Goal: Task Accomplishment & Management: Manage account settings

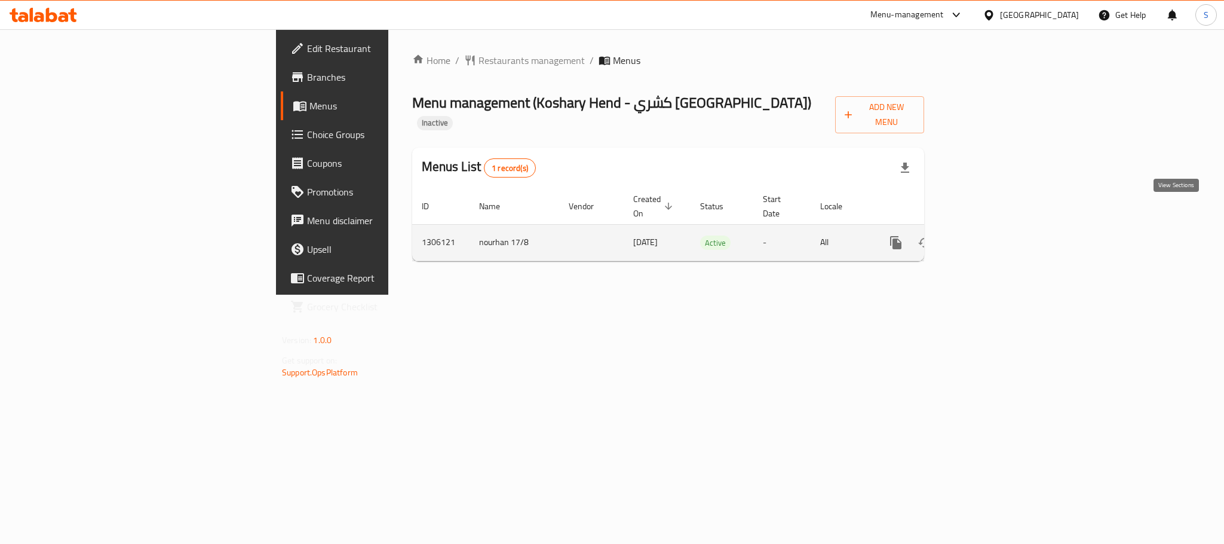
click at [989, 235] on icon "enhanced table" at bounding box center [982, 242] width 14 height 14
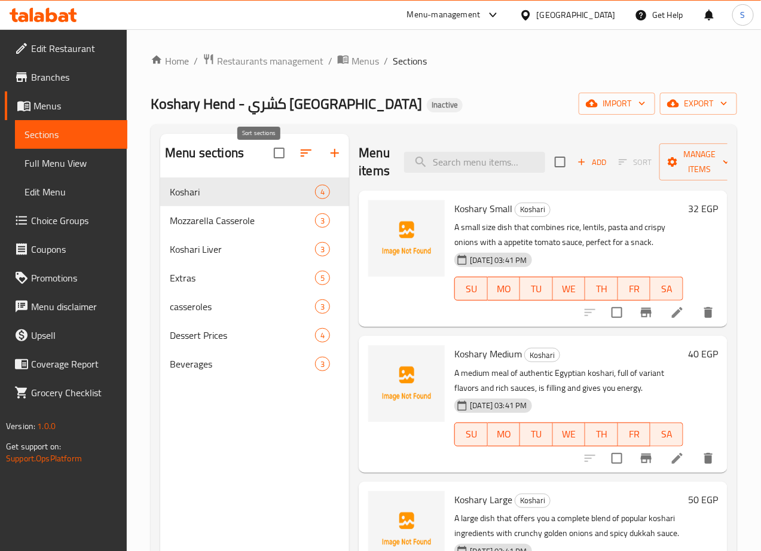
click at [301, 157] on icon "button" at bounding box center [306, 152] width 11 height 7
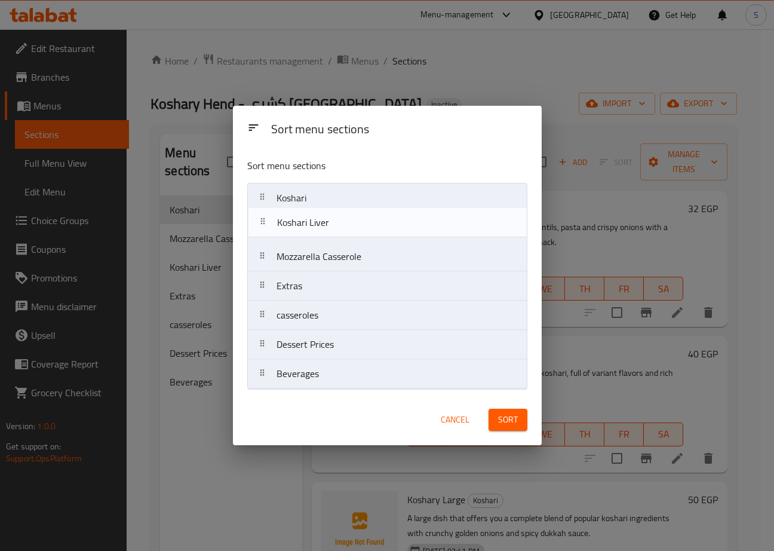
drag, startPoint x: 257, startPoint y: 262, endPoint x: 259, endPoint y: 222, distance: 39.5
click at [259, 222] on nav "Koshari Mozzarella Casserole Koshari Liver Extras casseroles Dessert Prices Bev…" at bounding box center [387, 286] width 280 height 206
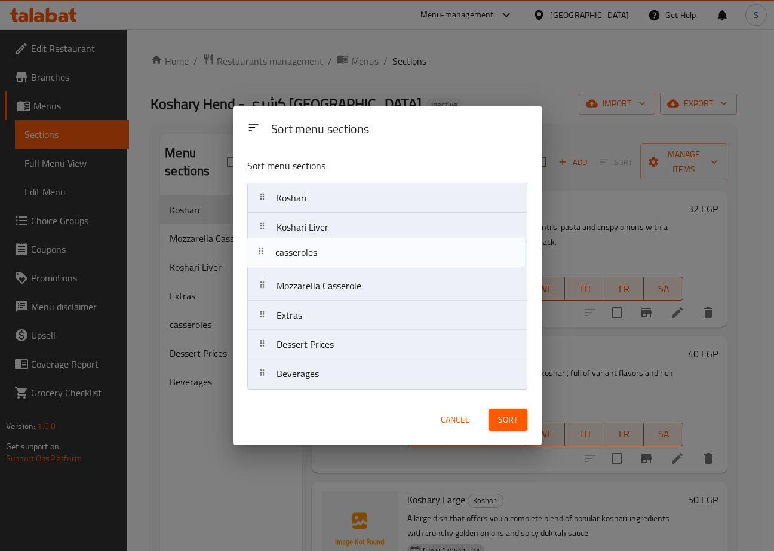
drag, startPoint x: 258, startPoint y: 324, endPoint x: 257, endPoint y: 258, distance: 66.3
click at [257, 258] on nav "[PERSON_NAME] Liver Mozzarella Casserole Extras casseroles Dessert Prices Bever…" at bounding box center [387, 286] width 280 height 206
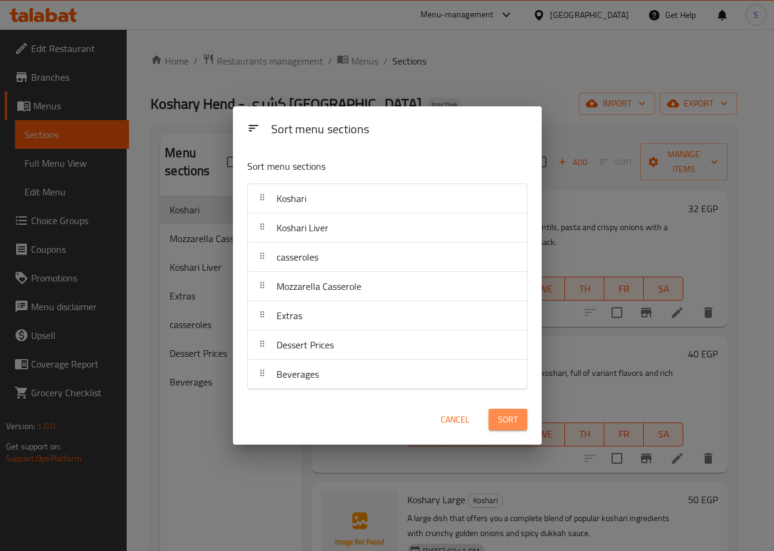
click at [506, 418] on span "Sort" at bounding box center [508, 419] width 20 height 15
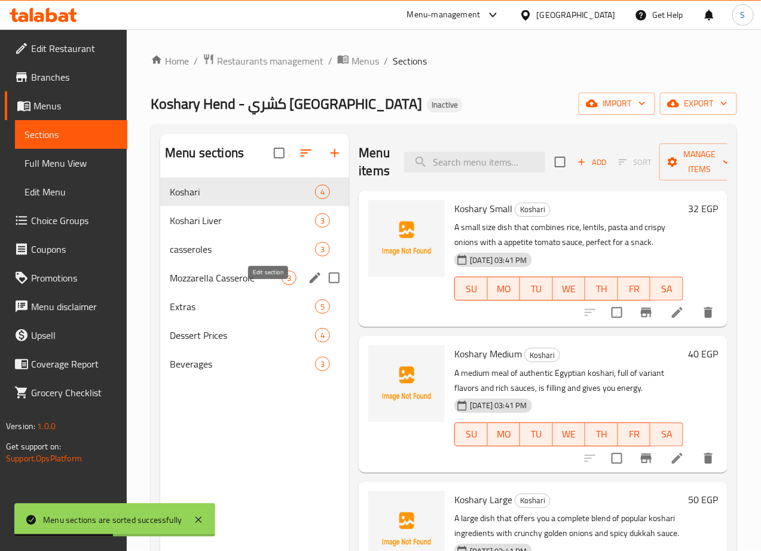
click at [308, 285] on icon "edit" at bounding box center [315, 278] width 14 height 14
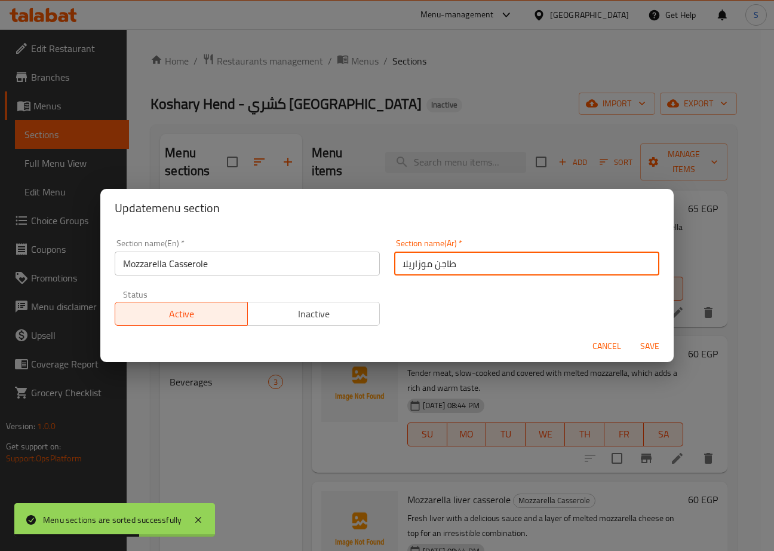
click at [439, 267] on input "طاجن موزاريلا" at bounding box center [526, 264] width 265 height 24
type input "طواجن موزاريلا"
click at [219, 269] on input "Mozzarella Casserole" at bounding box center [247, 264] width 265 height 24
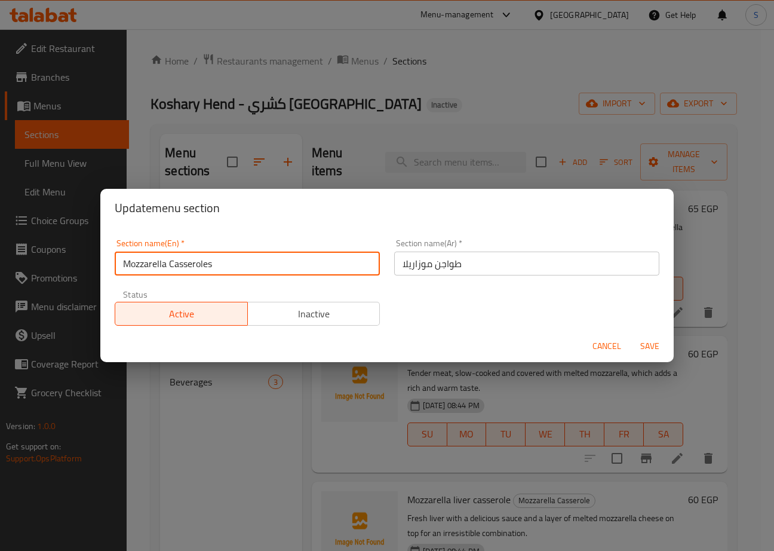
type input "Mozzarella Casseroles"
click at [631, 335] on button "Save" at bounding box center [650, 346] width 38 height 22
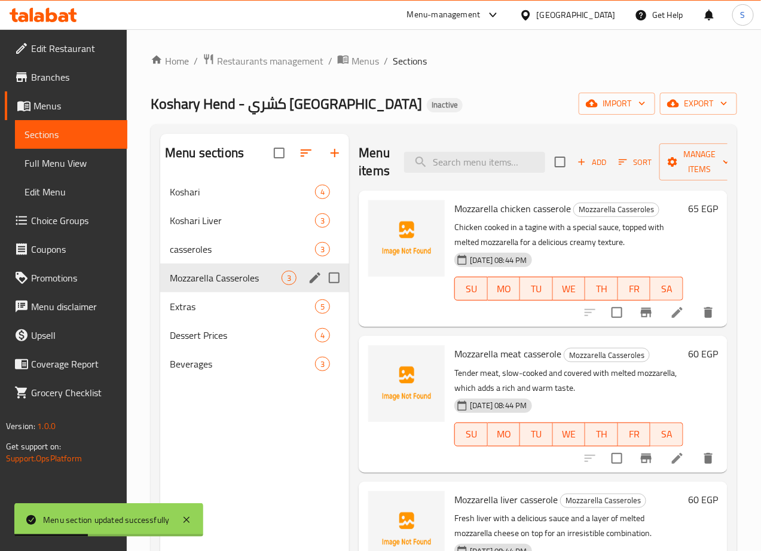
click at [349, 247] on div "Menu items Add Sort Manage items Mozzarella chicken casserole Mozzarella Casser…" at bounding box center [538, 409] width 378 height 551
click at [309, 255] on icon "edit" at bounding box center [314, 249] width 11 height 11
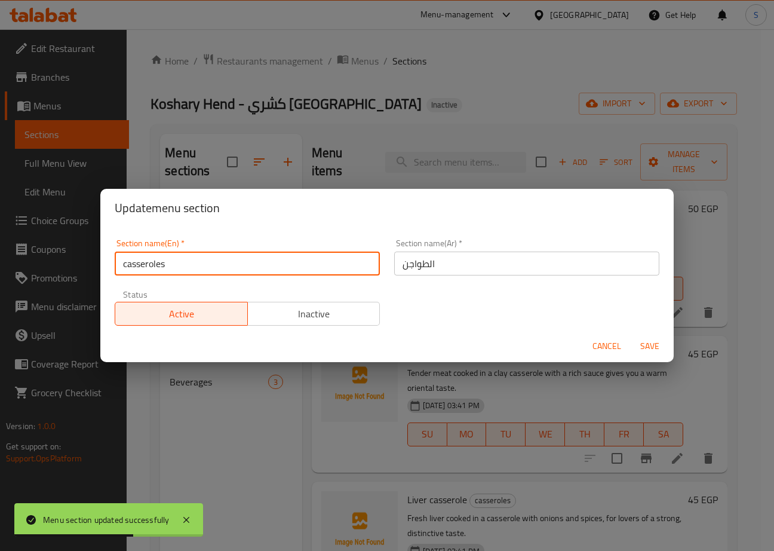
drag, startPoint x: 125, startPoint y: 262, endPoint x: 134, endPoint y: 267, distance: 10.5
click at [125, 262] on input "casseroles" at bounding box center [247, 264] width 265 height 24
type input "Casseroles"
click at [631, 335] on button "Save" at bounding box center [650, 346] width 38 height 22
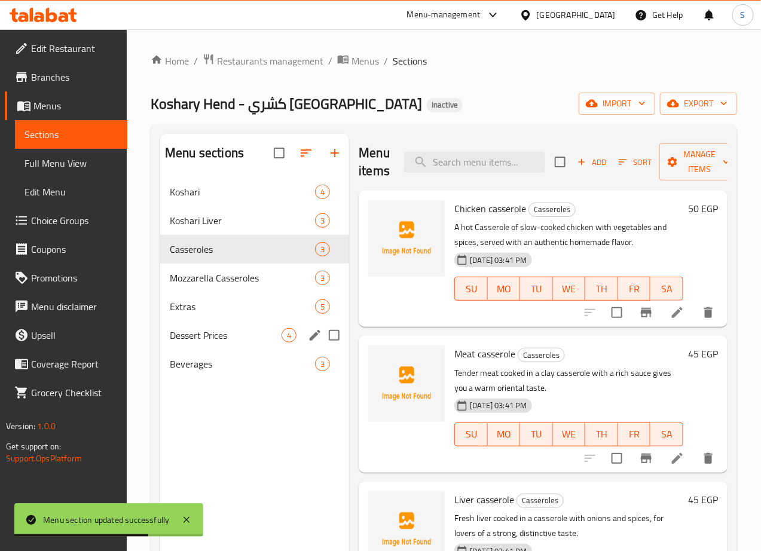
click at [309, 341] on icon "edit" at bounding box center [314, 335] width 11 height 11
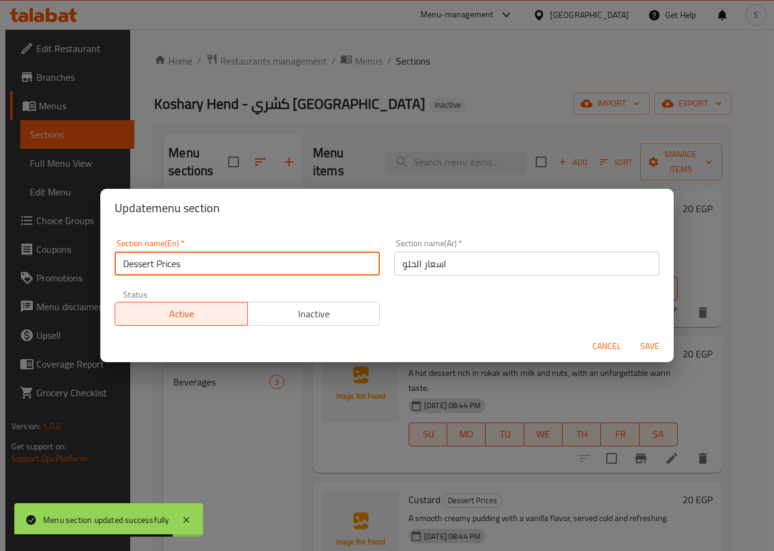
click at [168, 257] on input "Dessert Prices" at bounding box center [247, 264] width 265 height 24
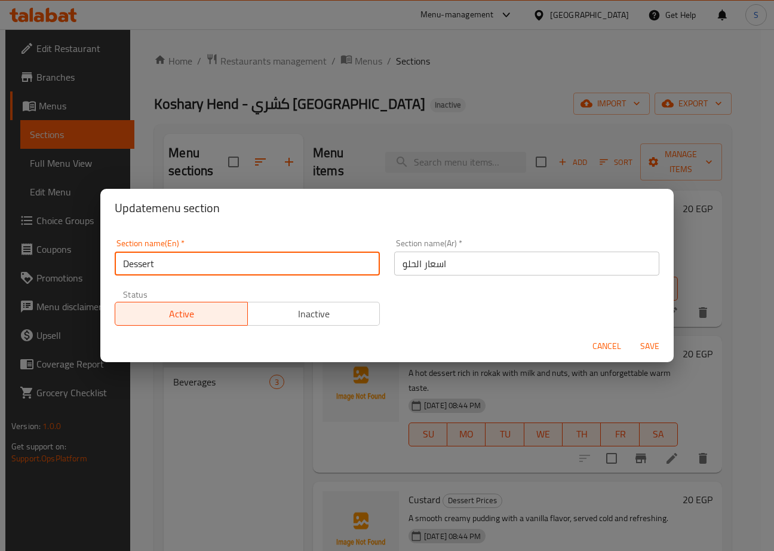
type input "Dessert"
click at [433, 268] on input "اسعار الحلو" at bounding box center [526, 264] width 265 height 24
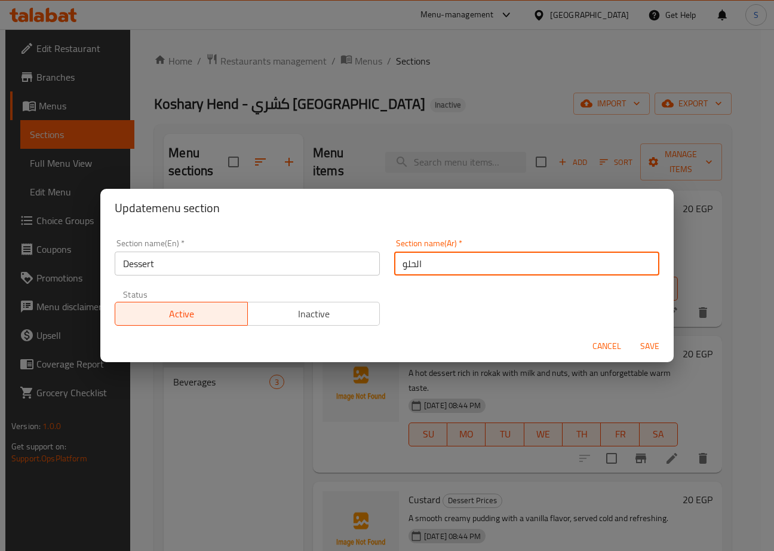
type input "الحلو"
click at [631, 335] on button "Save" at bounding box center [650, 346] width 38 height 22
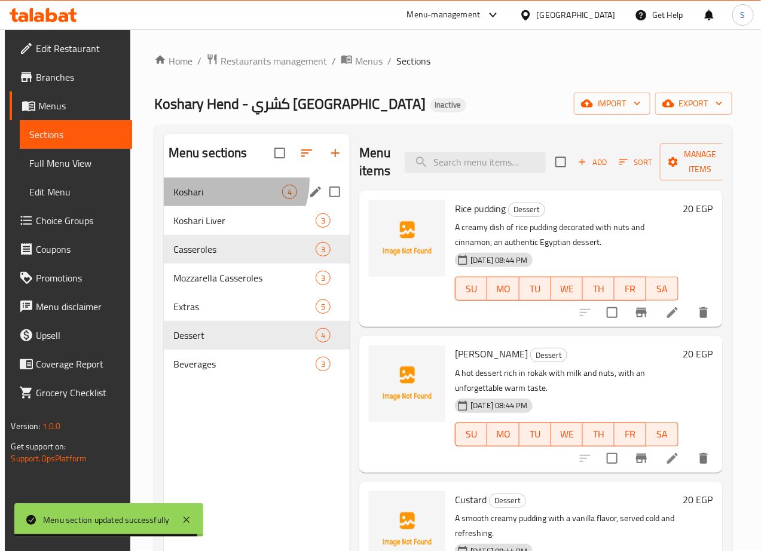
click at [221, 200] on div "Koshari 4" at bounding box center [257, 191] width 186 height 29
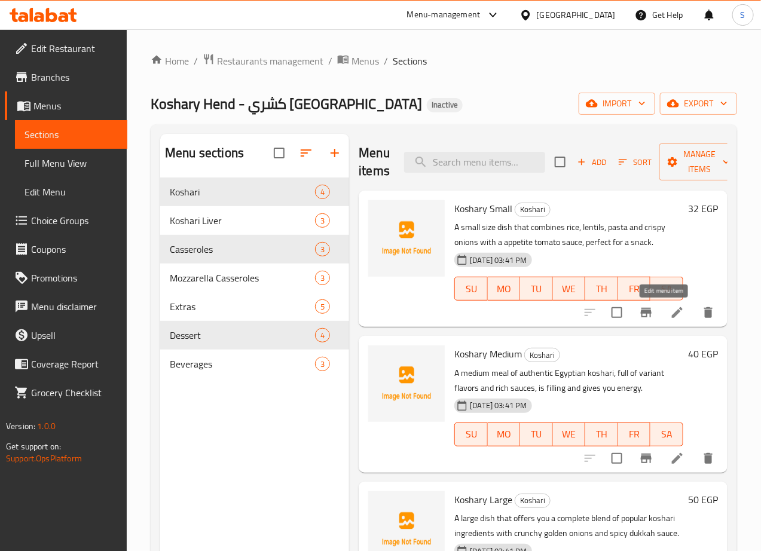
click at [672, 312] on icon at bounding box center [677, 312] width 11 height 11
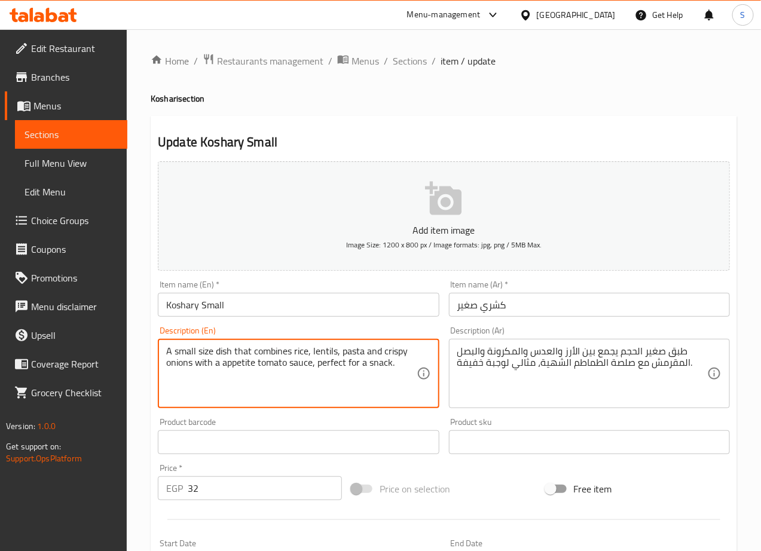
click at [242, 367] on textarea "A small size dish that combines rice, lentils, pasta and crispy onions with a a…" at bounding box center [291, 373] width 250 height 57
click at [388, 368] on textarea "A small size dish that combines rice, lentils, pasta and crispy onions with hea…" at bounding box center [291, 373] width 250 height 57
type textarea "A small size dish that combines rice, lentils, pasta and crispy onions with hea…"
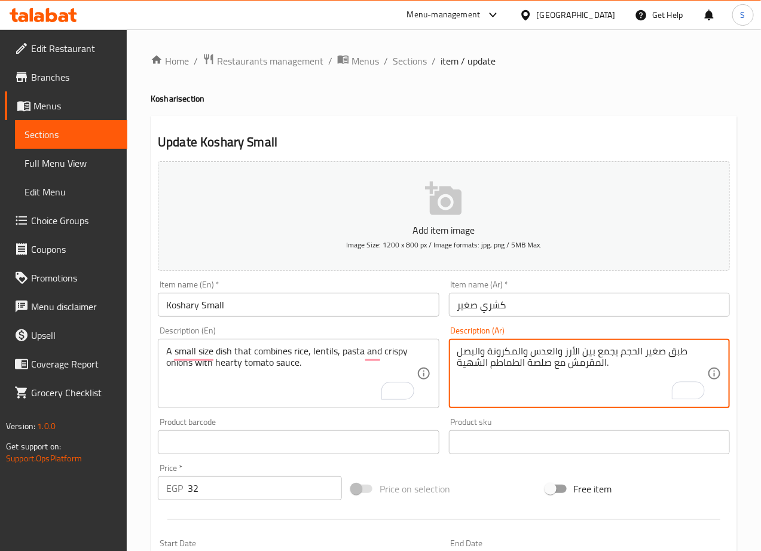
type textarea "طبق صغير الحجم يجمع بين الأرز والعدس والمكرونة والبصل المقرمش مع صلصة الطماطم ا…"
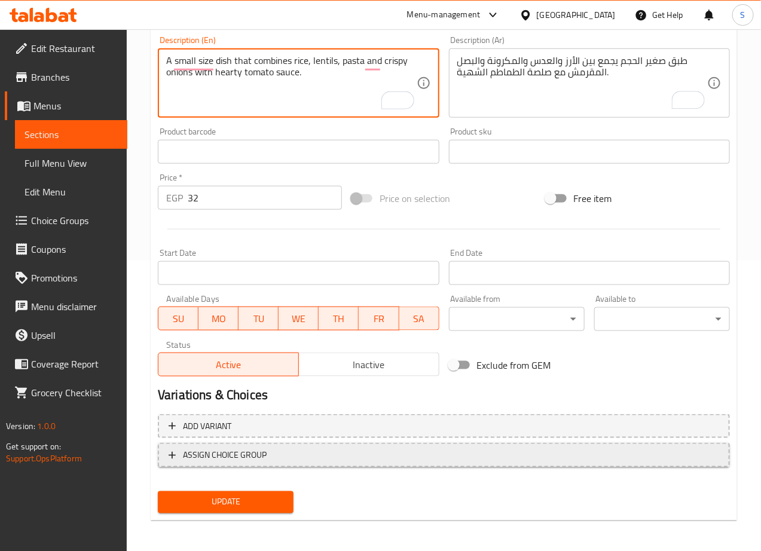
scroll to position [292, 0]
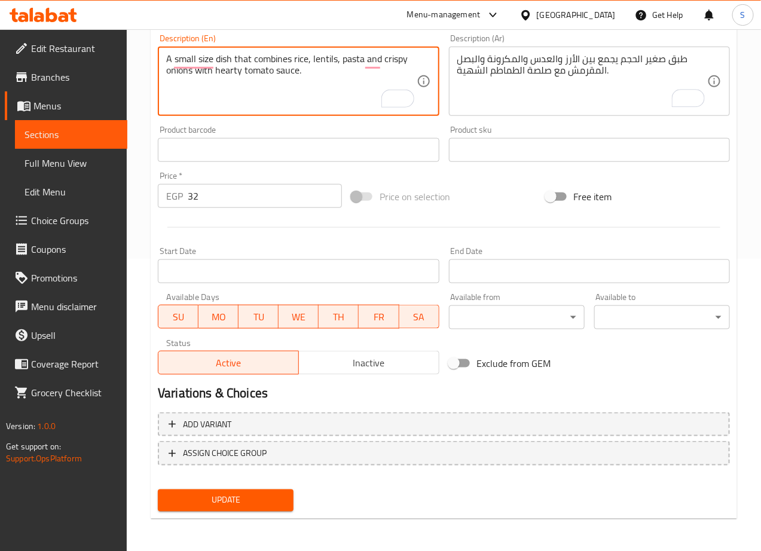
click at [203, 510] on button "Update" at bounding box center [226, 500] width 136 height 22
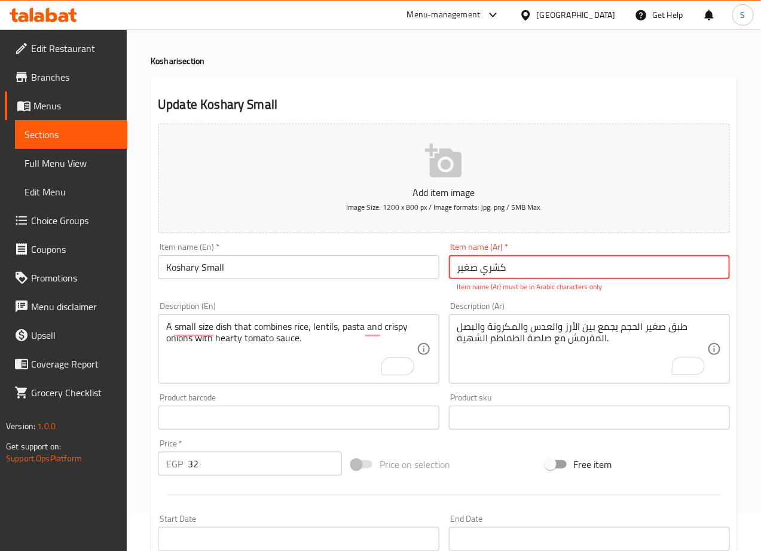
scroll to position [0, 0]
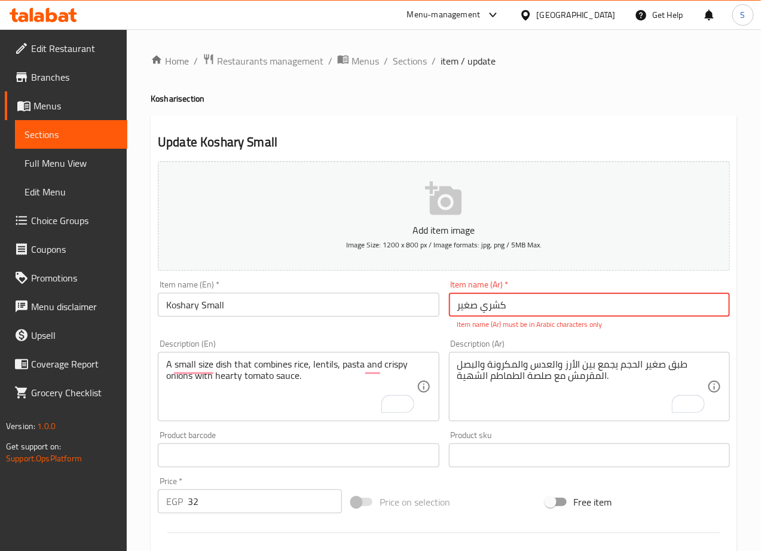
click at [504, 308] on input "كشري صغیر" at bounding box center [589, 305] width 281 height 24
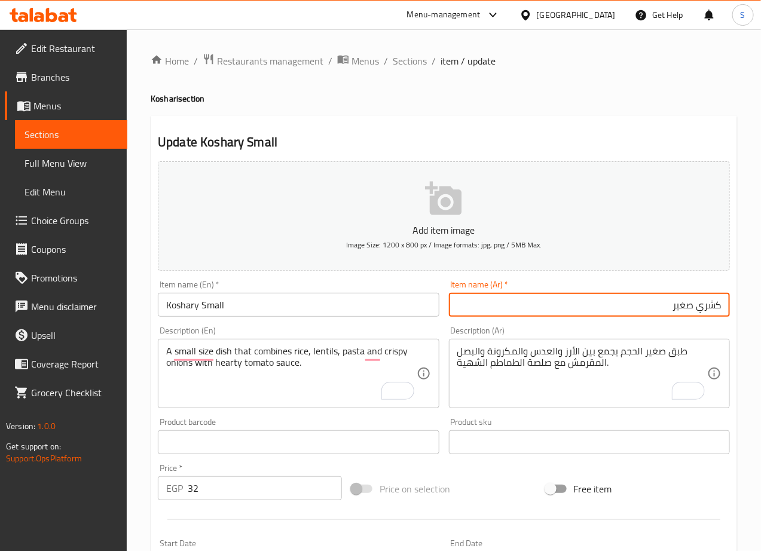
type input "كشري صغير"
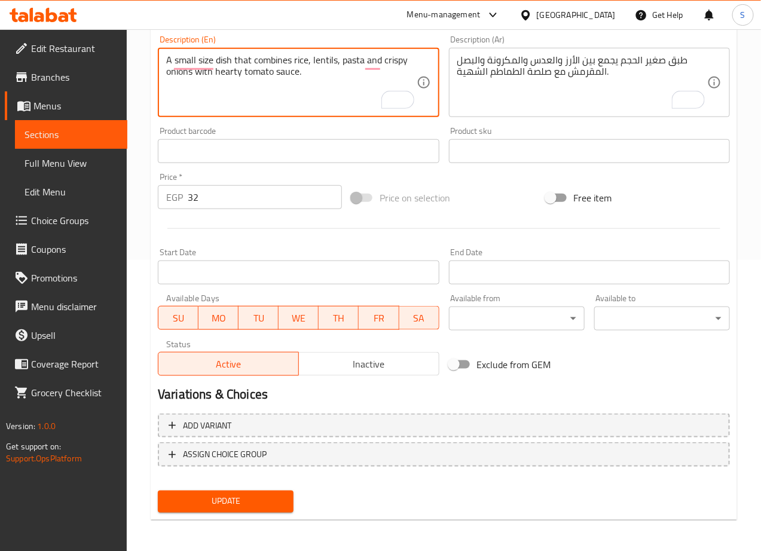
scroll to position [292, 0]
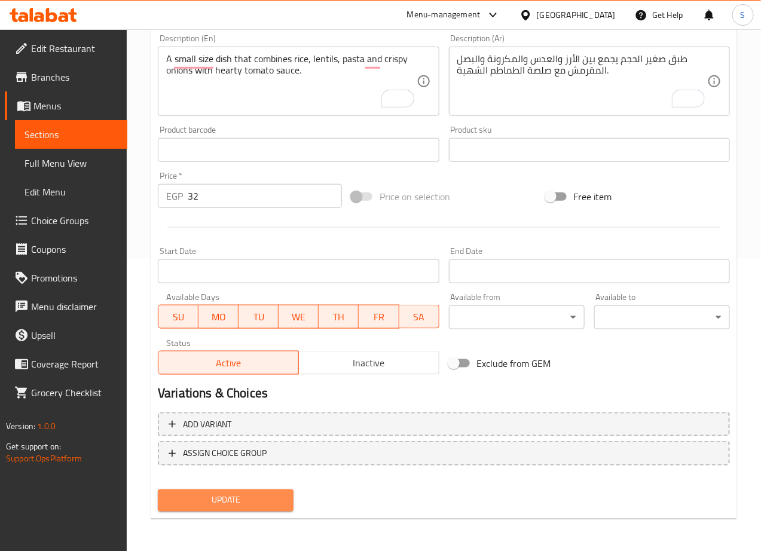
click at [234, 490] on button "Update" at bounding box center [226, 500] width 136 height 22
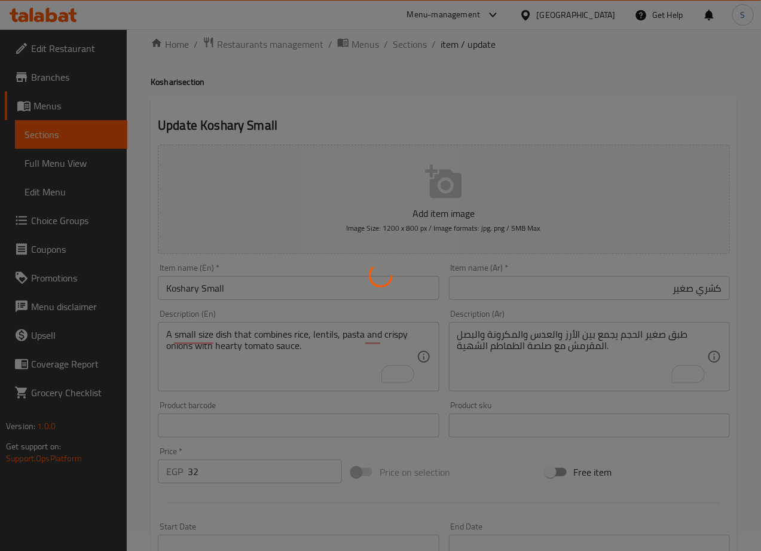
scroll to position [0, 0]
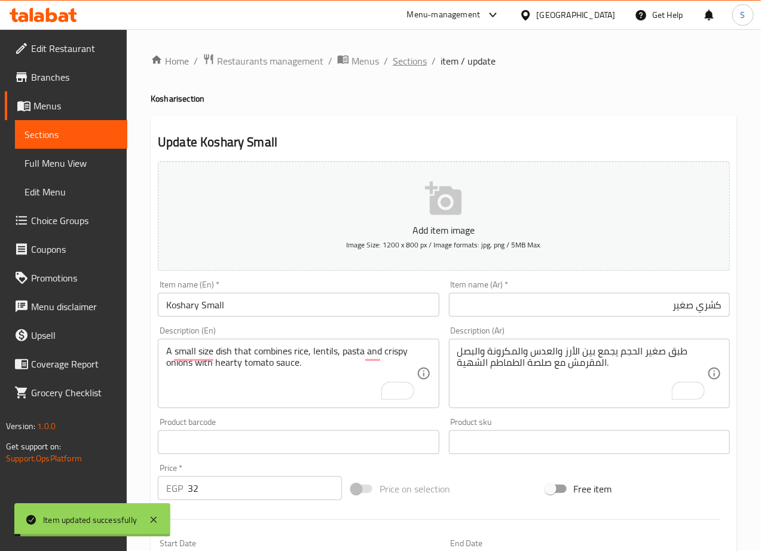
click at [405, 68] on span "Sections" at bounding box center [410, 61] width 34 height 14
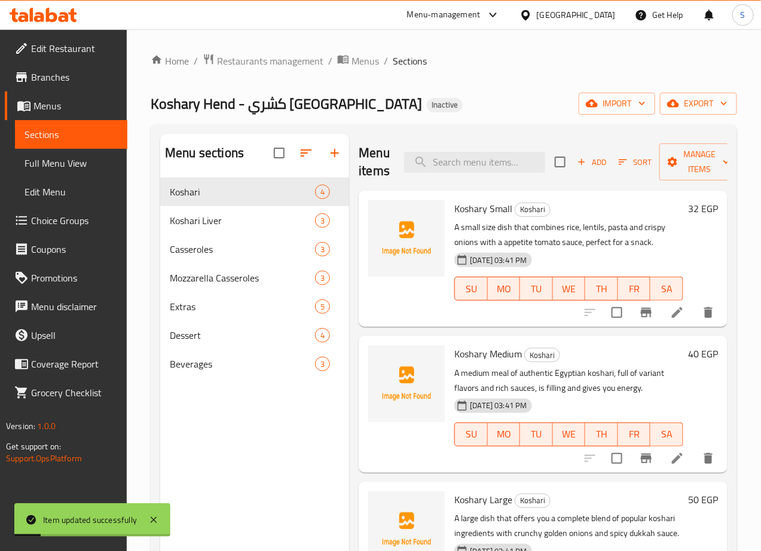
click at [671, 456] on li at bounding box center [676, 459] width 33 height 22
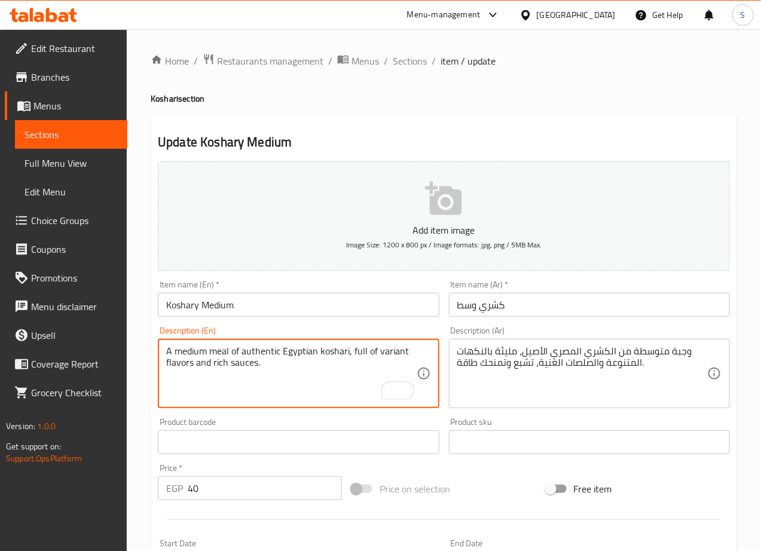
type textarea "A medium meal of authentic Egyptian koshari, full of variant flavors and rich s…"
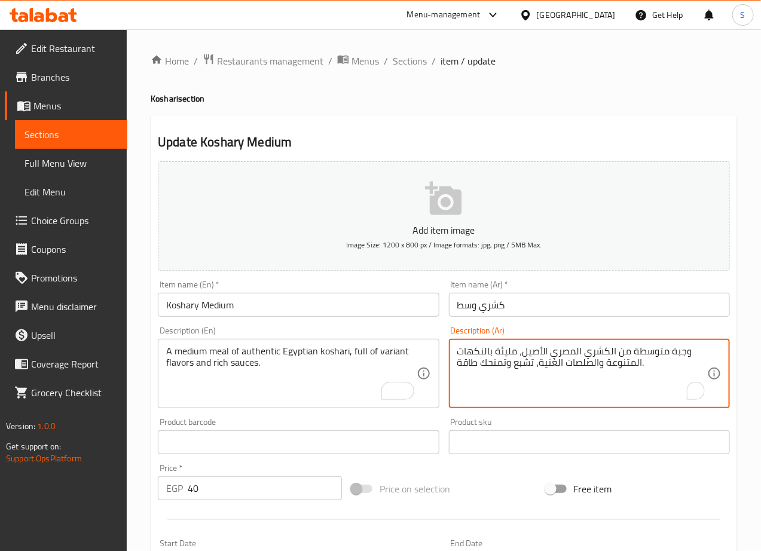
click at [540, 366] on textarea "وجبة متوسطة من الكشري المصري الأصيل، مليئة بالنكهات المتنوعة والصلصات الغنية، ت…" at bounding box center [582, 373] width 250 height 57
type textarea "وجبة متوسطة من الكشري المصري الأصيل، مليئة بالنكهات المتنوعة والصلصات الغنية."
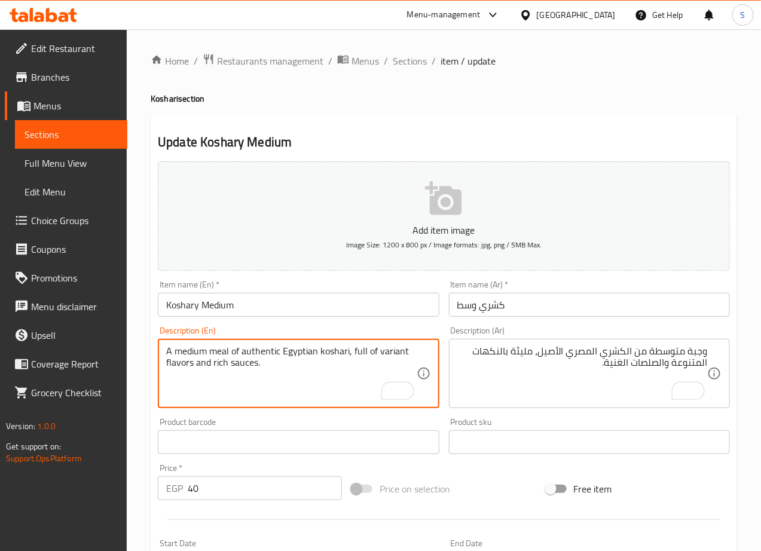
click at [366, 382] on textarea "A medium meal of authentic Egyptian koshari, full of variant flavors and rich s…" at bounding box center [291, 373] width 250 height 57
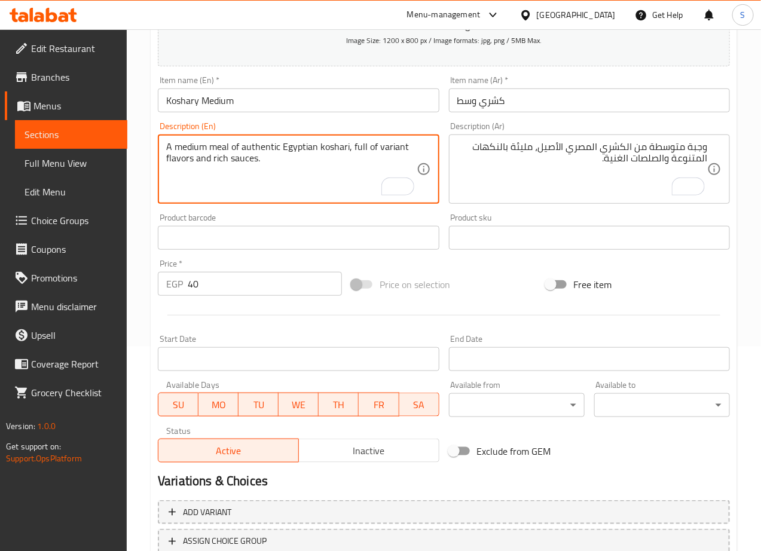
scroll to position [292, 0]
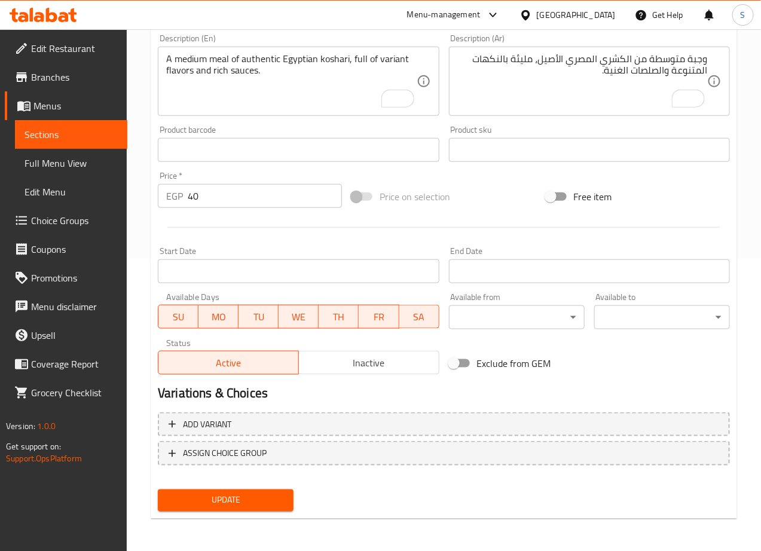
click at [255, 486] on div "Update" at bounding box center [225, 501] width 145 height 32
click at [253, 501] on span "Update" at bounding box center [225, 500] width 117 height 15
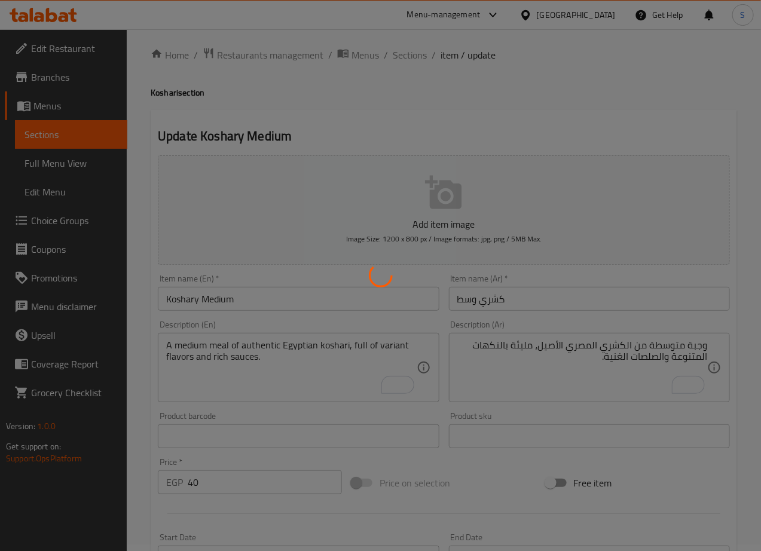
scroll to position [0, 0]
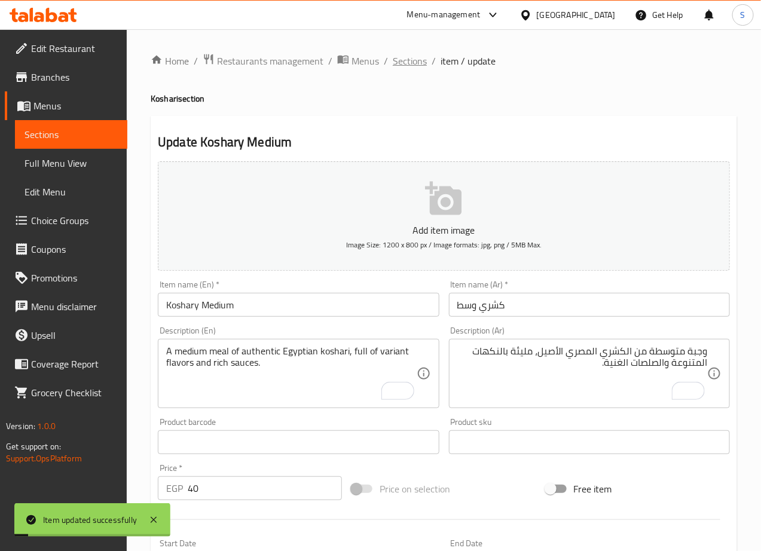
click at [410, 65] on span "Sections" at bounding box center [410, 61] width 34 height 14
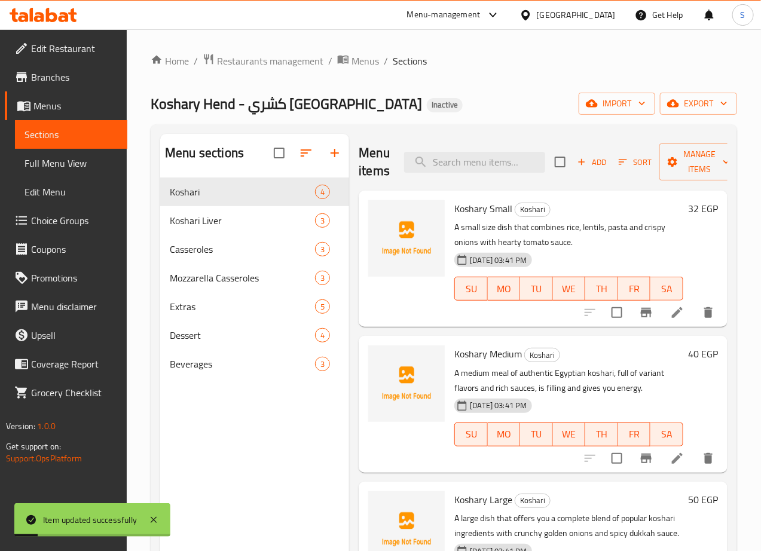
scroll to position [13, 0]
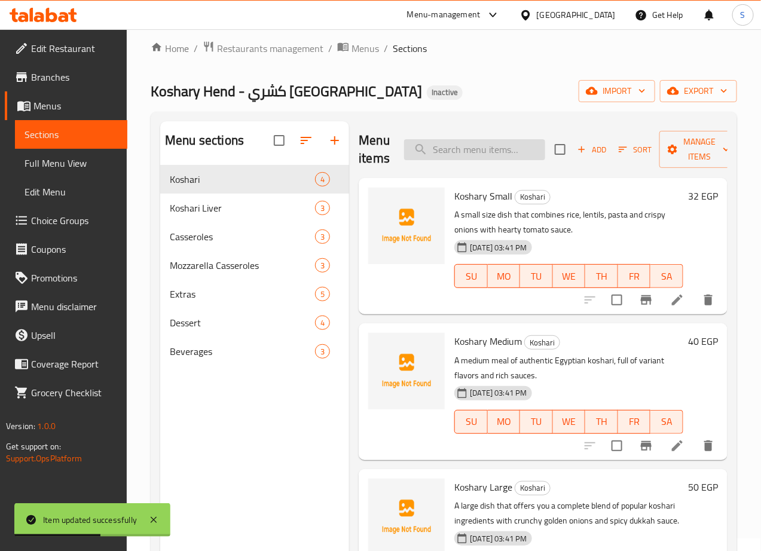
click at [461, 142] on input "search" at bounding box center [474, 149] width 141 height 21
paste input "Koshary Large"
type input "Koshary Large"
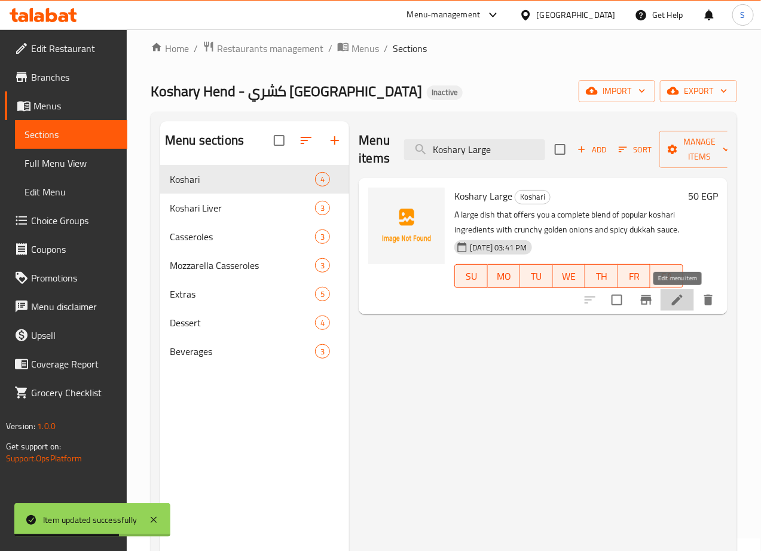
click at [674, 305] on icon at bounding box center [677, 300] width 11 height 11
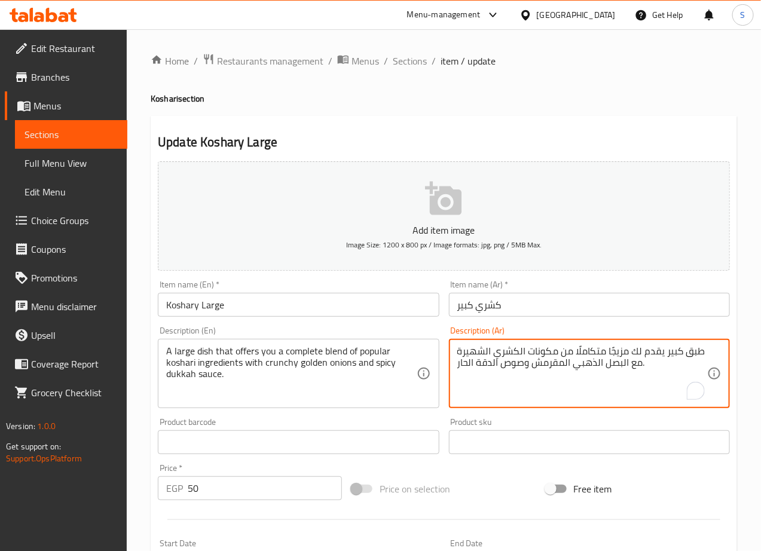
drag, startPoint x: 493, startPoint y: 364, endPoint x: 477, endPoint y: 367, distance: 16.4
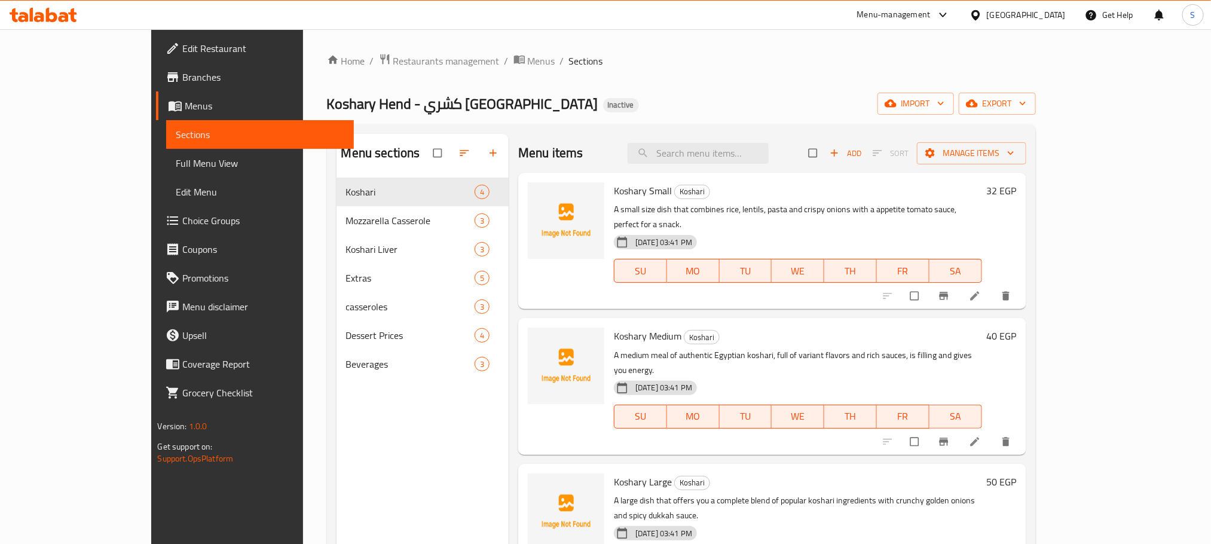
click at [176, 161] on span "Full Menu View" at bounding box center [260, 163] width 168 height 14
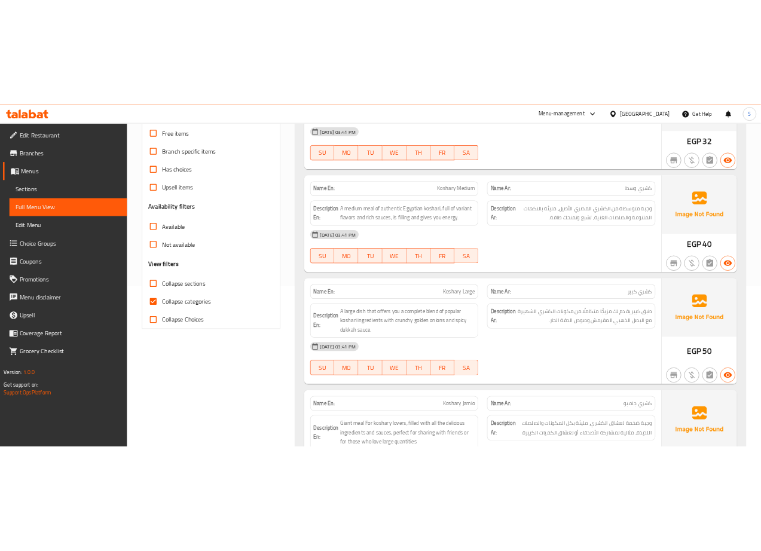
scroll to position [262, 0]
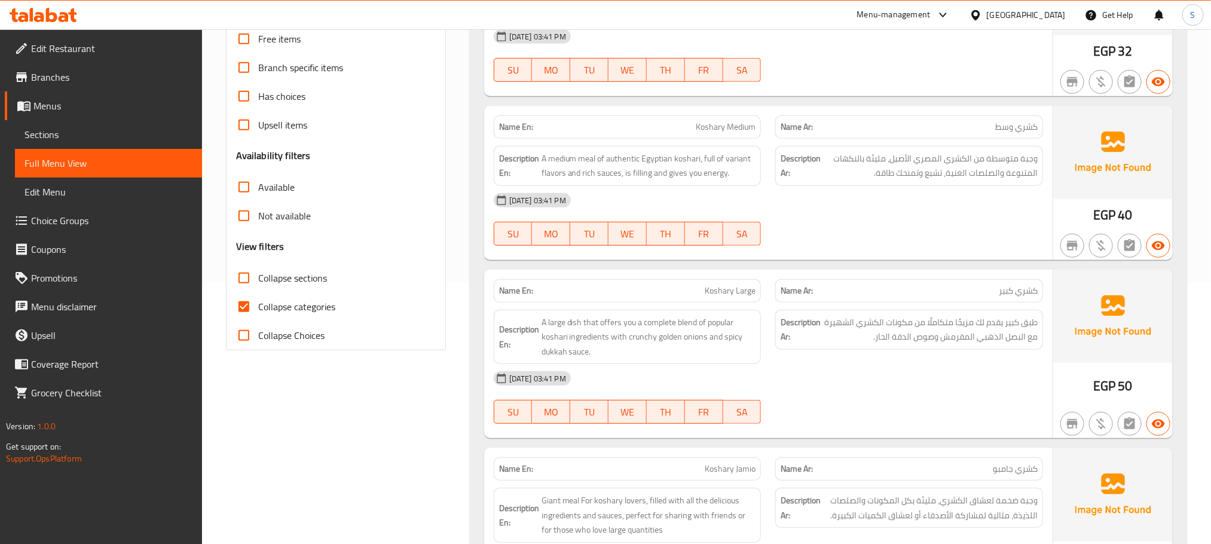
click at [294, 307] on span "Collapse categories" at bounding box center [296, 306] width 77 height 14
click at [258, 307] on input "Collapse categories" at bounding box center [243, 306] width 29 height 29
checkbox input "false"
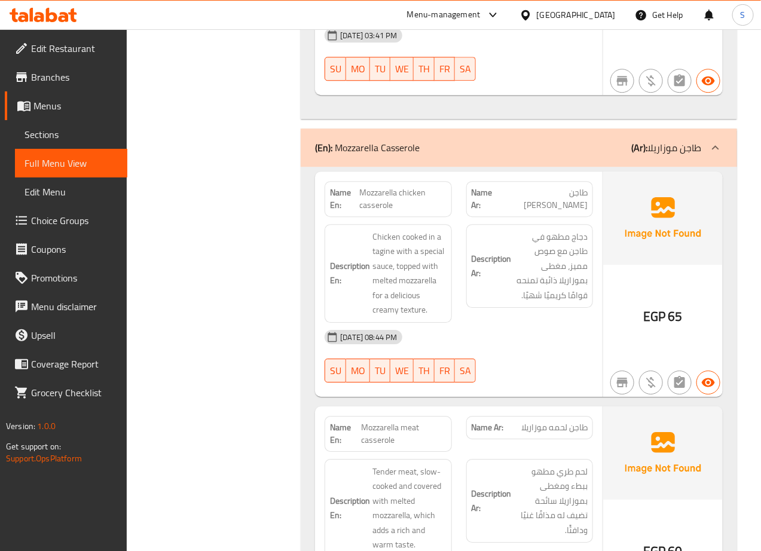
scroll to position [1107, 0]
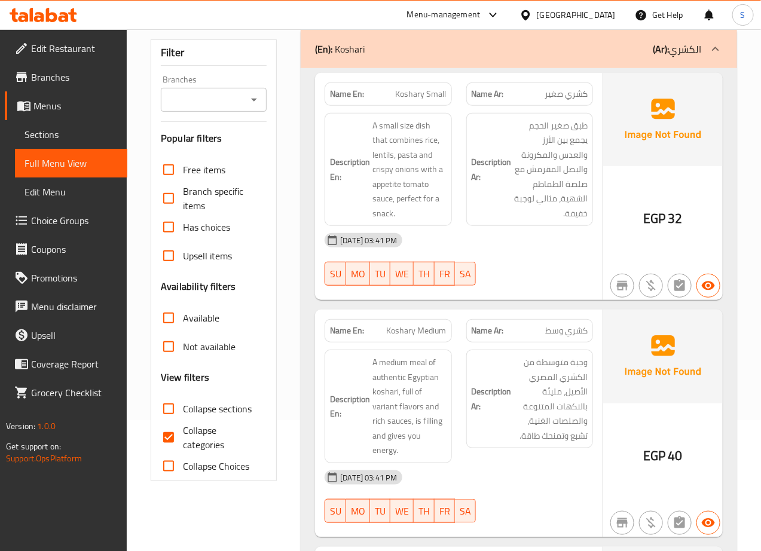
scroll to position [133, 0]
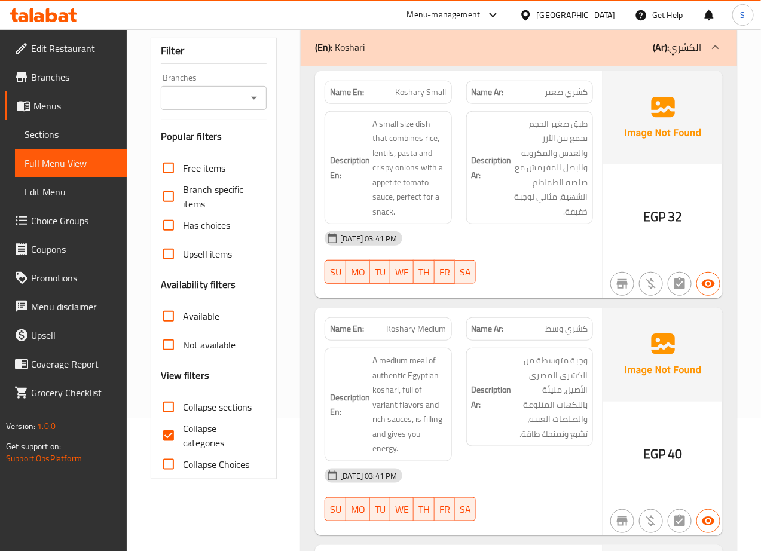
click at [176, 434] on input "Collapse categories" at bounding box center [168, 435] width 29 height 29
checkbox input "false"
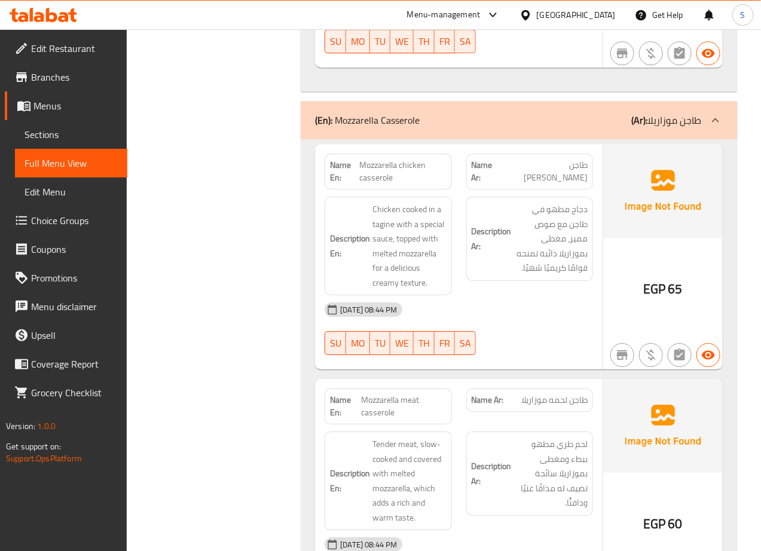
scroll to position [2604, 0]
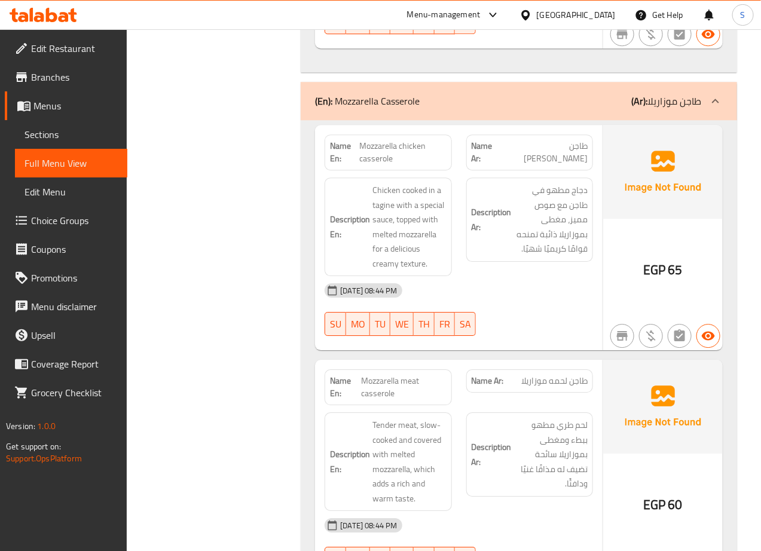
click at [213, 301] on div "Filter Branches Branches Popular filters Free items Branch specific items Has c…" at bounding box center [218, 378] width 150 height 5658
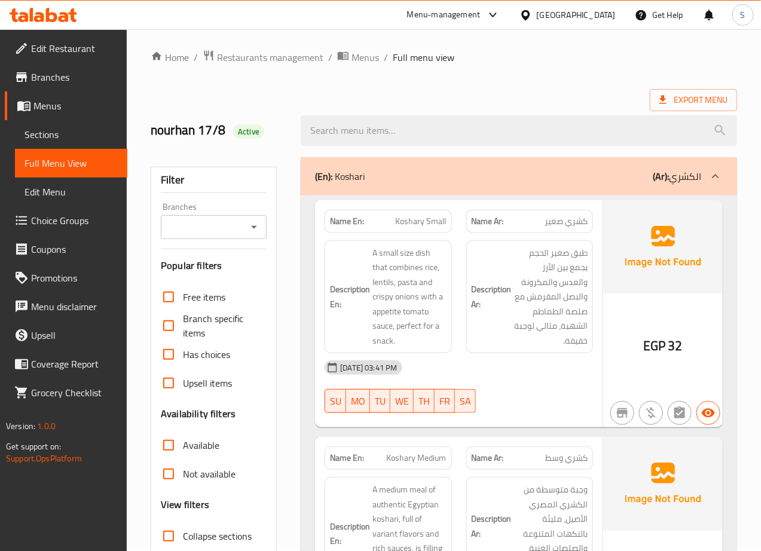
scroll to position [0, 0]
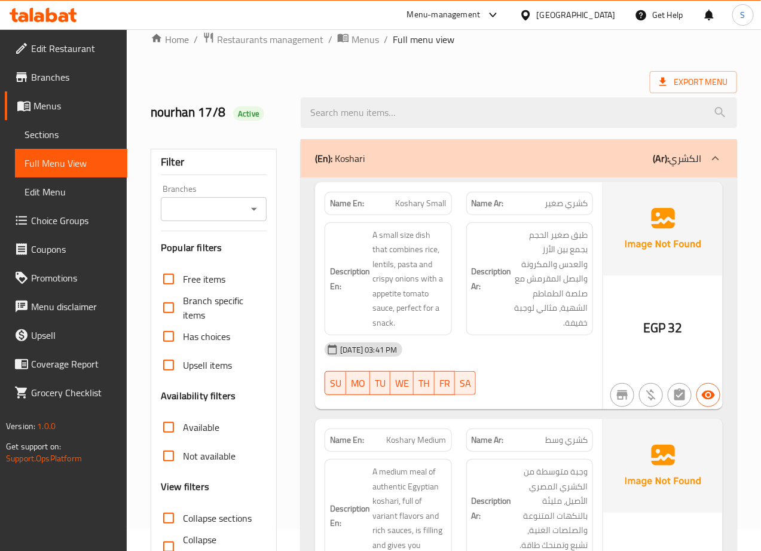
scroll to position [51, 0]
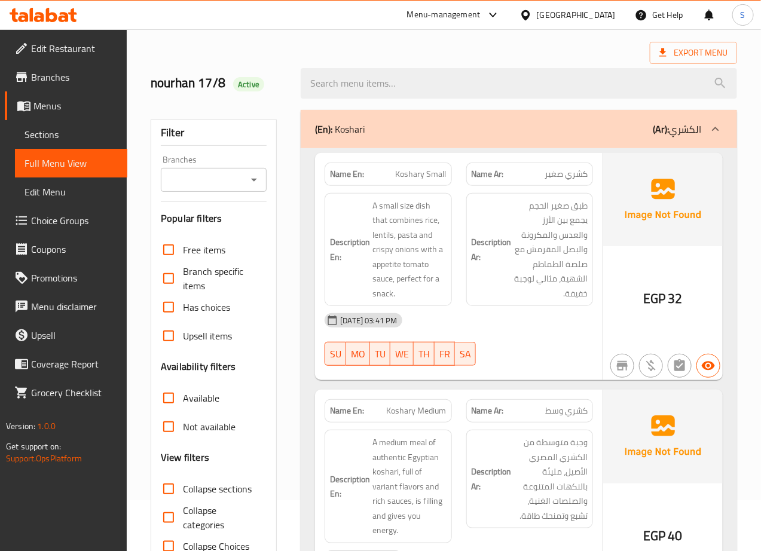
click at [407, 165] on div "Name En: Koshary Small" at bounding box center [387, 174] width 127 height 23
click at [407, 166] on div "Name En: Koshary Small" at bounding box center [387, 174] width 127 height 23
click at [416, 178] on span "Koshary Small" at bounding box center [421, 174] width 51 height 13
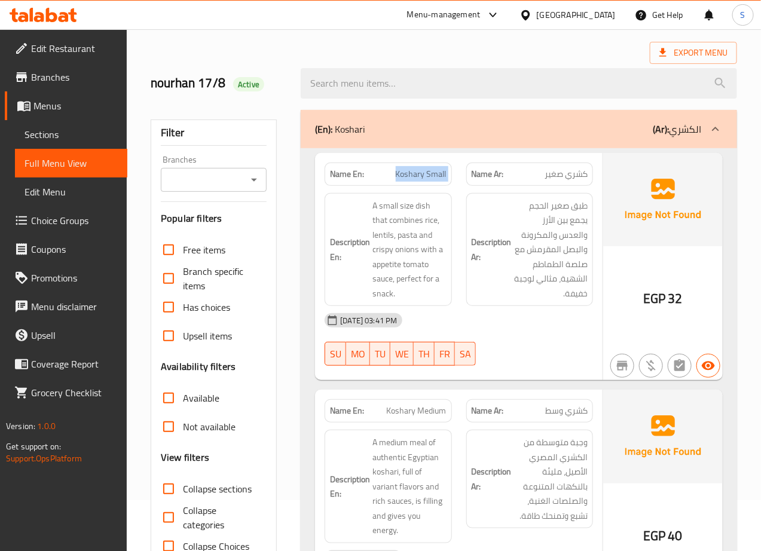
click at [416, 178] on span "Koshary Small" at bounding box center [421, 174] width 51 height 13
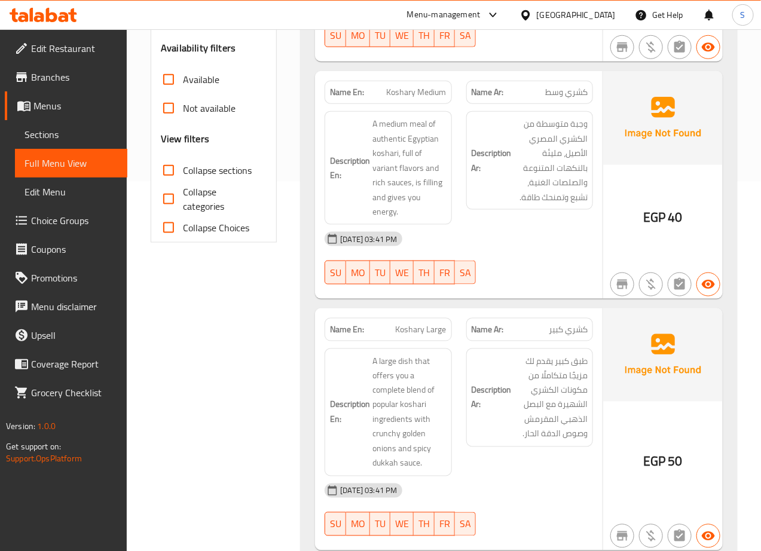
scroll to position [565, 0]
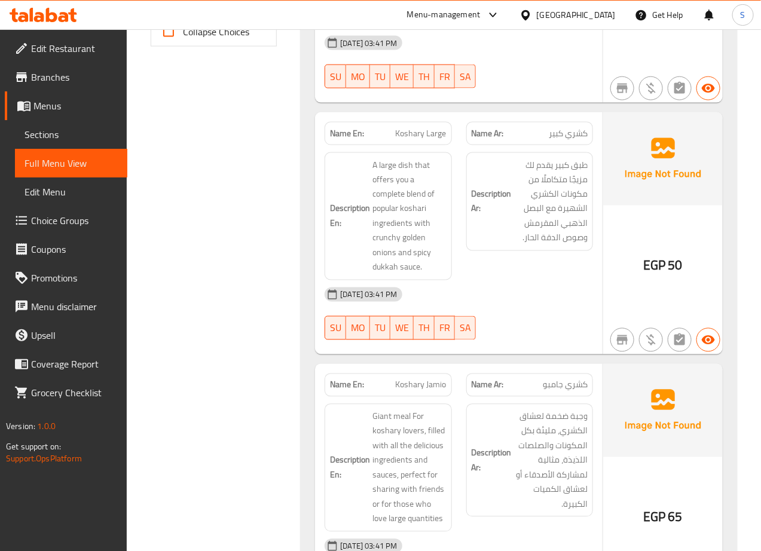
click at [414, 143] on div "Name En: Koshary Large" at bounding box center [387, 133] width 127 height 23
click at [423, 138] on span "Koshary Large" at bounding box center [421, 133] width 51 height 13
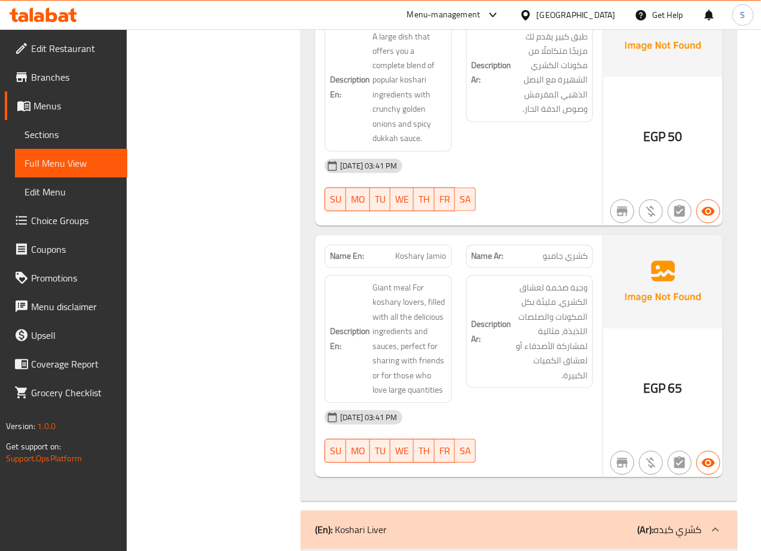
scroll to position [796, 0]
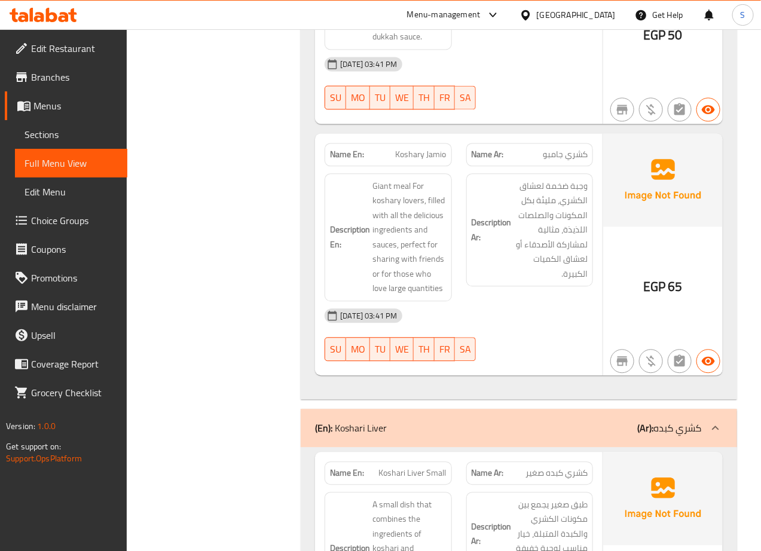
click at [409, 161] on span "Koshary Jamio" at bounding box center [421, 154] width 51 height 13
copy span "Koshary Jamio"
click at [359, 178] on div "Description En: Giant meal For koshary lovers, filled with all the delicious in…" at bounding box center [387, 237] width 127 height 128
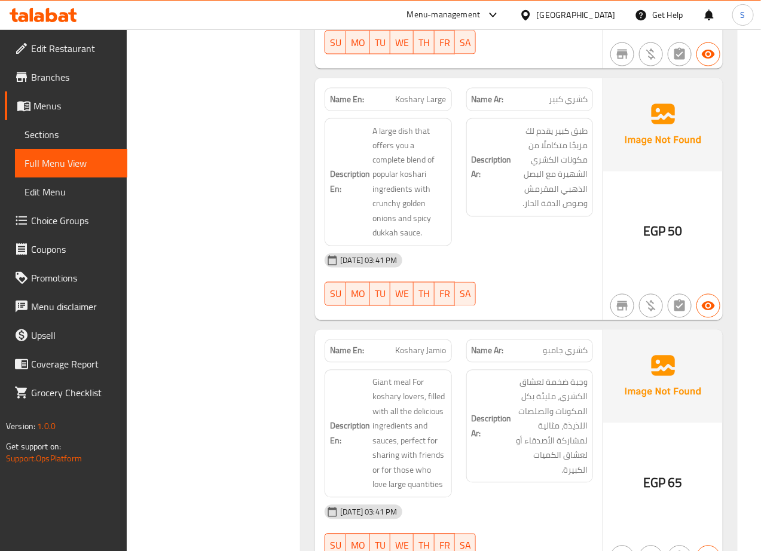
scroll to position [581, 0]
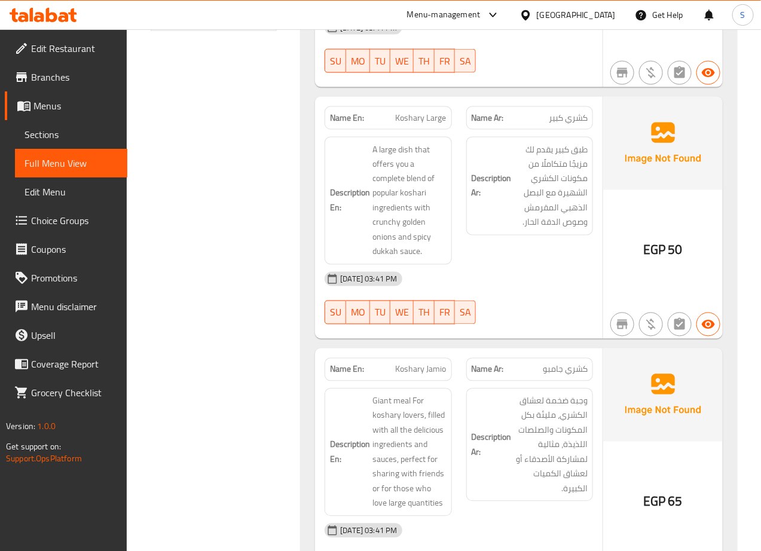
click at [422, 380] on div "Name En: Koshary Jamio" at bounding box center [387, 369] width 127 height 23
click at [421, 372] on span "Koshary Jamio" at bounding box center [421, 369] width 51 height 13
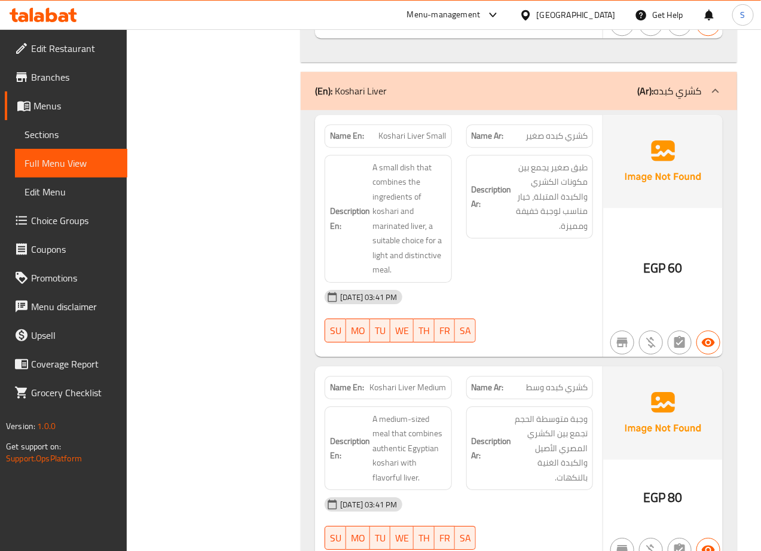
scroll to position [1156, 0]
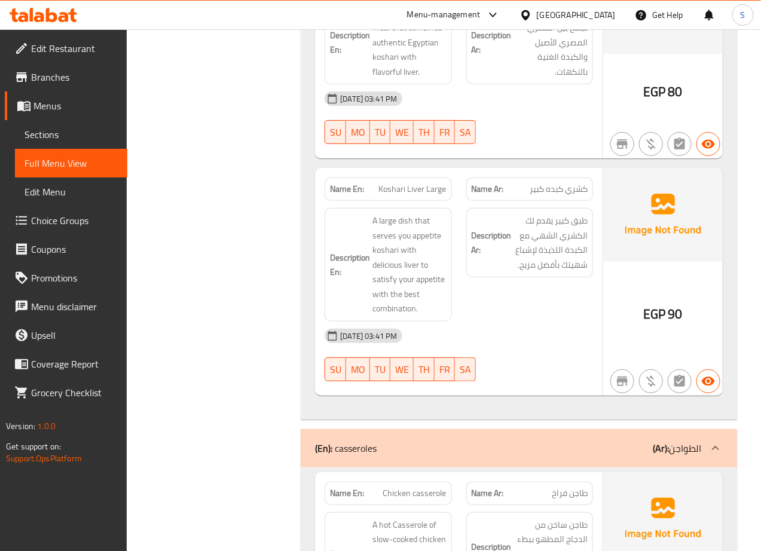
scroll to position [1545, 0]
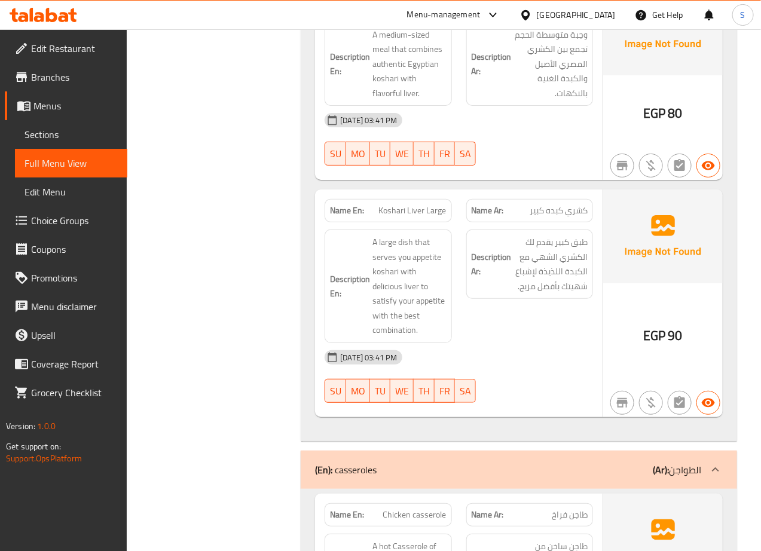
scroll to position [1527, 0]
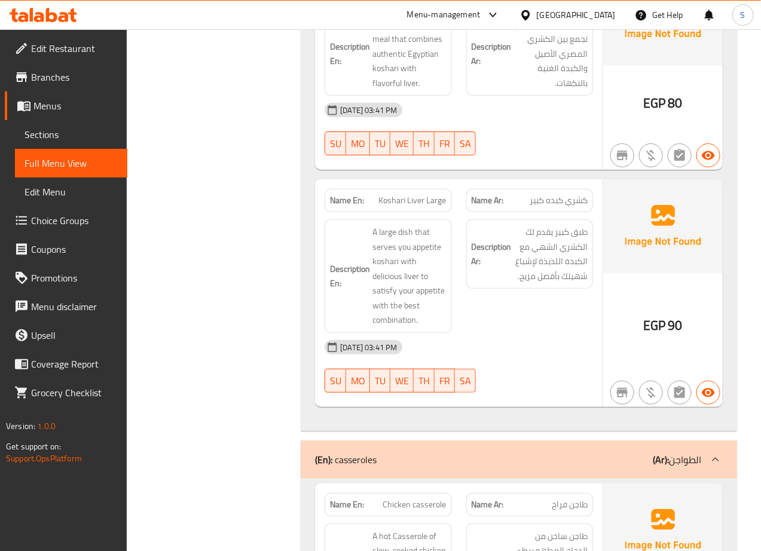
copy span "Koshari Liver Large"
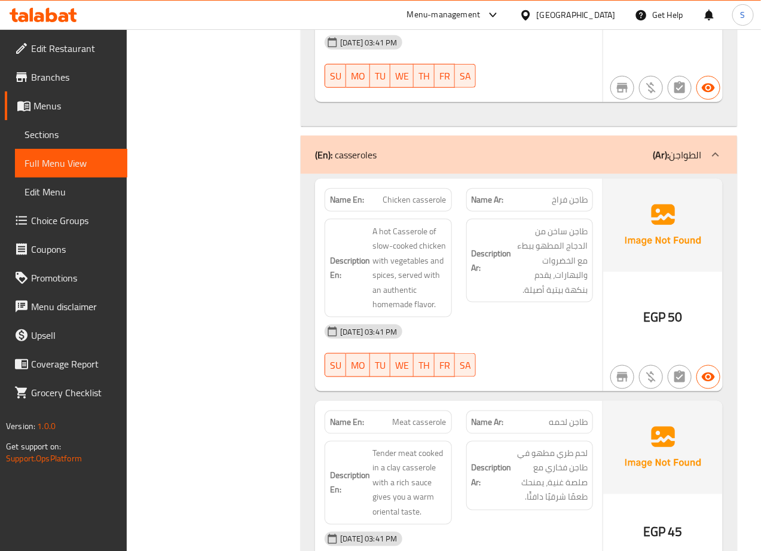
scroll to position [1884, 0]
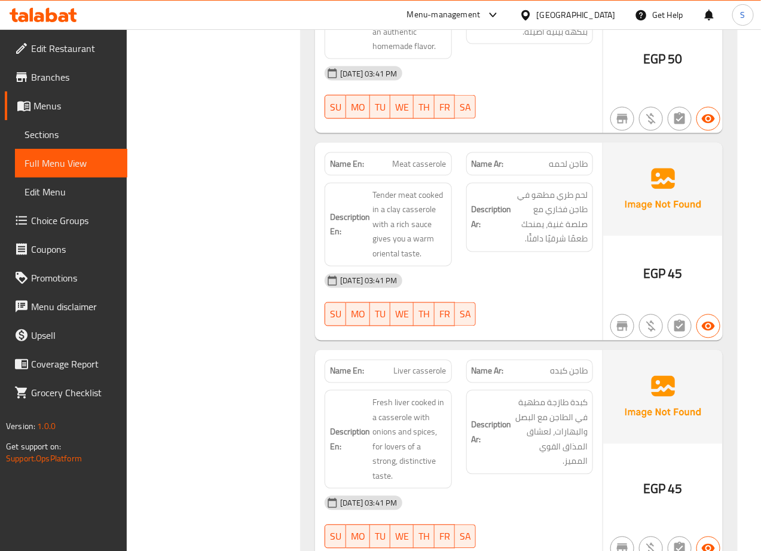
scroll to position [2095, 0]
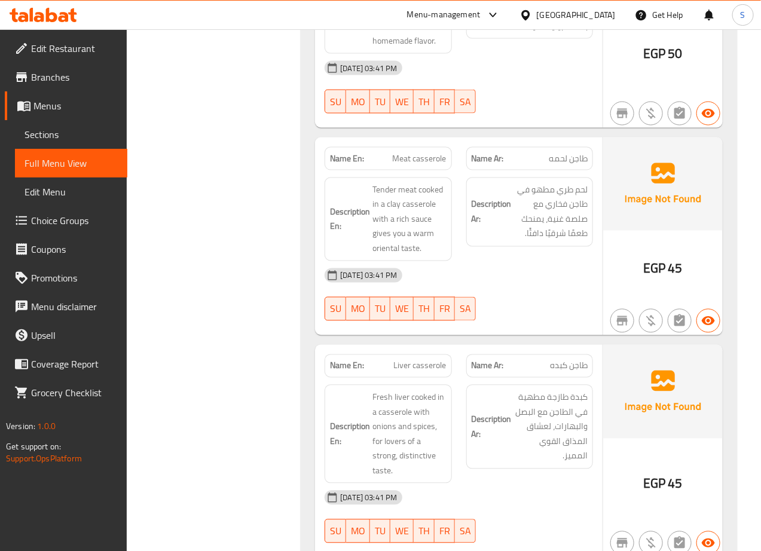
drag, startPoint x: 226, startPoint y: 300, endPoint x: 257, endPoint y: -59, distance: 360.4
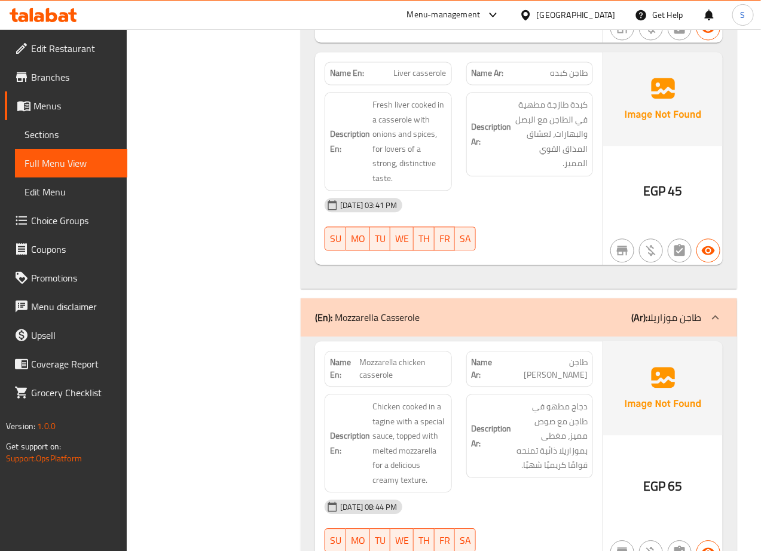
scroll to position [2390, 0]
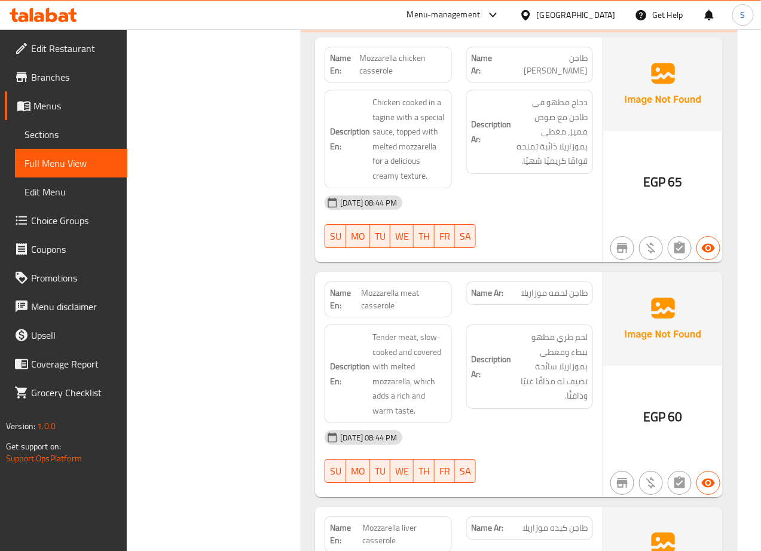
scroll to position [2689, 0]
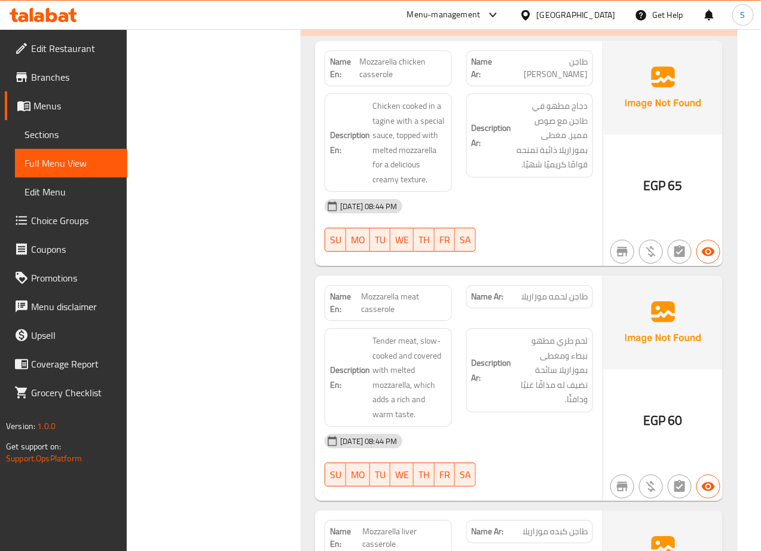
copy span "Mozzarella chicken casserole"
click at [289, 291] on div "Filter Branches Branches Popular filters Free items Branch specific items Has c…" at bounding box center [218, 294] width 150 height 5659
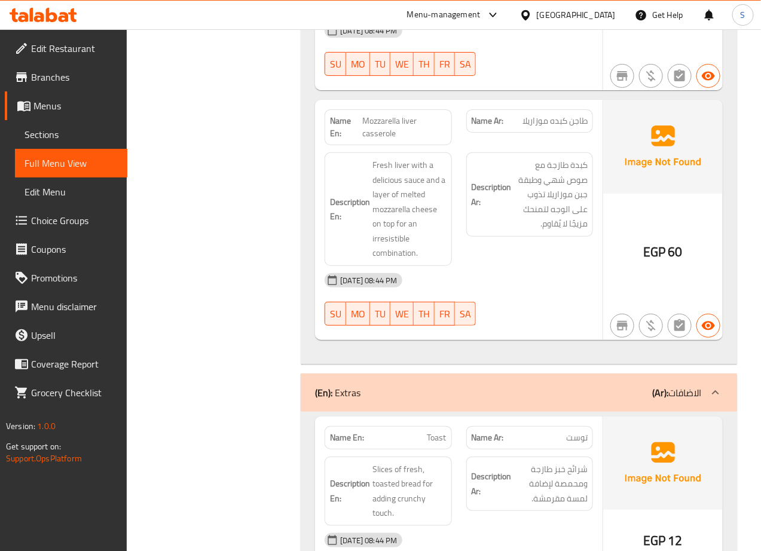
scroll to position [3119, 0]
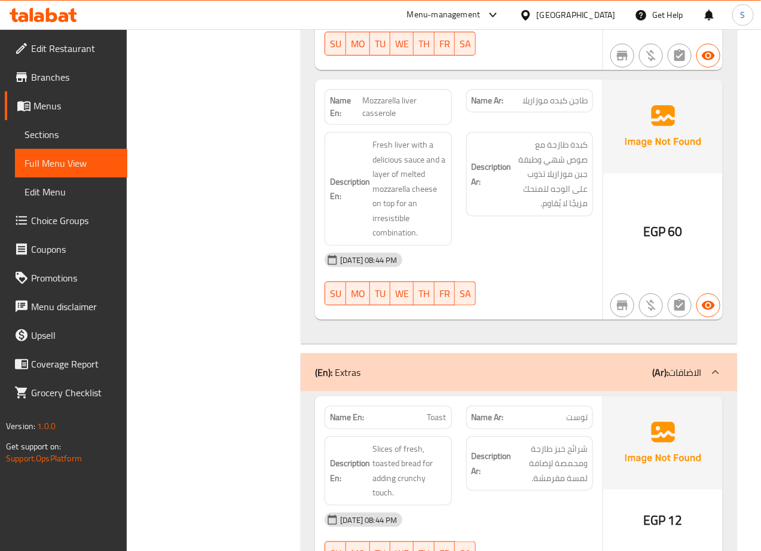
copy span "Mozzarella liver casserole"
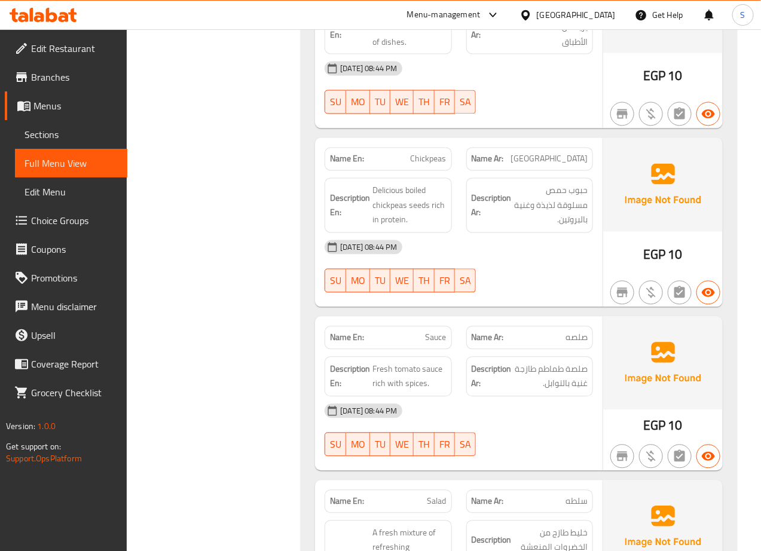
scroll to position [3770, 0]
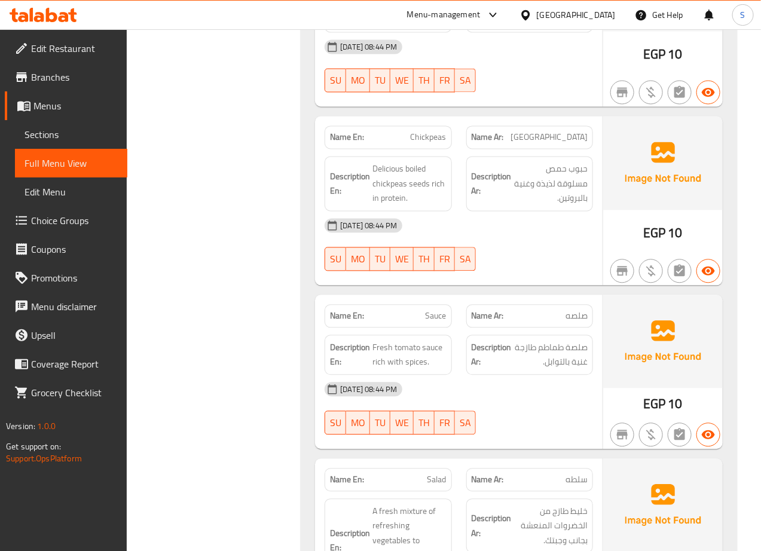
copy span "Chickpeas"
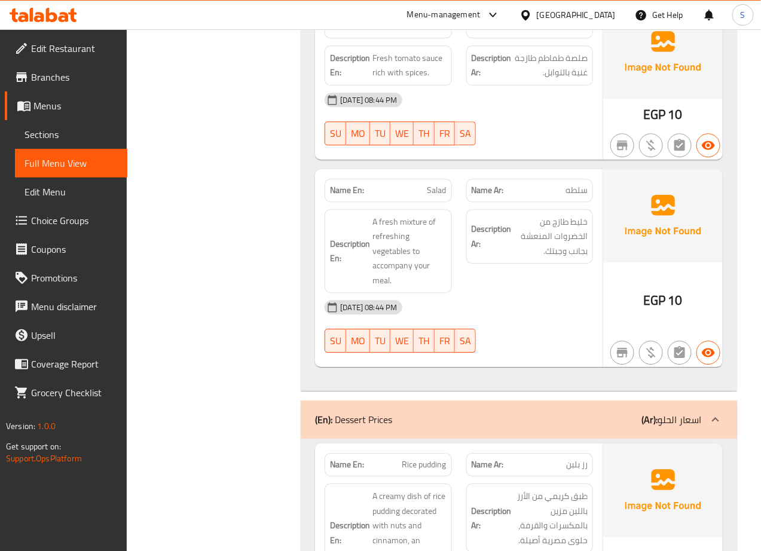
scroll to position [4074, 0]
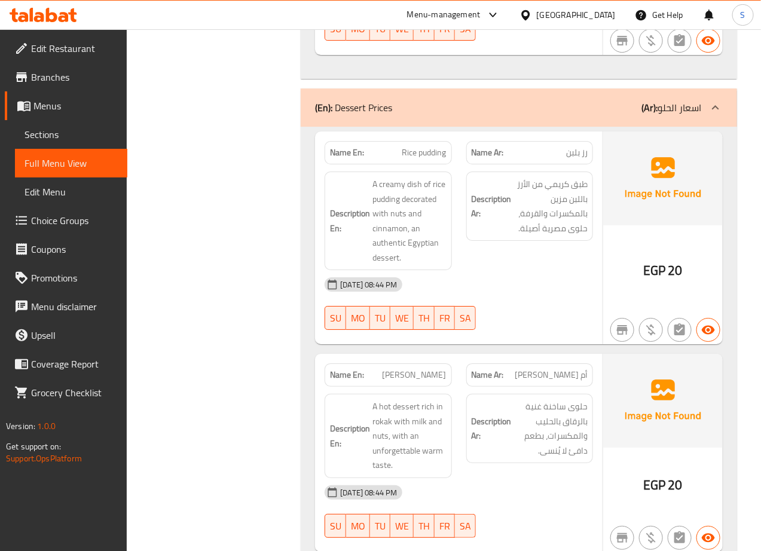
scroll to position [4442, 0]
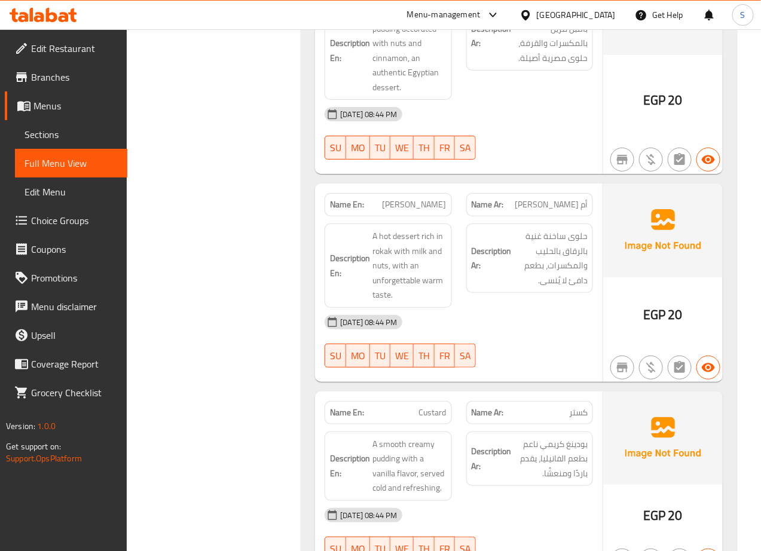
scroll to position [4546, 0]
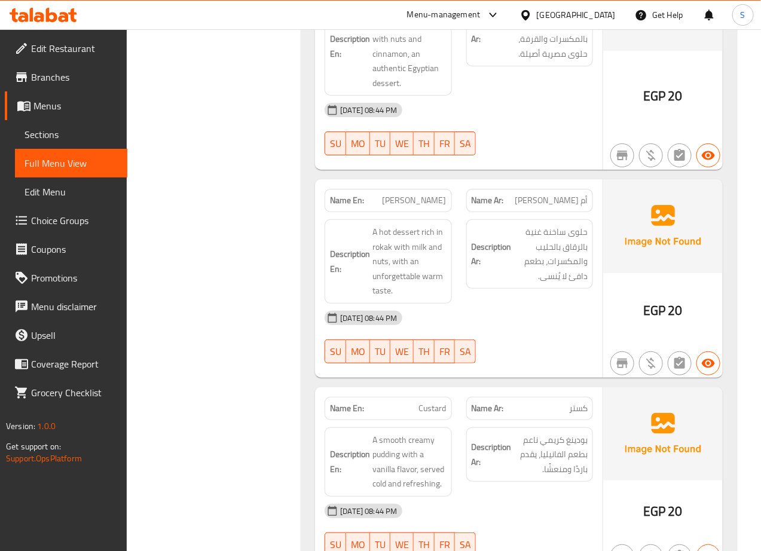
copy span "Om Ali"
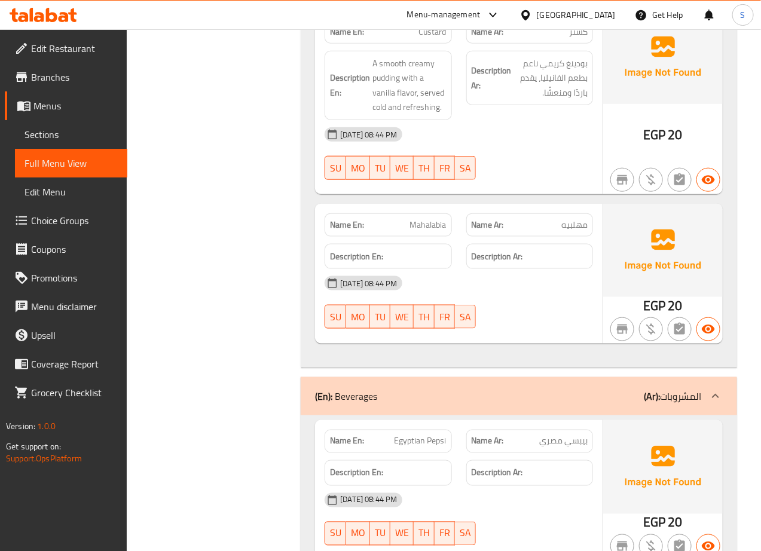
scroll to position [4922, 0]
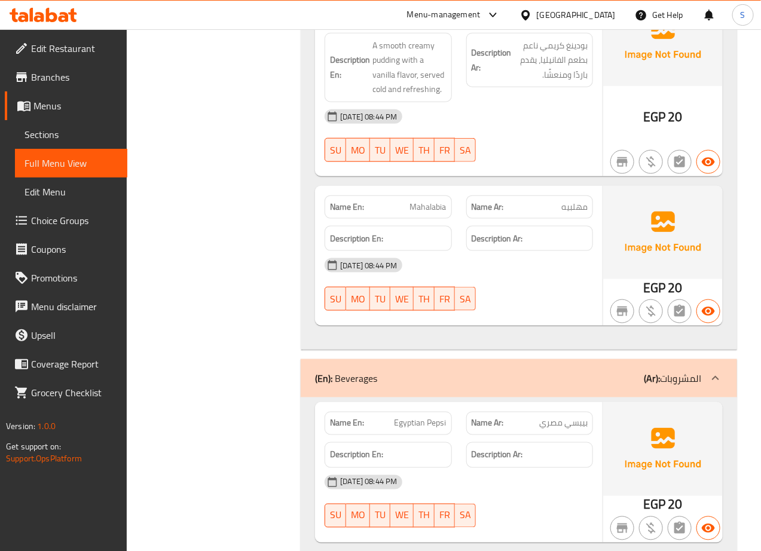
scroll to position [4929, 0]
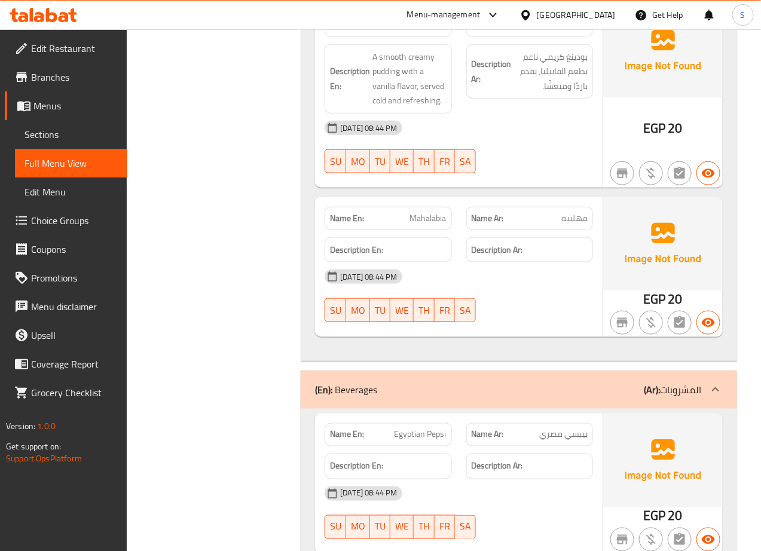
copy span "Mahalabia"
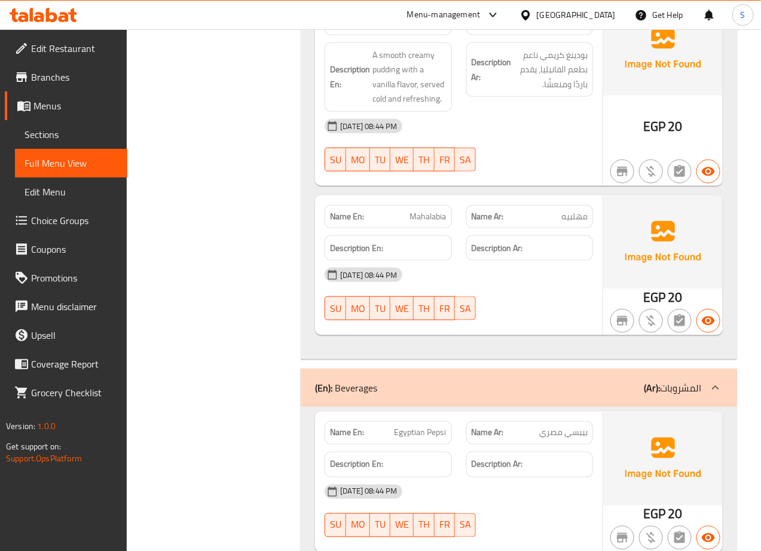
copy span "مهلبيه"
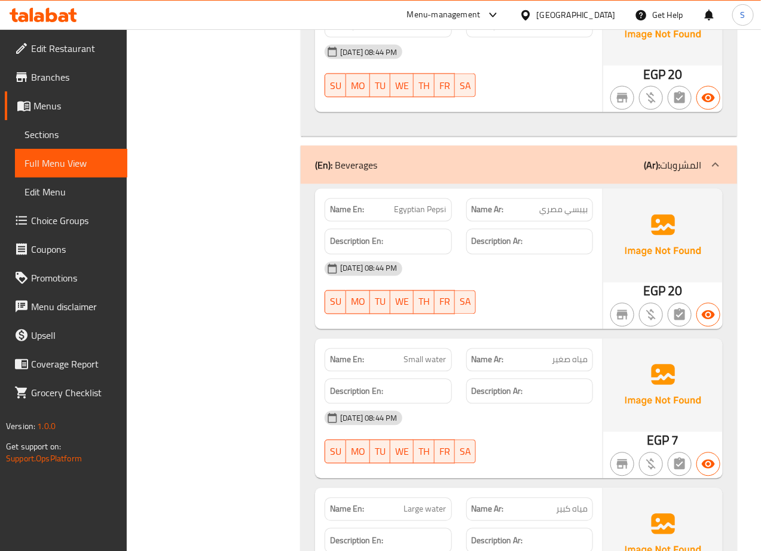
scroll to position [5156, 0]
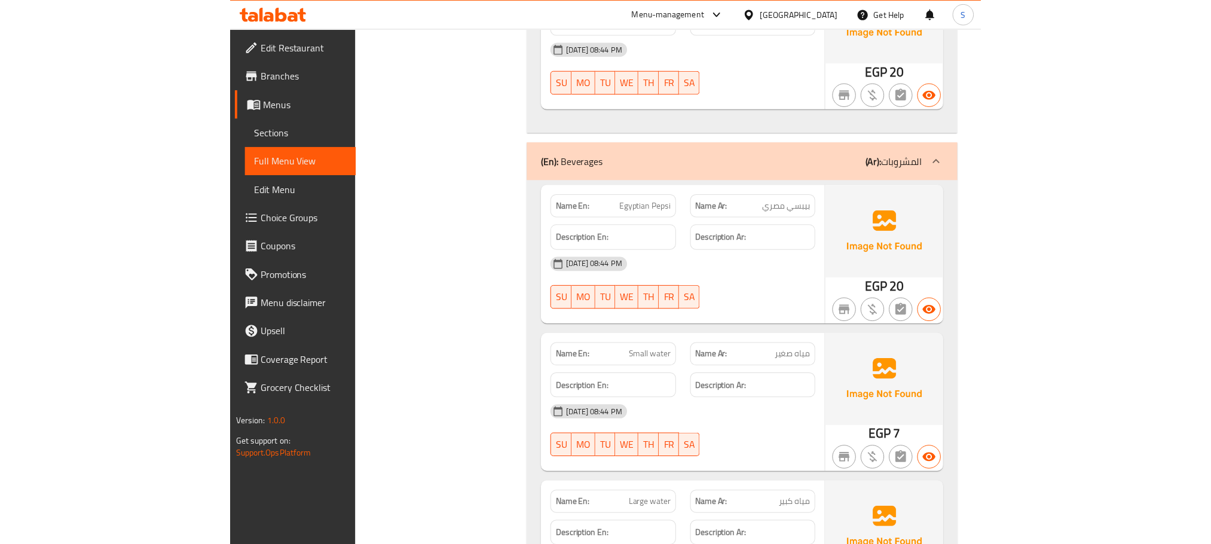
scroll to position [4147, 0]
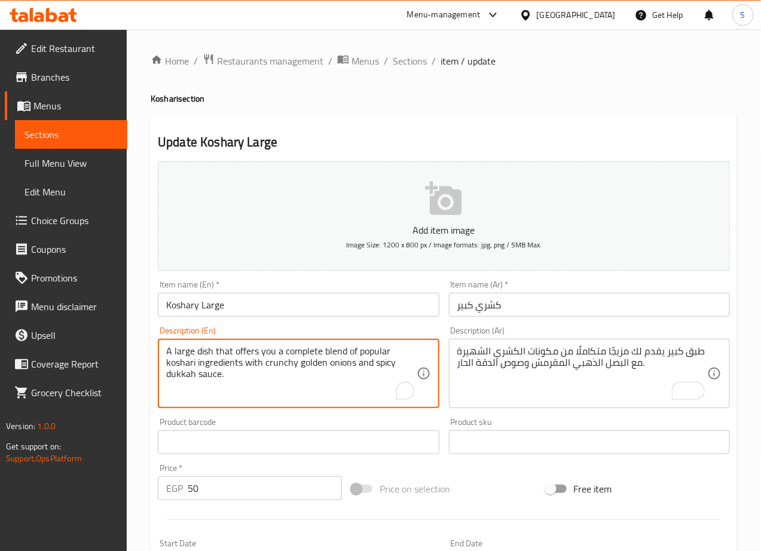
click at [179, 375] on textarea "A large dish that offers you a complete blend of popular koshari ingredients wi…" at bounding box center [291, 373] width 250 height 57
paste textarea "Da'aa"
type textarea "A large dish that offers you a complete blend of popular koshari ingredients wi…"
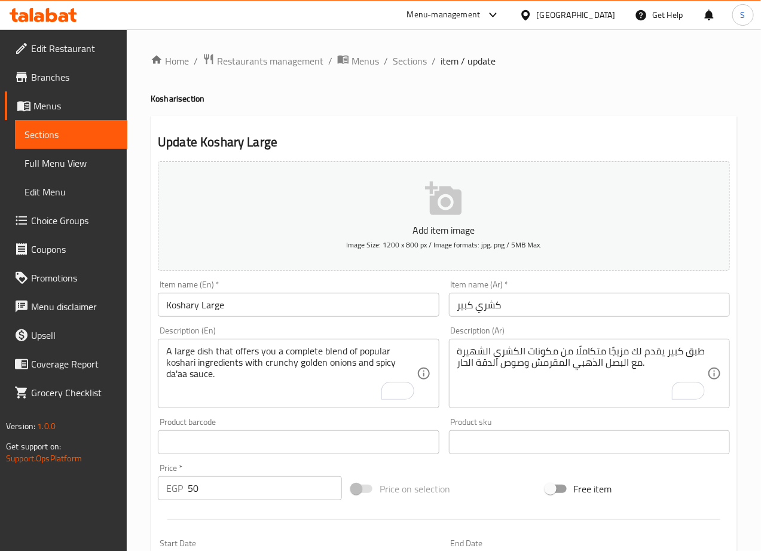
click at [263, 348] on textarea "A large dish that offers you a complete blend of popular koshari ingredients wi…" at bounding box center [291, 373] width 250 height 57
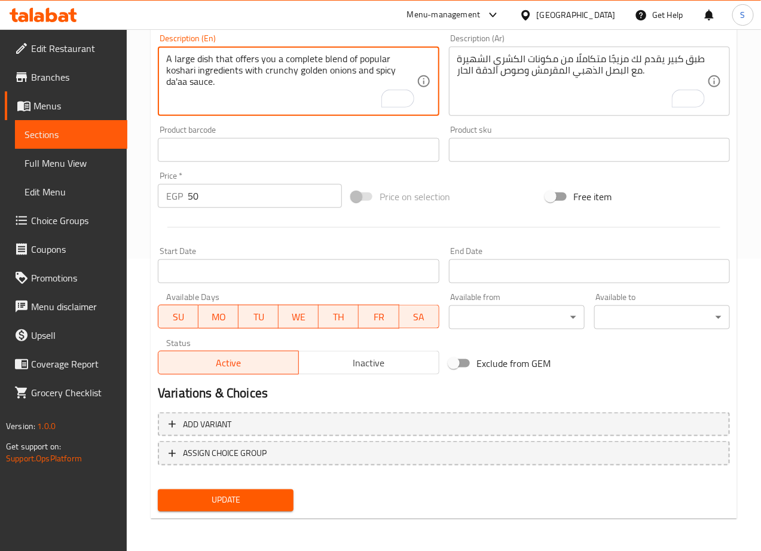
click at [226, 498] on span "Update" at bounding box center [225, 500] width 117 height 15
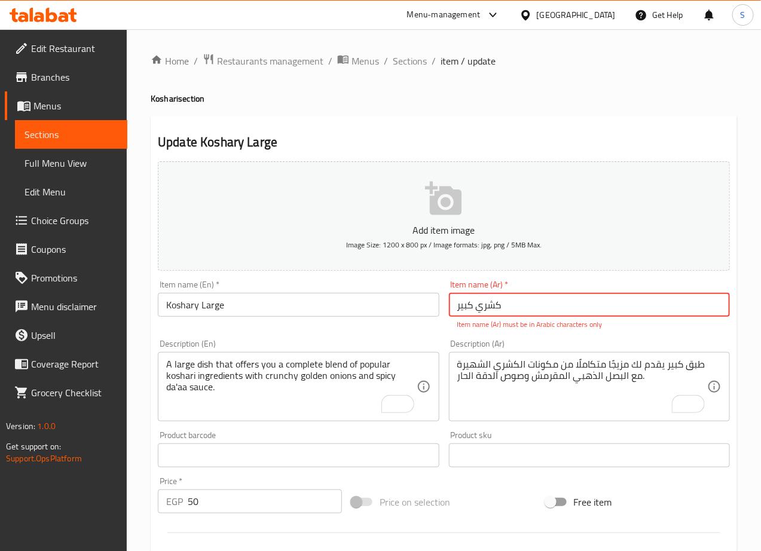
click at [495, 305] on input "كشري كبیر" at bounding box center [589, 305] width 281 height 24
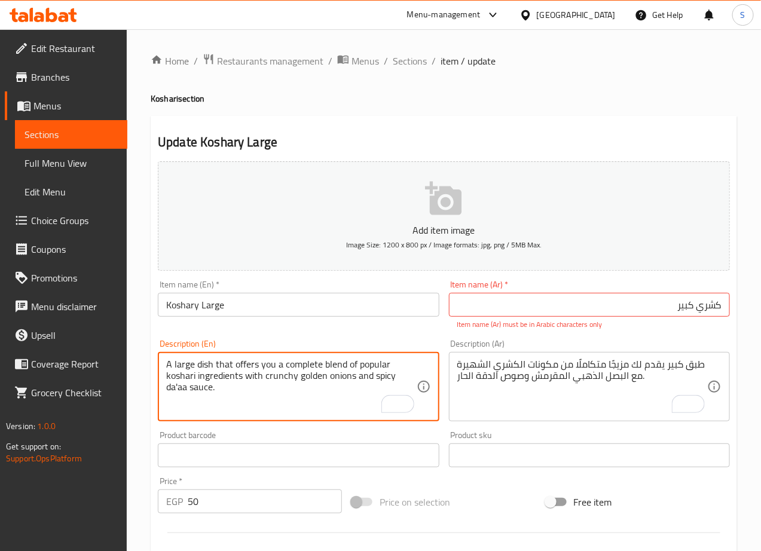
click at [613, 303] on input "كشري كبیر" at bounding box center [589, 305] width 281 height 24
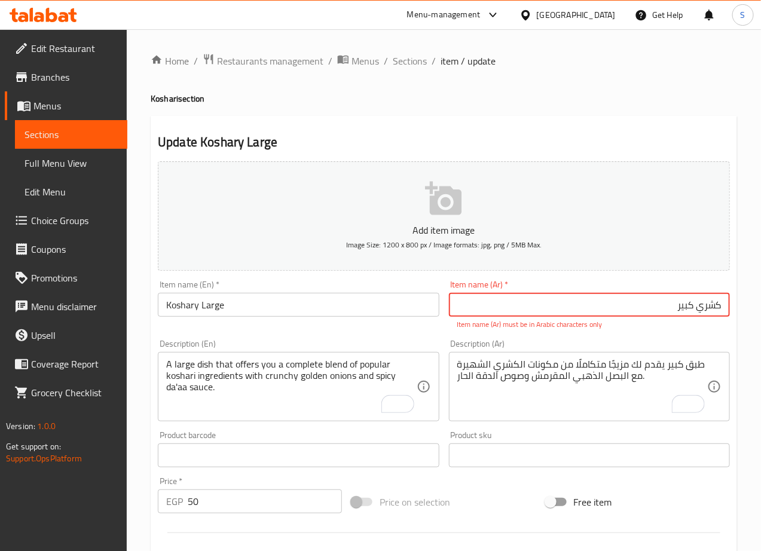
click at [613, 303] on input "كشري كبیر" at bounding box center [589, 305] width 281 height 24
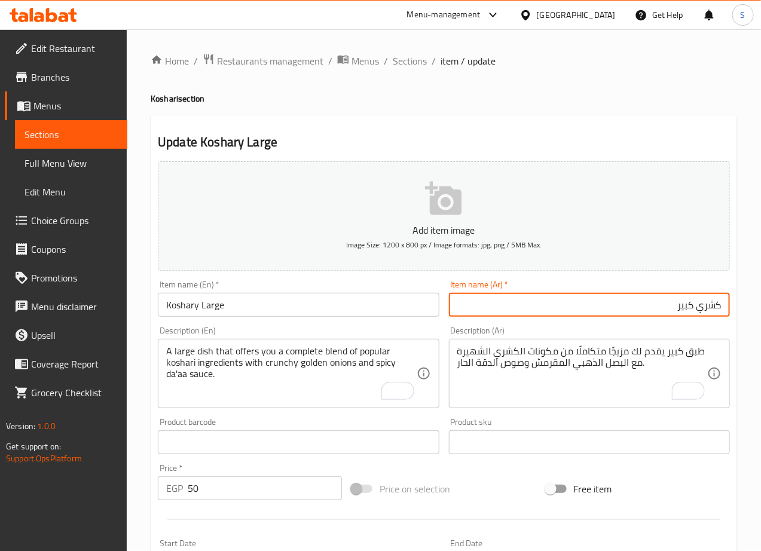
type input "كشري كبير"
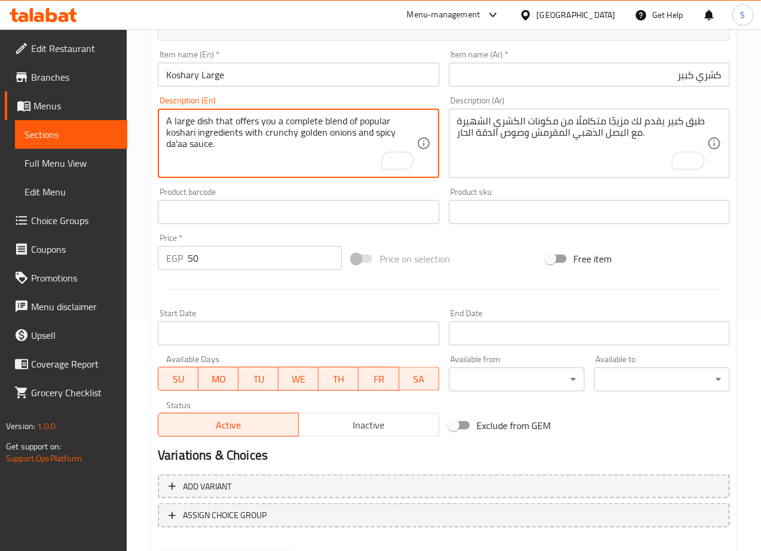
scroll to position [292, 0]
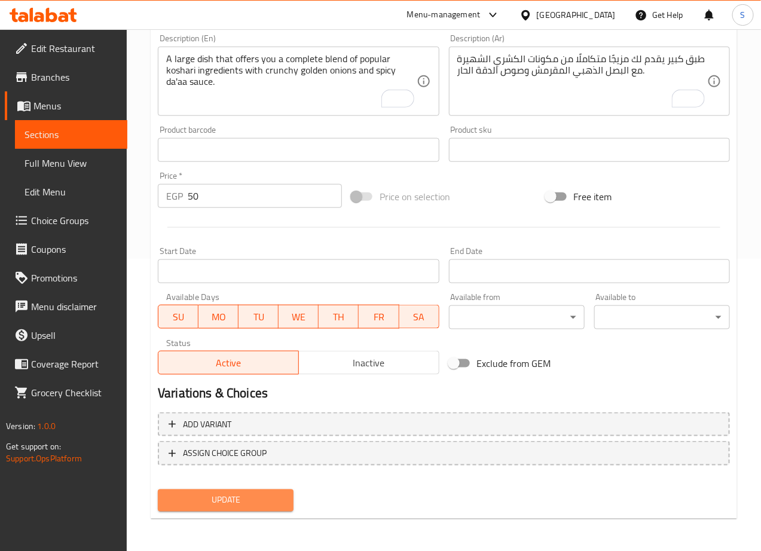
click at [251, 501] on span "Update" at bounding box center [225, 500] width 117 height 15
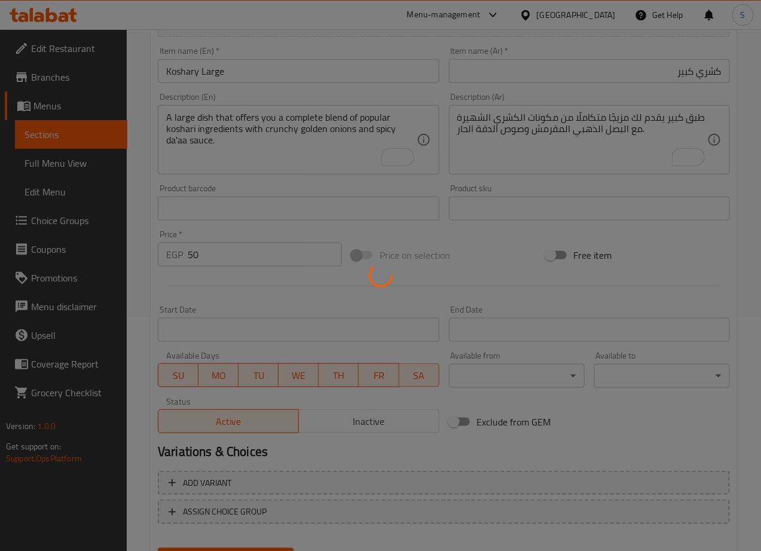
scroll to position [0, 0]
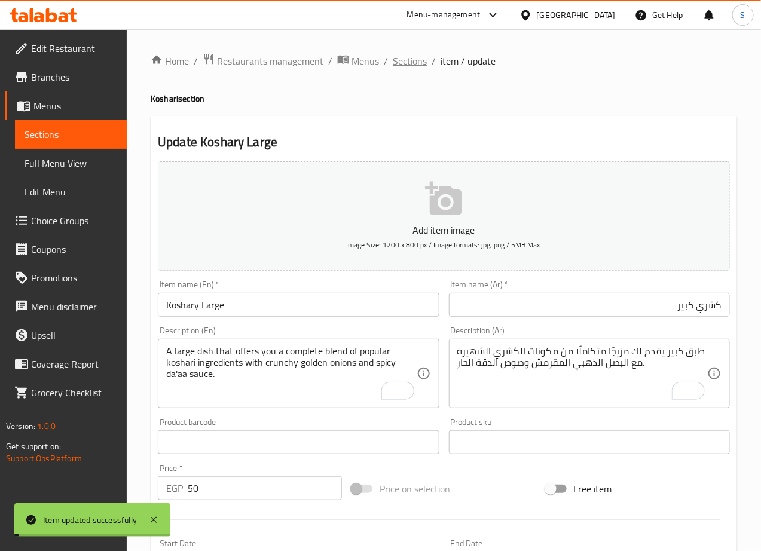
click at [402, 61] on span "Sections" at bounding box center [410, 61] width 34 height 14
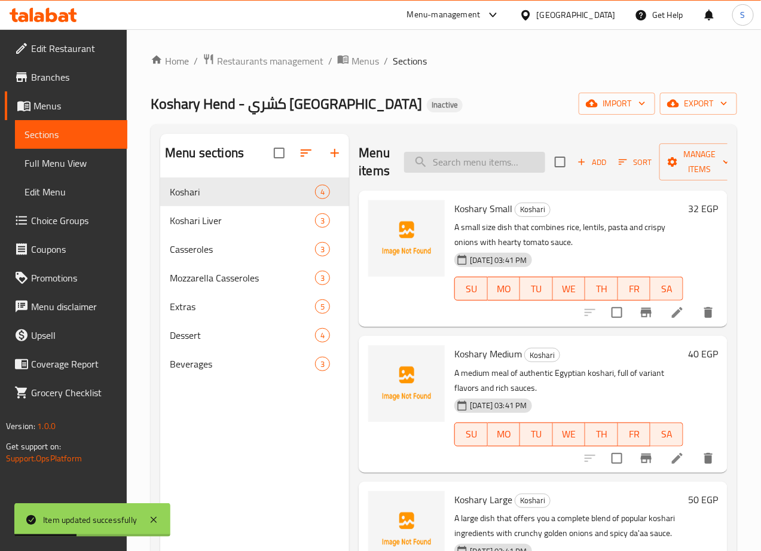
click at [442, 164] on input "search" at bounding box center [474, 162] width 141 height 21
paste input "Koshary Jamio"
type input "Koshary Jamio"
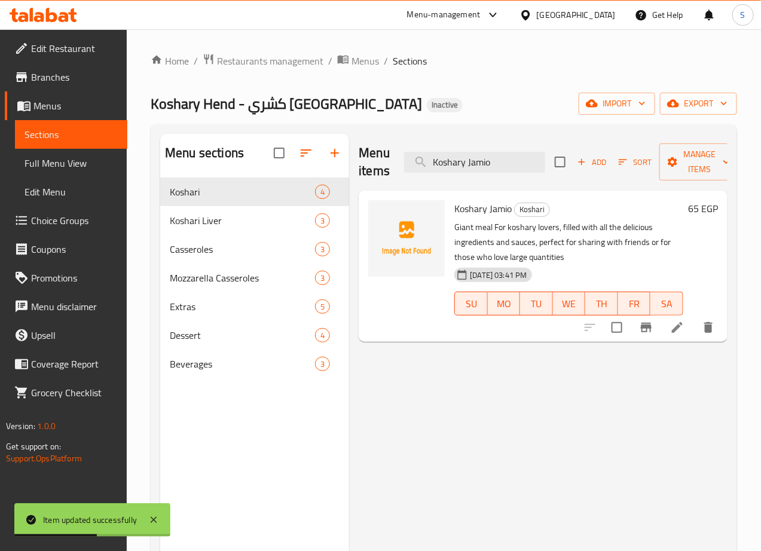
click at [680, 320] on icon at bounding box center [677, 327] width 14 height 14
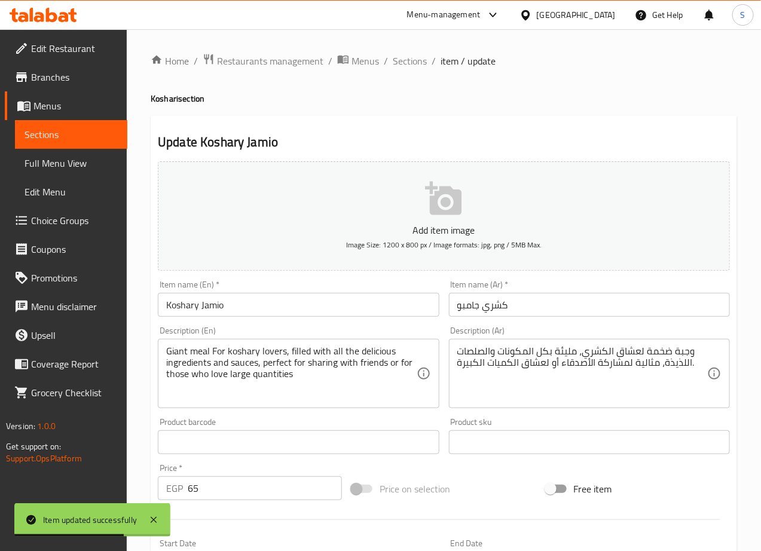
click at [220, 310] on input "Koshary Jamio" at bounding box center [298, 305] width 281 height 24
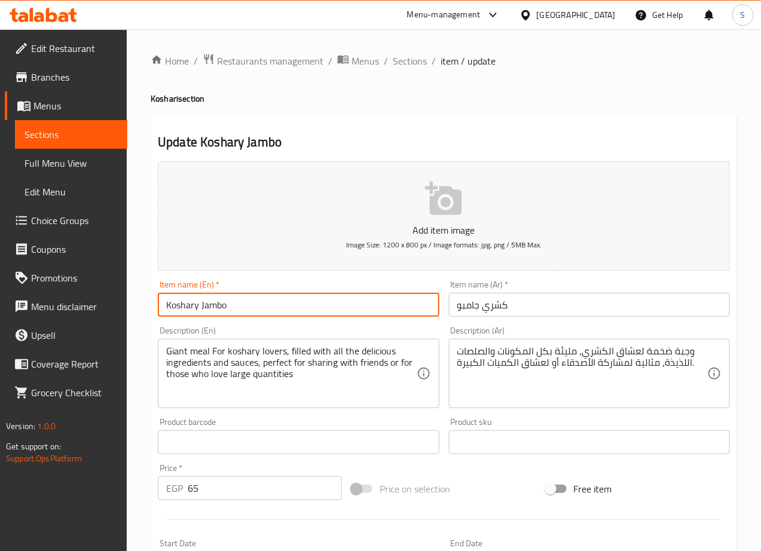
click at [217, 303] on input "Koshary Jambo" at bounding box center [298, 305] width 281 height 24
type input "Koshary Jumbo"
click at [461, 304] on input "كشري جامبو" at bounding box center [589, 305] width 281 height 24
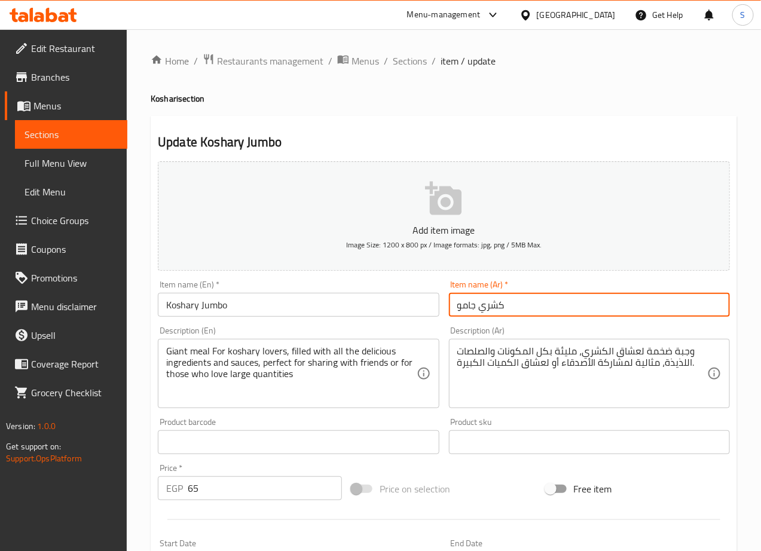
type input "كشري جامبو"
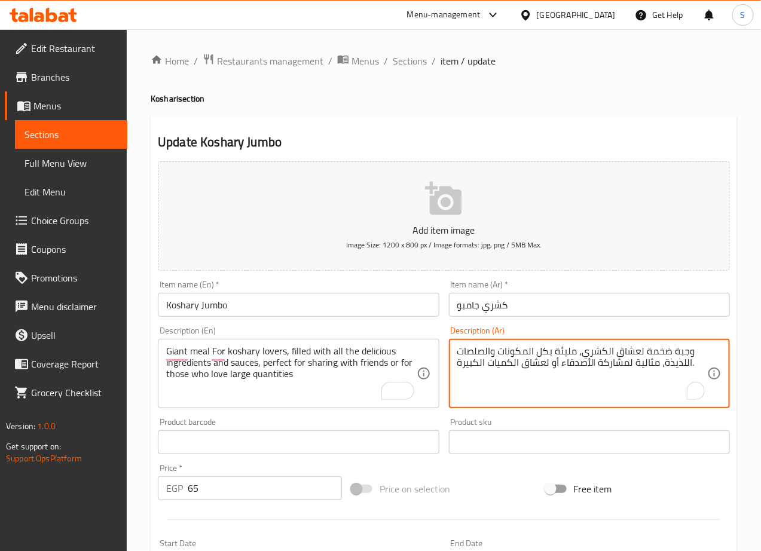
click at [681, 366] on textarea "وجبة ضخمة لعشاق الكشري، مليئة بكل المكونات والصلصات اللذيذة، مثالية لمشاركة الأ…" at bounding box center [582, 373] width 250 height 57
type textarea "وجبة ضخمة لعشاق الكشري، مليئة بكل المكونات والصلصات، مثالية لمشاركة الأصدقاء أو…"
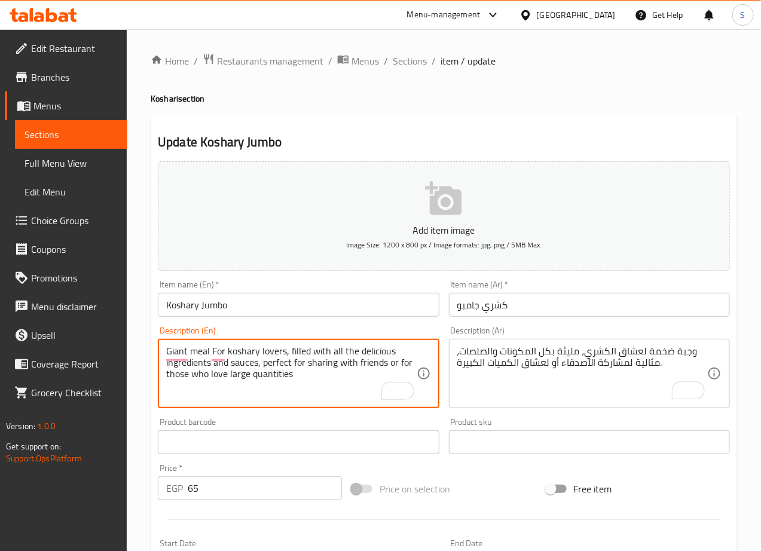
click at [377, 353] on textarea "Giant meal For koshary lovers, filled with all the delicious ingredients and sa…" at bounding box center [291, 373] width 250 height 57
type textarea "Giant meal For koshary lovers, filled with all the ingredients and sauces, perf…"
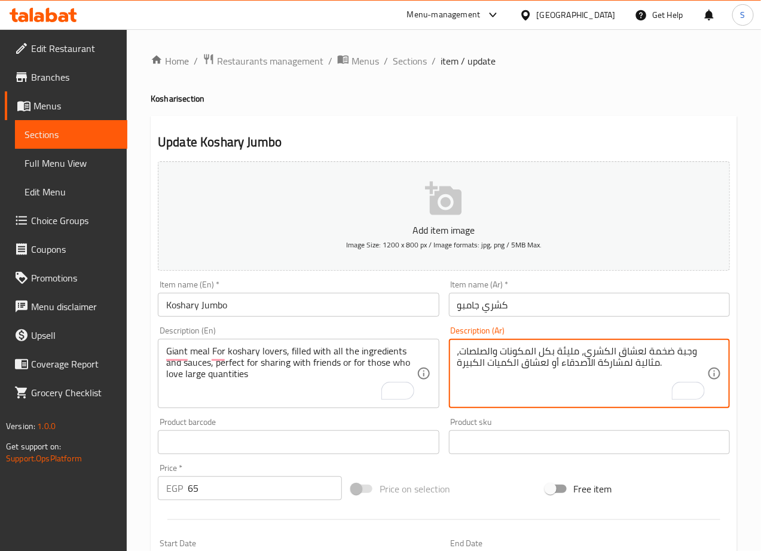
click at [630, 352] on textarea "وجبة ضخمة لعشاق الكشري، مليئة بكل المكونات والصلصات، مثالية لمشاركة الأصدقاء أو…" at bounding box center [582, 373] width 250 height 57
type textarea "وجبة ضخمة، مليئة بكل المكونات والصلصات ."
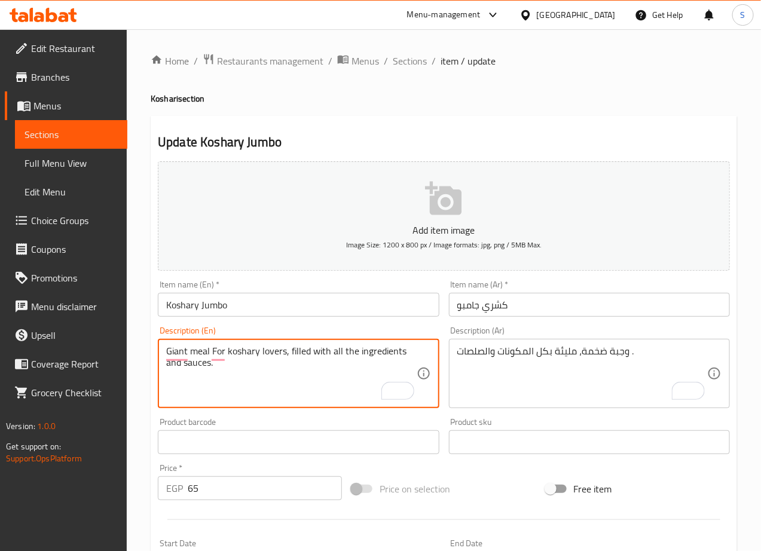
click at [284, 352] on textarea "Giant meal For koshary lovers, filled with all the ingredients and sauces." at bounding box center [291, 373] width 250 height 57
click at [357, 350] on textarea "Giant meal, filled with all the ingredients and sauces." at bounding box center [291, 373] width 250 height 57
type textarea "Giant meal, filled with all the ingredients and sauces."
click at [328, 384] on textarea "Giant meal, filled with all the ingredients and sauces." at bounding box center [291, 373] width 250 height 57
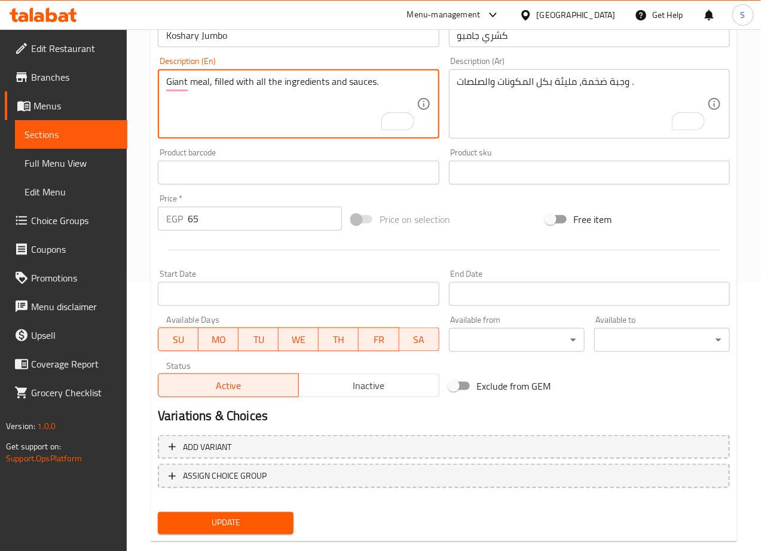
scroll to position [292, 0]
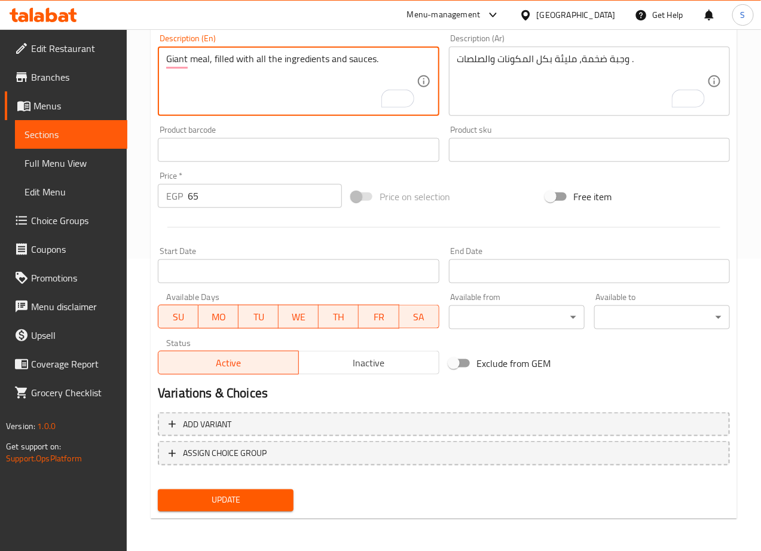
click at [255, 510] on button "Update" at bounding box center [226, 500] width 136 height 22
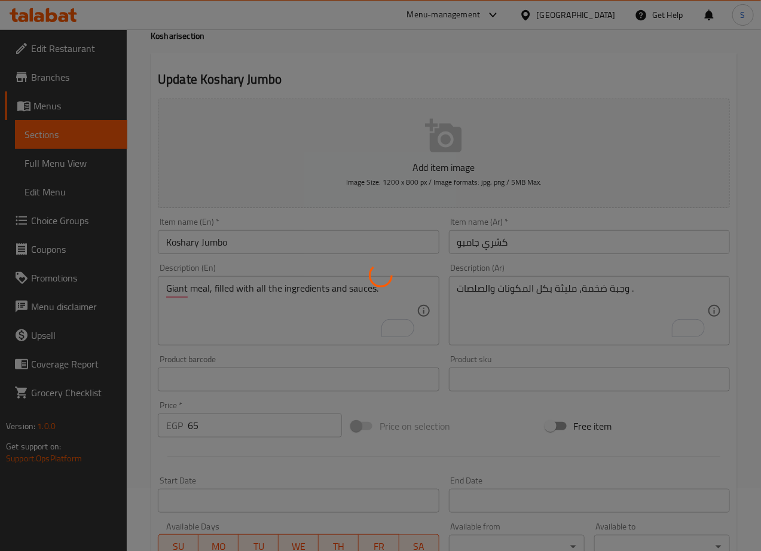
scroll to position [0, 0]
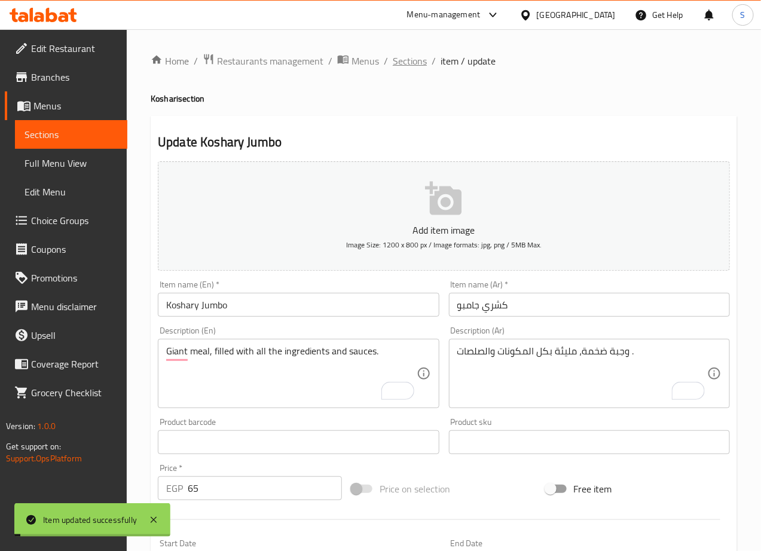
click at [422, 63] on span "Sections" at bounding box center [410, 61] width 34 height 14
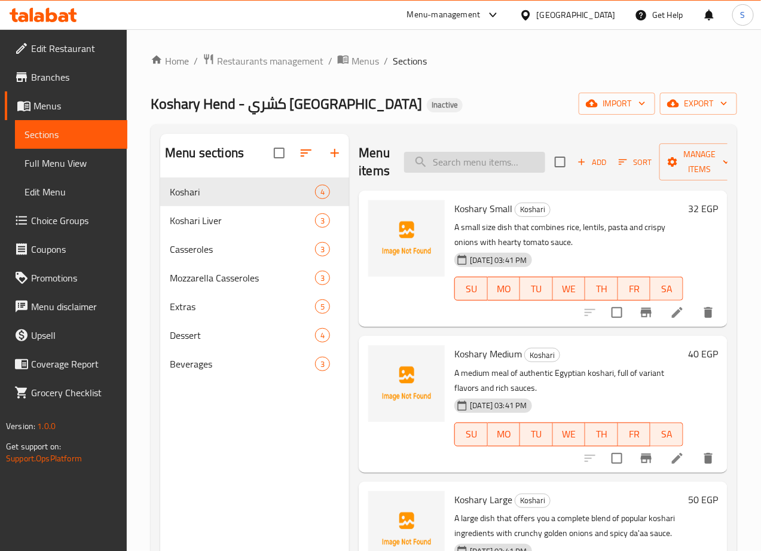
click at [467, 164] on input "search" at bounding box center [474, 162] width 141 height 21
paste input "Koshari Liver Large"
type input "Koshari Liver Large"
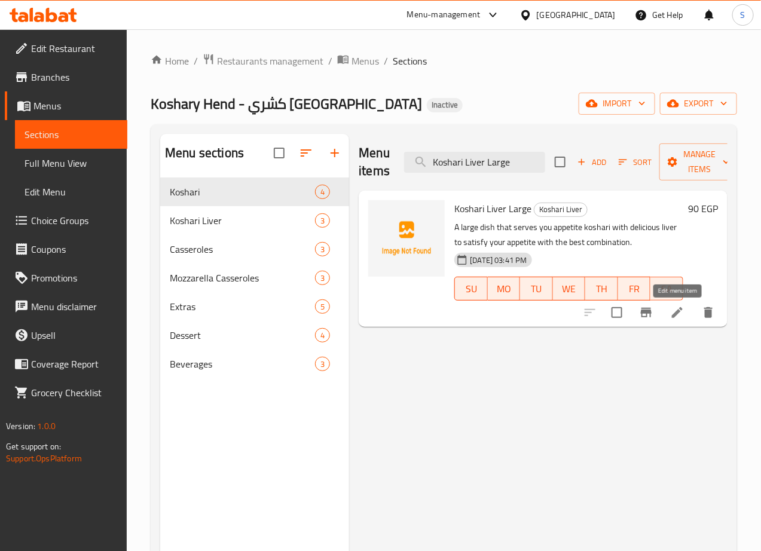
click at [679, 305] on icon at bounding box center [677, 312] width 14 height 14
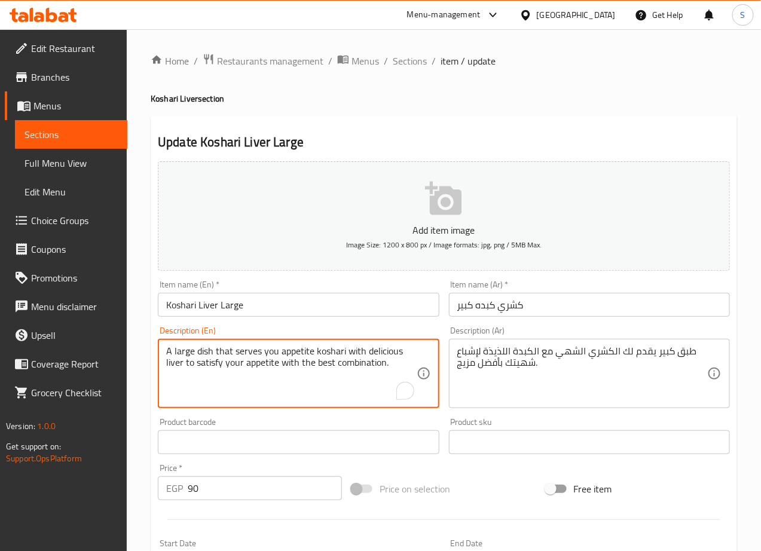
click at [226, 351] on textarea "A large dish that serves you appetite koshari with delicious liver to satisfy y…" at bounding box center [291, 373] width 250 height 57
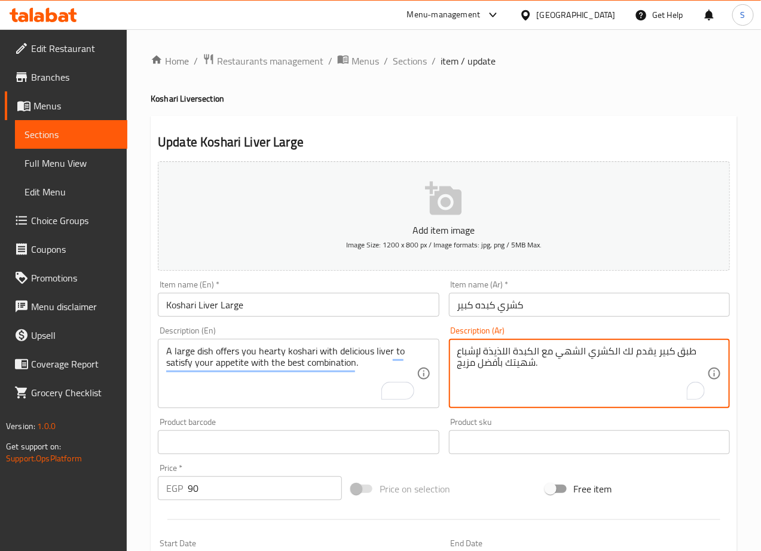
click at [350, 347] on textarea "A large dish offers you hearty koshari with delicious liver to satisfy your app…" at bounding box center [291, 373] width 250 height 57
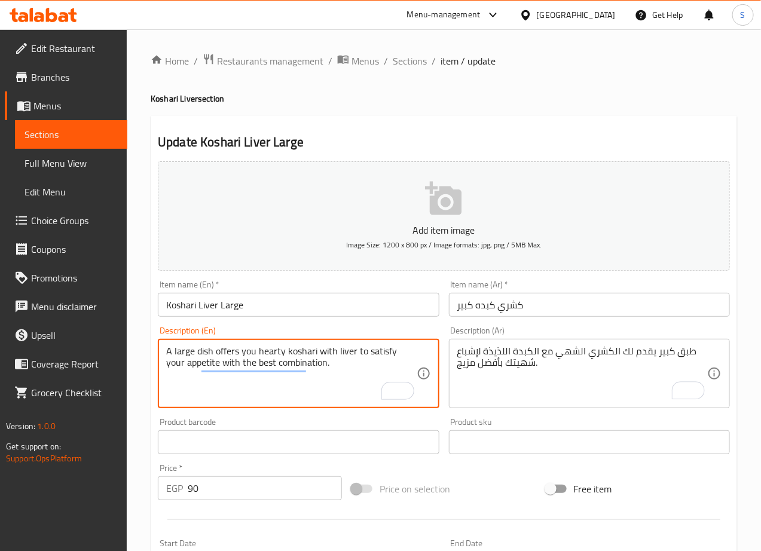
type textarea "A large dish offers you hearty koshari with liver to satisfy your appetite with…"
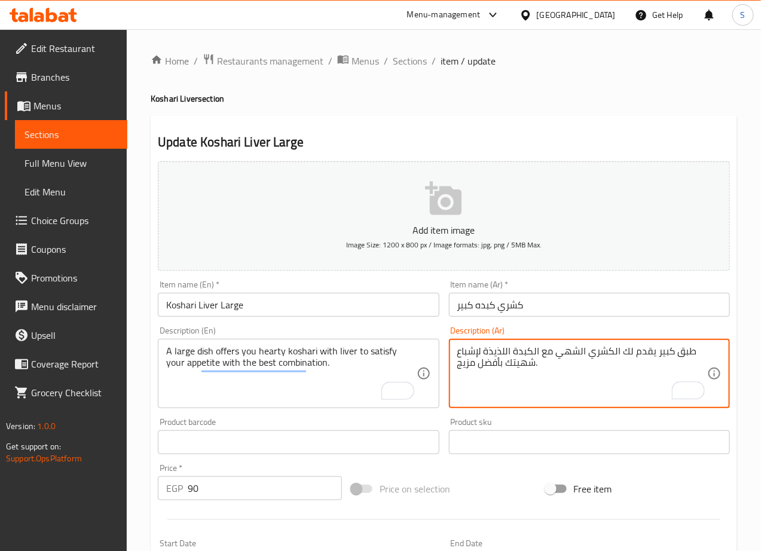
click at [501, 355] on textarea "طبق كبير يقدم لك الكشري الشهي مع الكبدة اللذيذة لإشباع شهيتك بأفضل مزيج." at bounding box center [582, 373] width 250 height 57
type textarea "طبق كبير يقدم لك الكشري الشهي مع الكبدة."
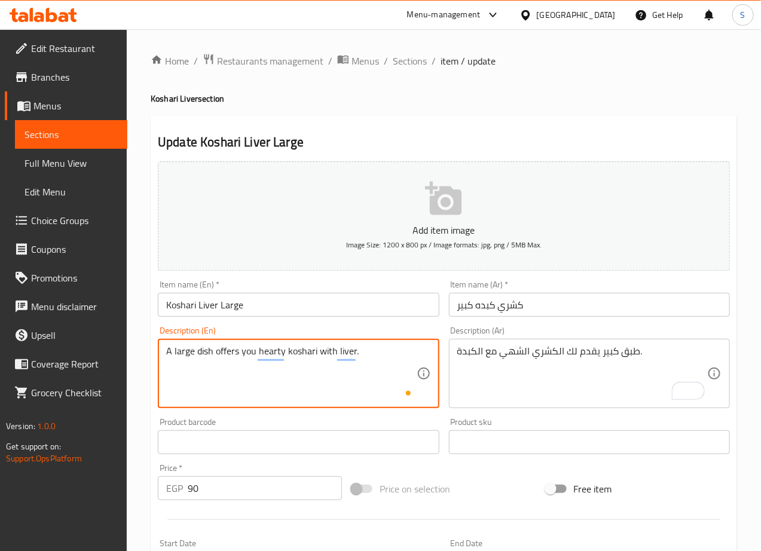
click at [316, 373] on textarea "A large dish offers you hearty koshari with liver." at bounding box center [291, 373] width 250 height 57
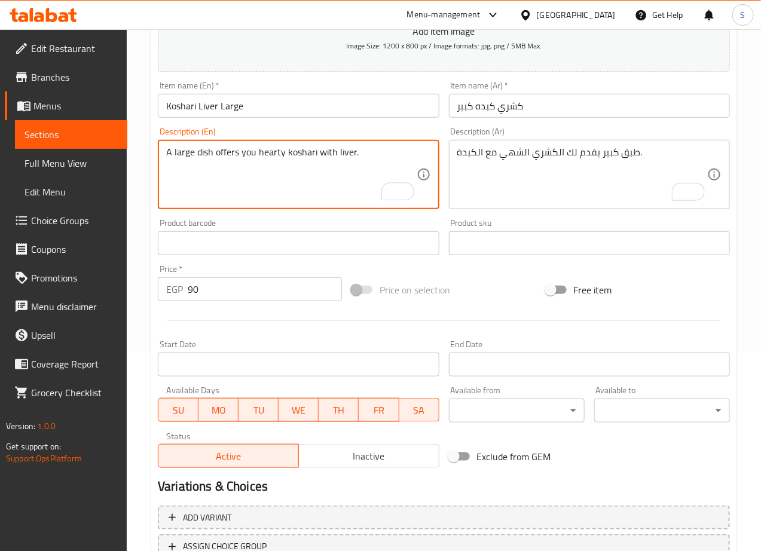
scroll to position [292, 0]
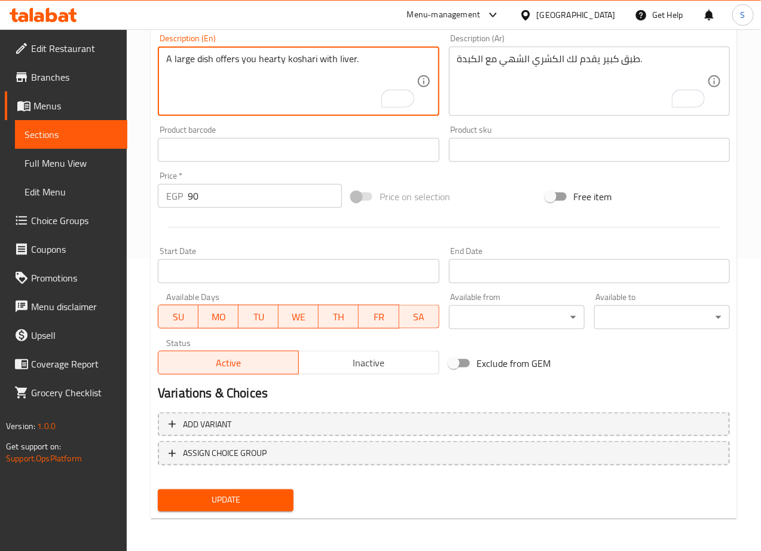
type textarea "A large dish offers you hearty koshari with liver."
click at [243, 501] on span "Update" at bounding box center [225, 500] width 117 height 15
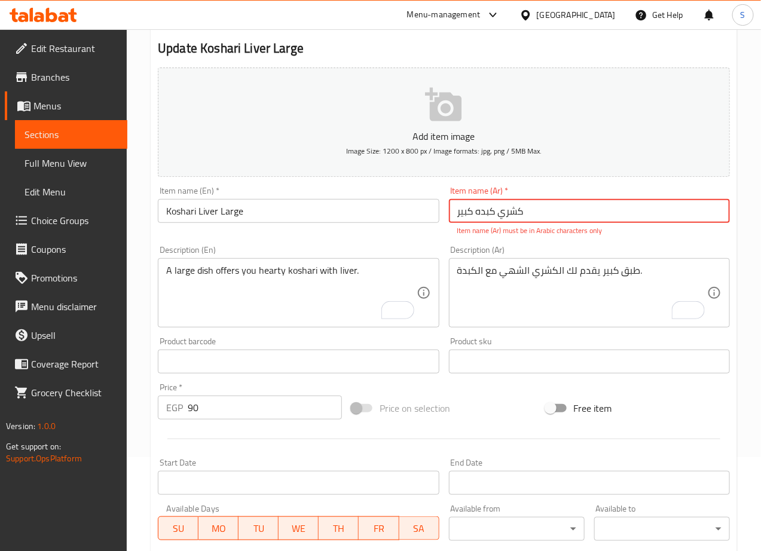
scroll to position [0, 0]
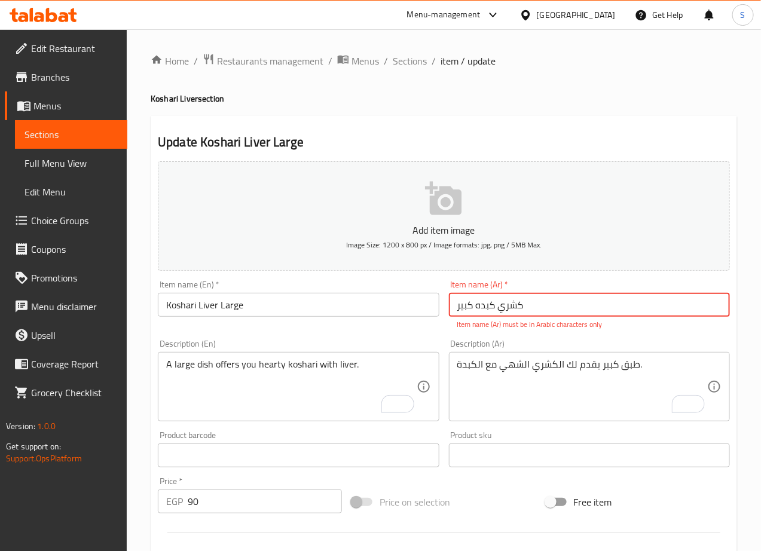
click at [471, 305] on input "كشري كبده كبیر" at bounding box center [589, 305] width 281 height 24
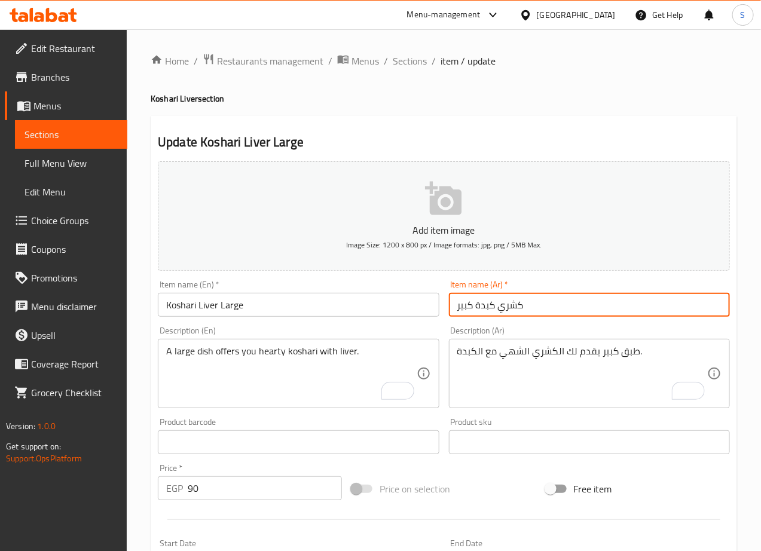
type input "كشري كبدة كبير"
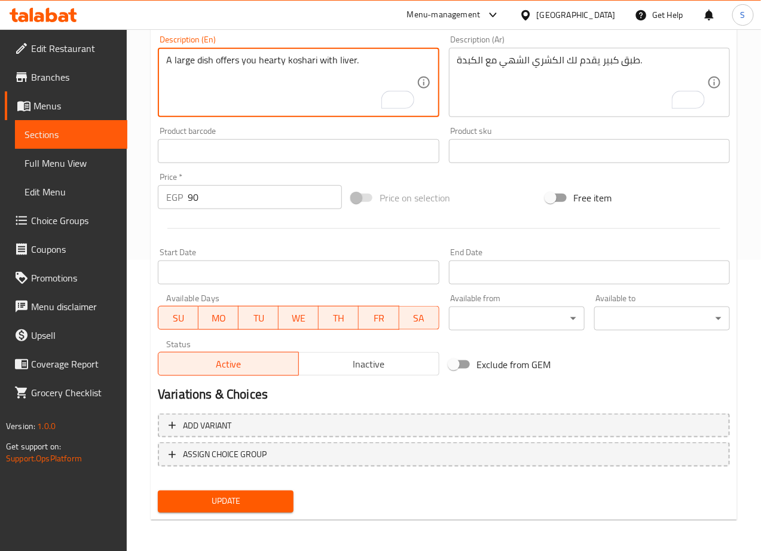
scroll to position [292, 0]
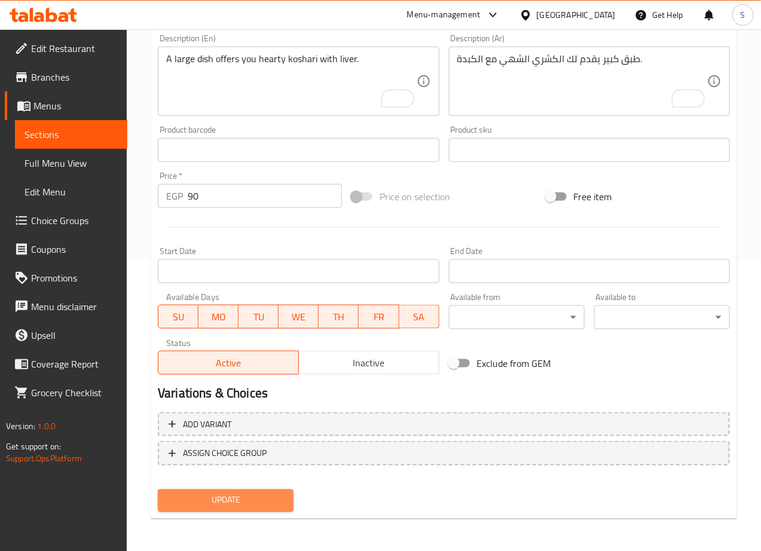
click at [258, 504] on span "Update" at bounding box center [225, 500] width 117 height 15
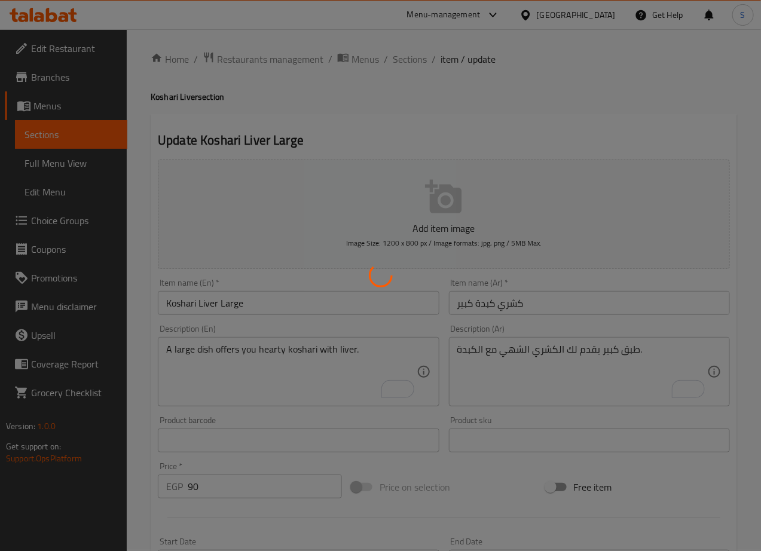
scroll to position [0, 0]
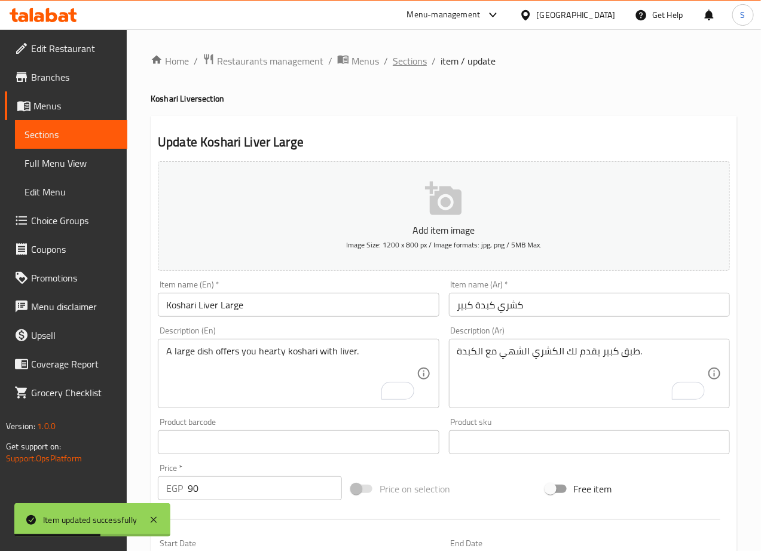
click at [402, 63] on span "Sections" at bounding box center [410, 61] width 34 height 14
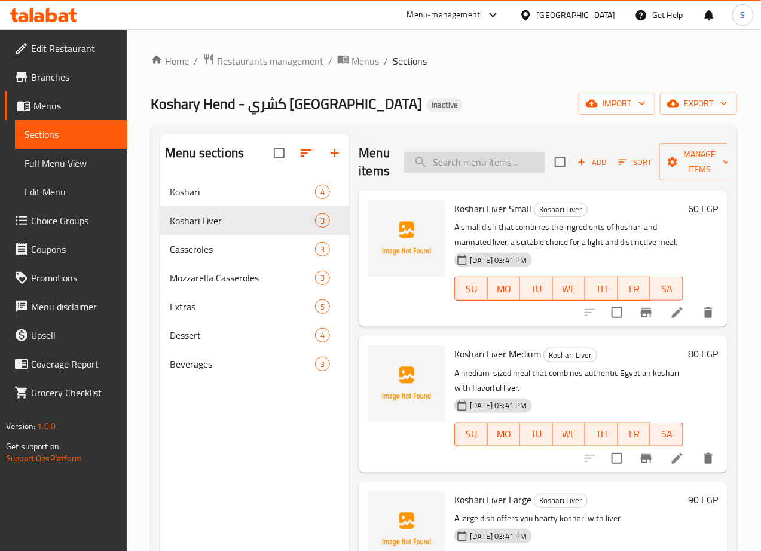
click at [463, 167] on input "search" at bounding box center [474, 162] width 141 height 21
paste input "Mozzarella chicken casserole"
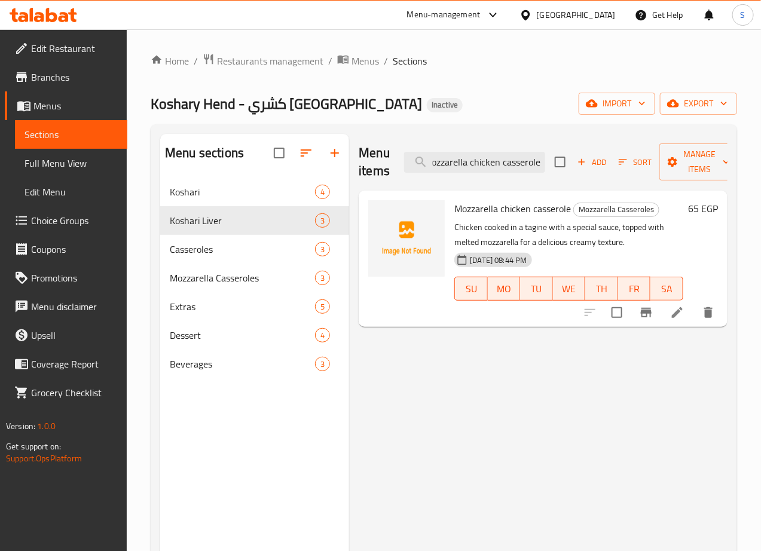
type input "Mozzarella chicken casserole"
click at [684, 312] on icon at bounding box center [677, 312] width 14 height 14
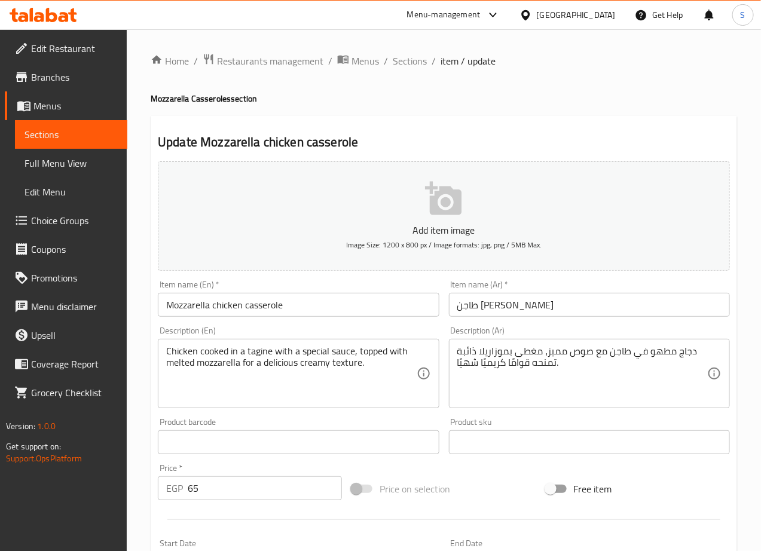
click at [217, 302] on input "Mozzarella chicken casserole" at bounding box center [298, 305] width 281 height 24
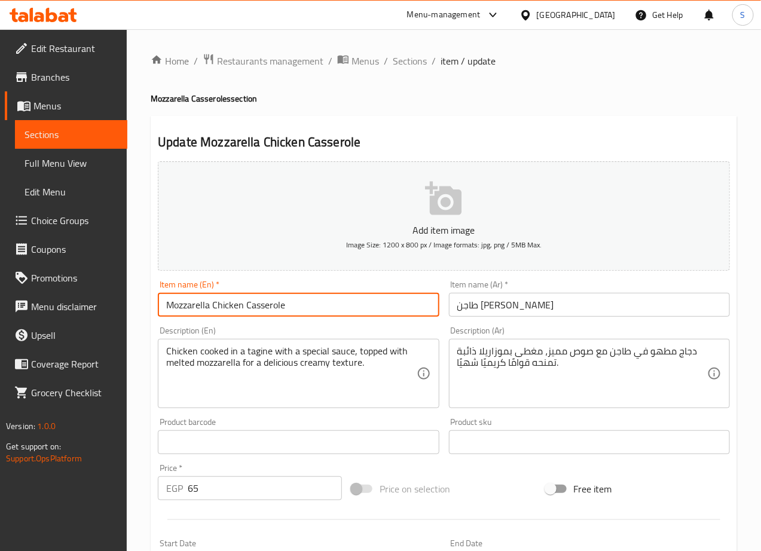
type input "Mozzarella Chicken Casserole"
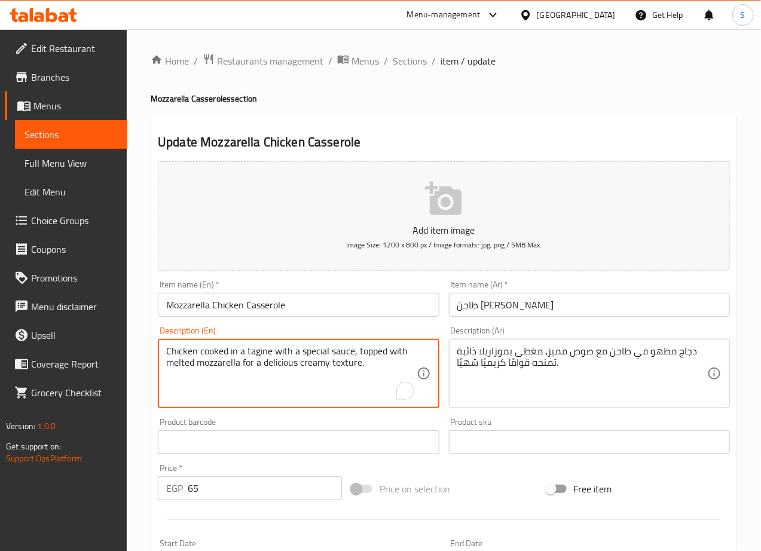
click at [281, 366] on textarea "Chicken cooked in a tagine with a special sauce, topped with melted mozzarella …" at bounding box center [291, 373] width 250 height 57
type textarea "Chicken cooked in a tagine with a special sauce, topped with melted mozzarella …"
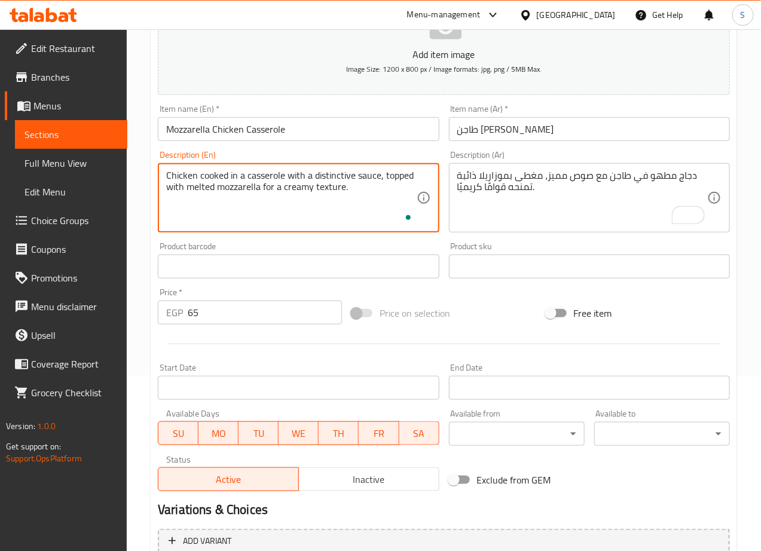
type textarea "Chicken cooked in a casserole with a distinctive sauce, topped with melted mozz…"
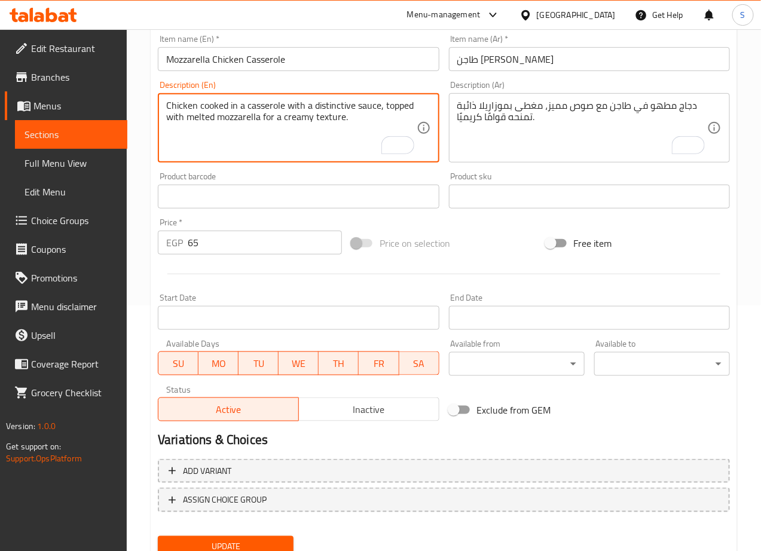
scroll to position [292, 0]
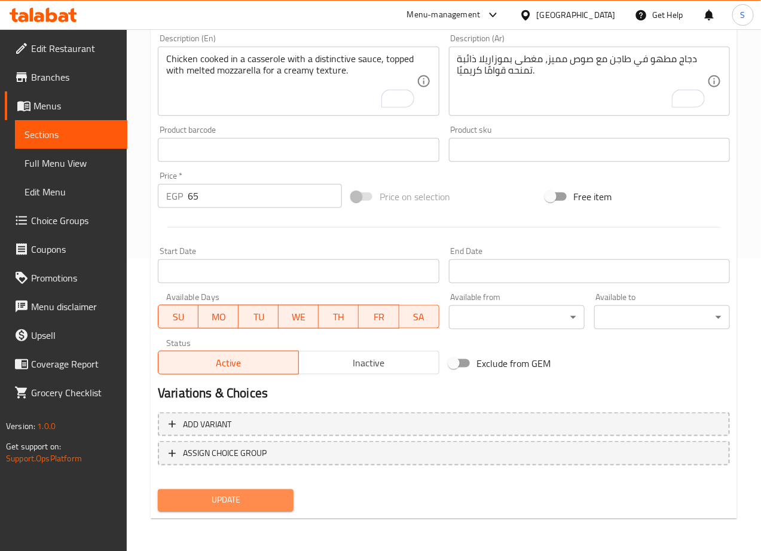
click at [247, 493] on span "Update" at bounding box center [225, 500] width 117 height 15
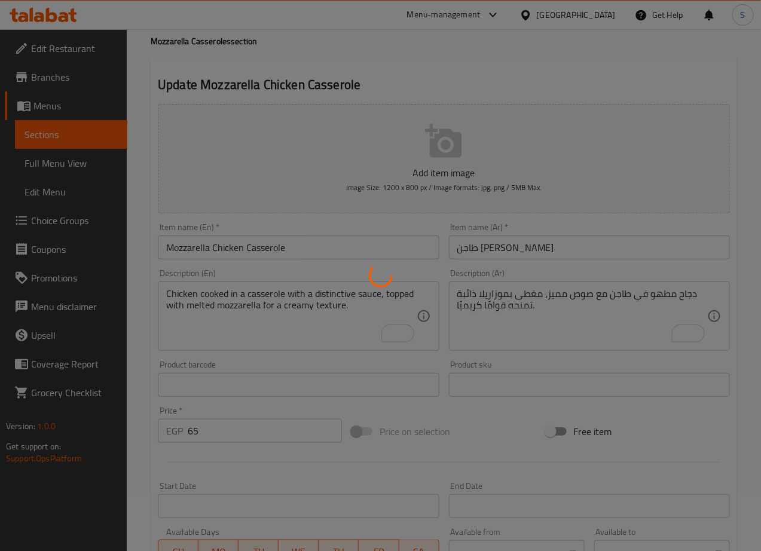
scroll to position [0, 0]
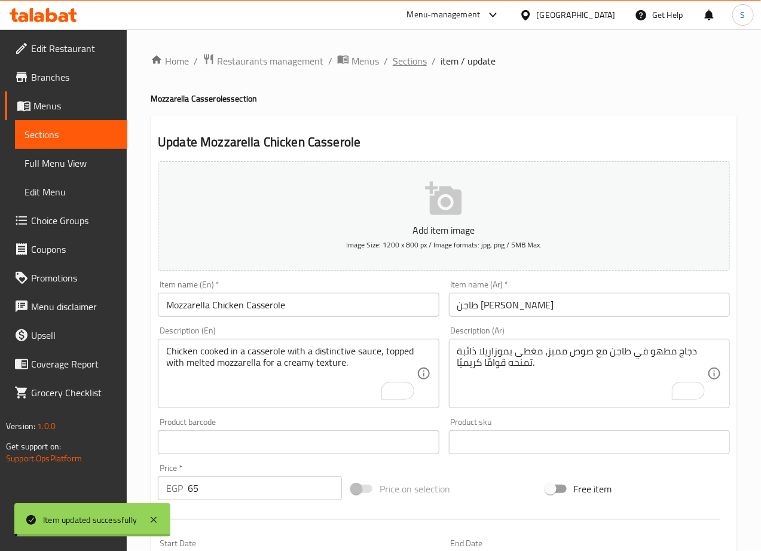
click at [403, 57] on span "Sections" at bounding box center [410, 61] width 34 height 14
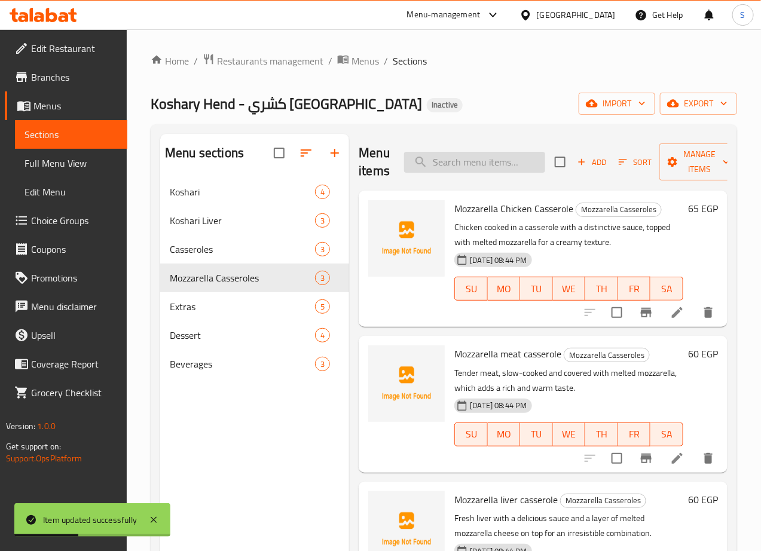
click at [428, 172] on input "search" at bounding box center [474, 162] width 141 height 21
paste input "Mozzarella liver casserole"
type input "Mozzarella liver casserole"
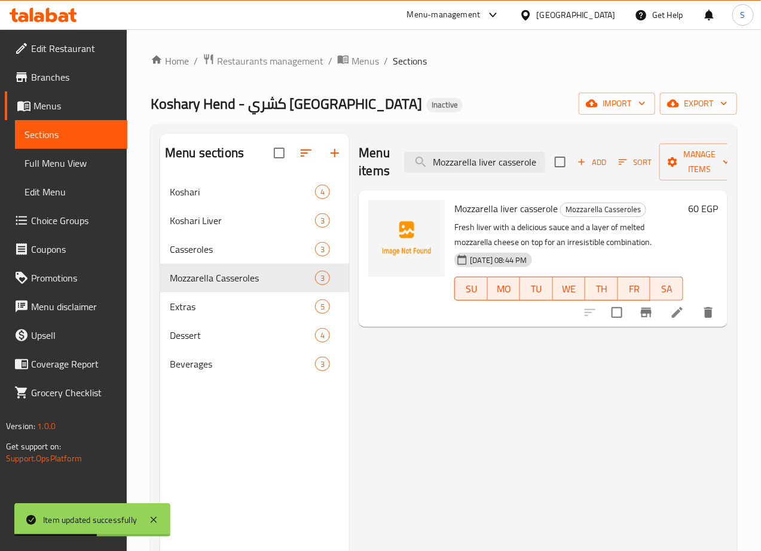
click at [678, 314] on icon at bounding box center [677, 312] width 11 height 11
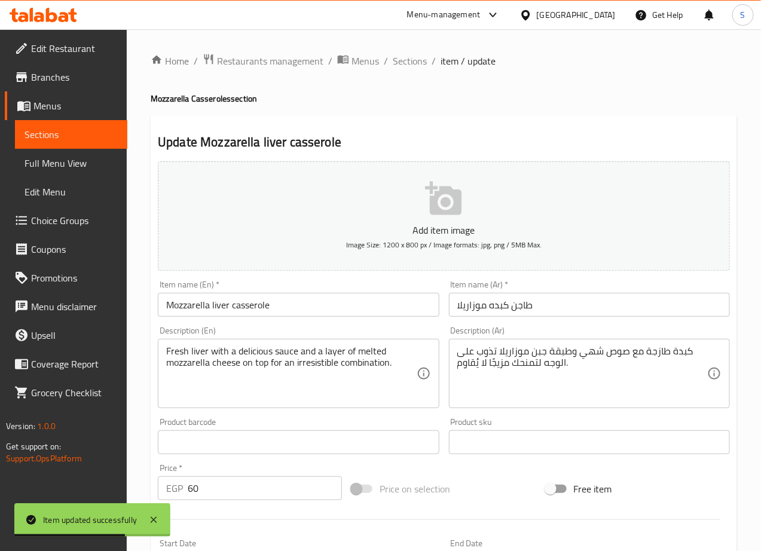
click at [214, 307] on input "Mozzarella liver casserole" at bounding box center [298, 305] width 281 height 24
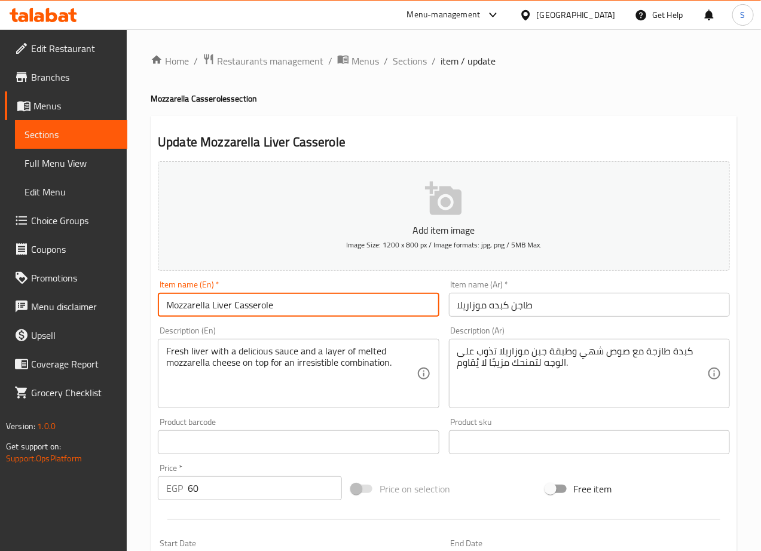
type input "Mozzarella Liver Casserole"
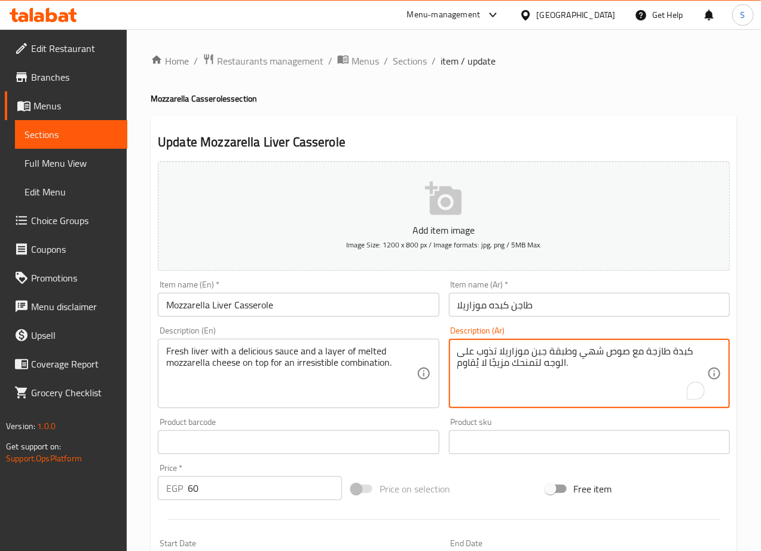
click at [590, 357] on textarea "كبدة طازجة مع صوص شهي وطبقة جبن موزاريلا تذوب على الوجه لتمنحك مزيجًا لا يُقاوم." at bounding box center [582, 373] width 250 height 57
type textarea "كبدة طازجة مع صوص وطبقة جبن موزاريلا تذوب على الوجه لتمنحك مزيجًا لا يُقاوم."
click at [253, 352] on textarea "Fresh liver with a delicious sauce and a layer of melted mozzarella cheese on t…" at bounding box center [291, 373] width 250 height 57
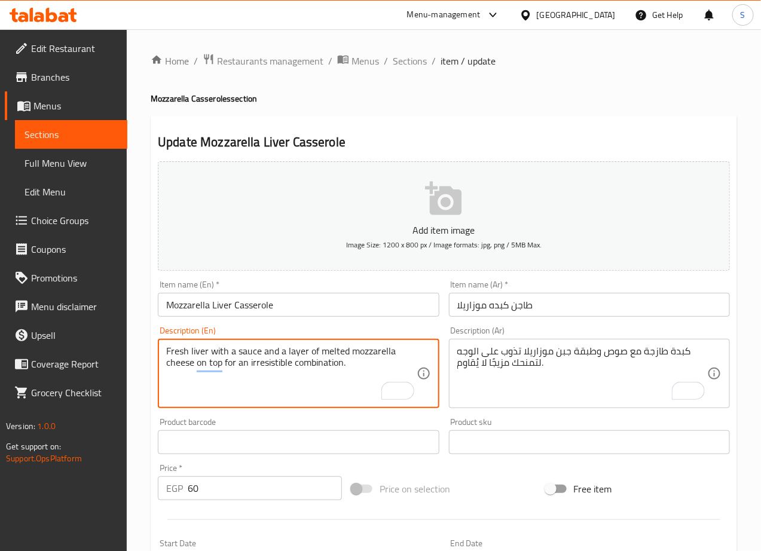
click at [299, 368] on textarea "Fresh liver with a sauce and a layer of melted mozzarella cheese on top for an …" at bounding box center [291, 373] width 250 height 57
click at [257, 368] on textarea "Fresh liver with a sauce and a layer of melted mozzarella cheese on top for an …" at bounding box center [291, 373] width 250 height 57
click at [356, 369] on textarea "Fresh liver with a sauce and a layer of melted mozzarella cheese on top for an …" at bounding box center [291, 373] width 250 height 57
type textarea "Fresh liver with a sauce and a layer of melted mozzarella cheese on top."
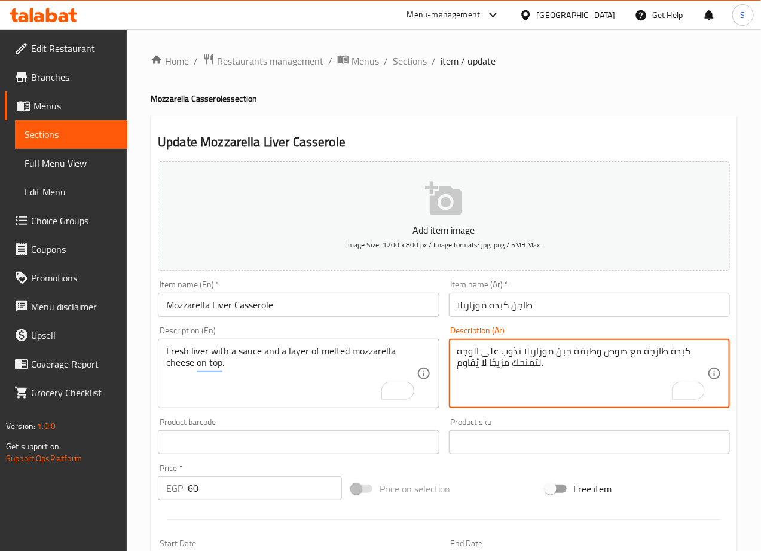
click at [529, 364] on textarea "كبدة طازجة مع صوص وطبقة جبن موزاريلا تذوب على الوجه لتمنحك مزيجًا لا يُقاوم." at bounding box center [582, 373] width 250 height 57
type textarea "كبدة طازجة مع صوص وطبقة جبن موزاريلا تذوب على الوجه."
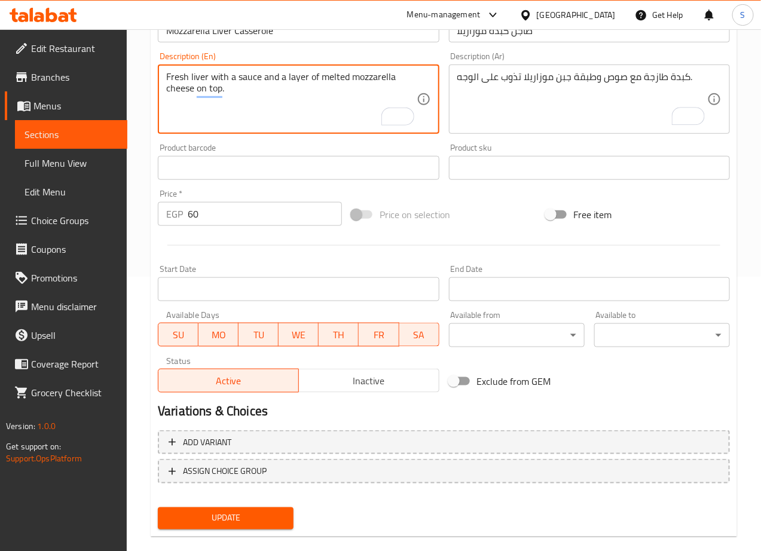
scroll to position [292, 0]
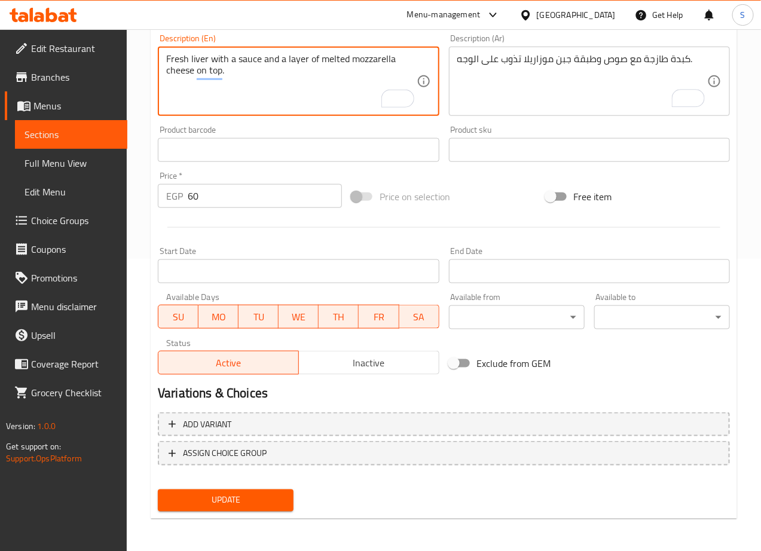
click at [253, 499] on span "Update" at bounding box center [225, 500] width 117 height 15
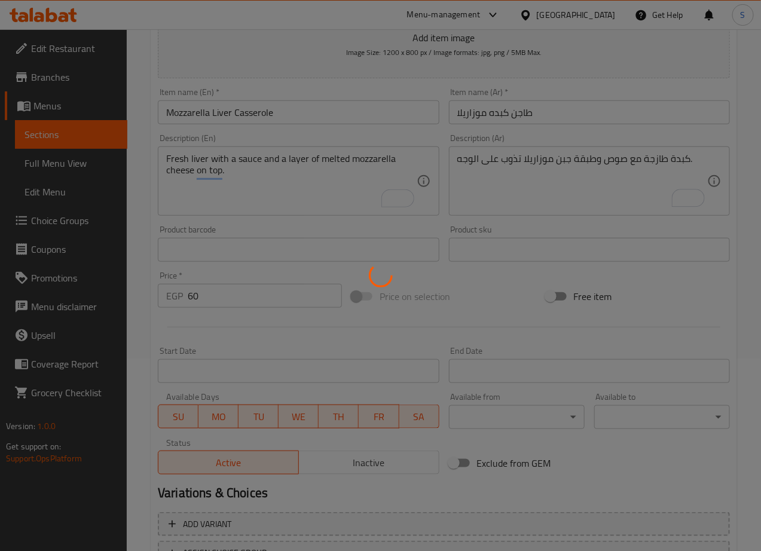
scroll to position [0, 0]
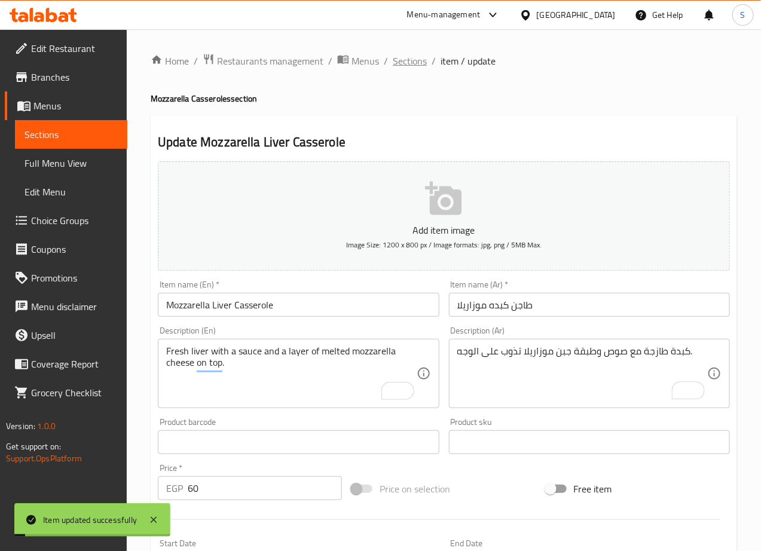
click at [405, 57] on span "Sections" at bounding box center [410, 61] width 34 height 14
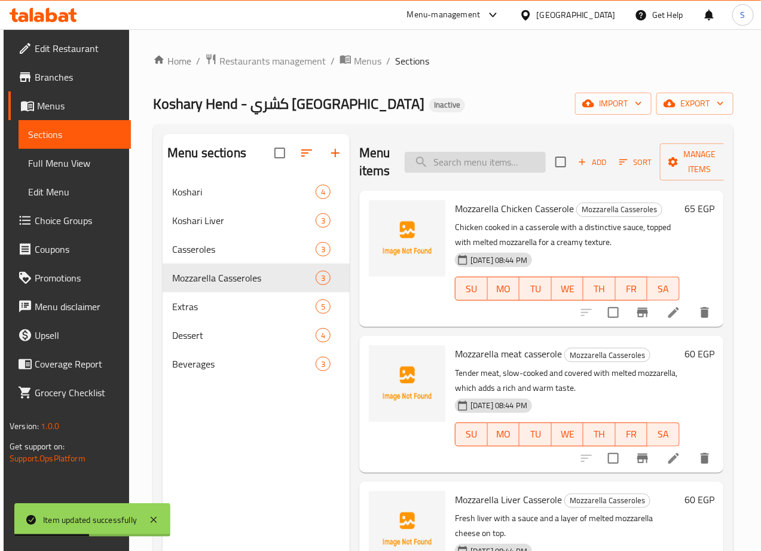
click at [456, 170] on input "search" at bounding box center [474, 162] width 141 height 21
paste input "Chickpeas"
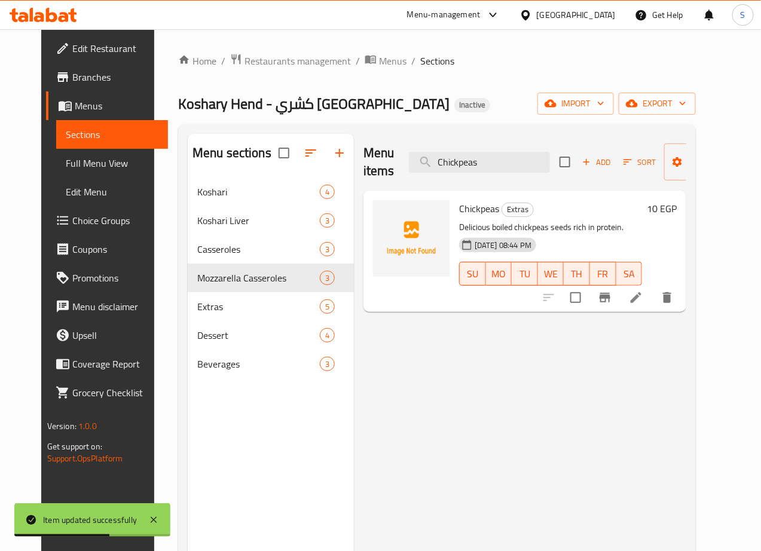
type input "Chickpeas"
click at [641, 294] on icon at bounding box center [635, 297] width 11 height 11
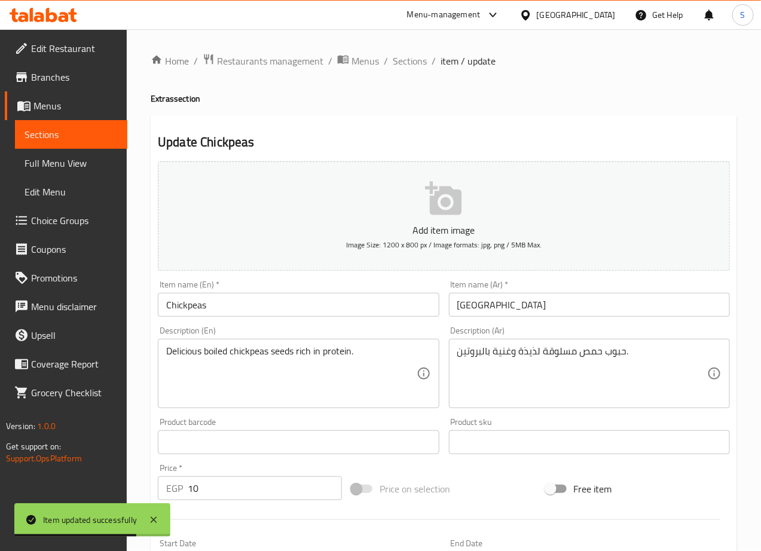
click at [526, 354] on textarea "حبوب حمص مسلوقة لذيذة وغنية بالبروتين." at bounding box center [582, 373] width 250 height 57
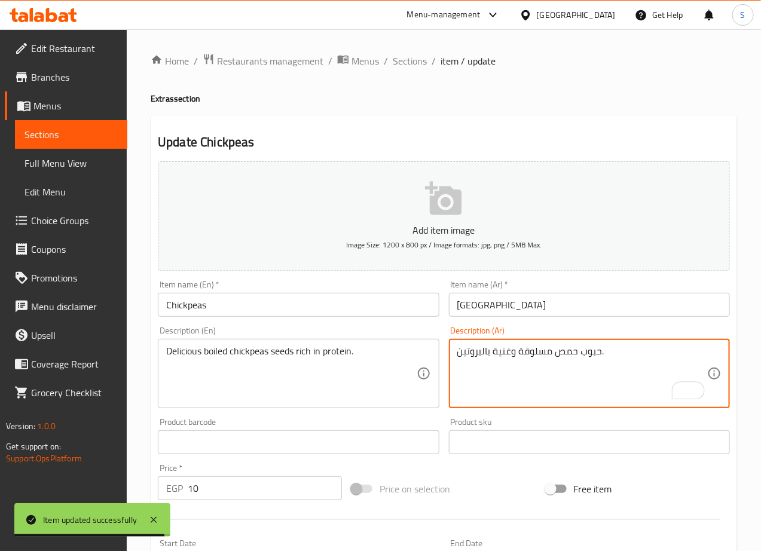
type textarea "حبوب حمص مسلوقة وغنية بالبروتين."
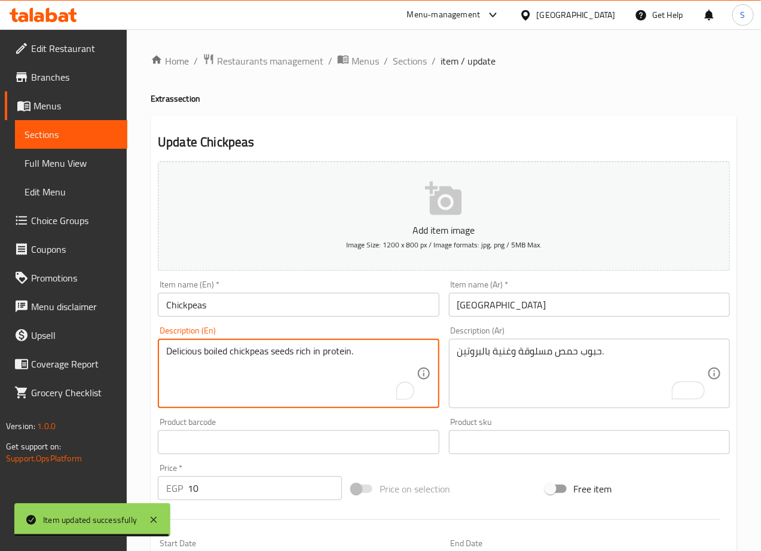
click at [191, 357] on textarea "Delicious boiled chickpeas seeds rich in protein." at bounding box center [291, 373] width 250 height 57
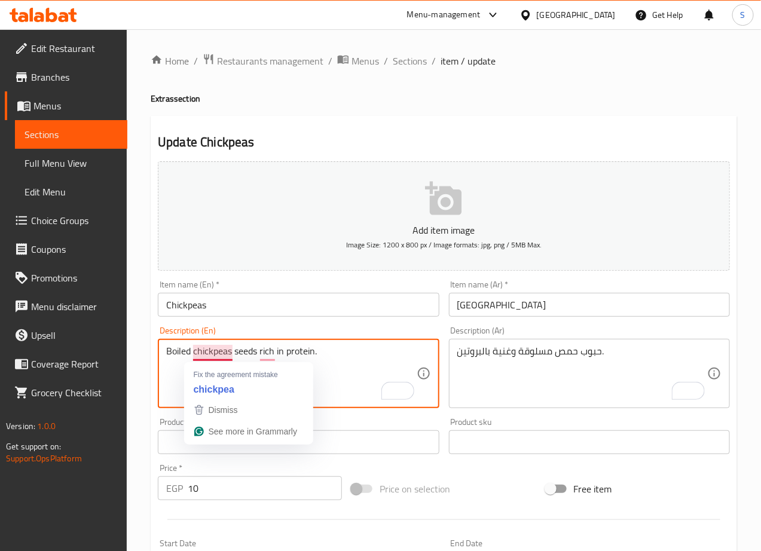
click at [243, 350] on textarea "Boiled chickpeas seeds rich in protein." at bounding box center [291, 373] width 250 height 57
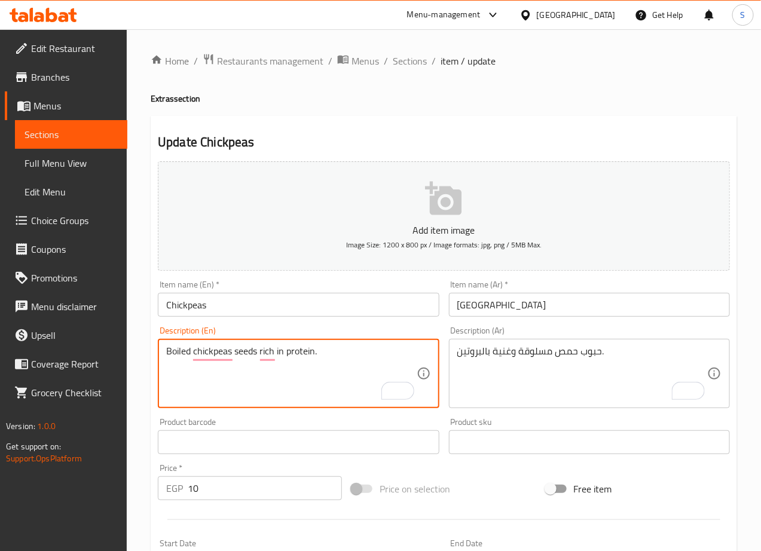
click at [243, 350] on textarea "Boiled chickpeas seeds rich in protein." at bounding box center [291, 373] width 250 height 57
click at [335, 373] on textarea "Boiled chickpeas grains rich in protein." at bounding box center [291, 373] width 250 height 57
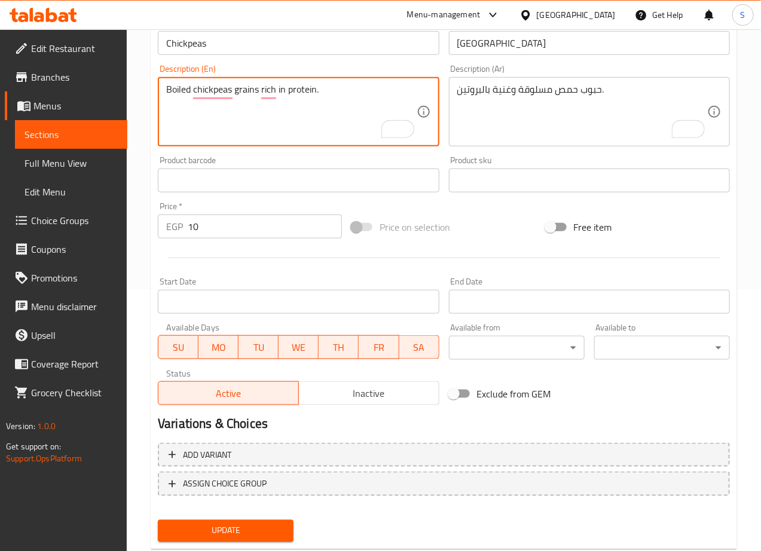
type textarea "Boiled chickpeas grains rich in protein."
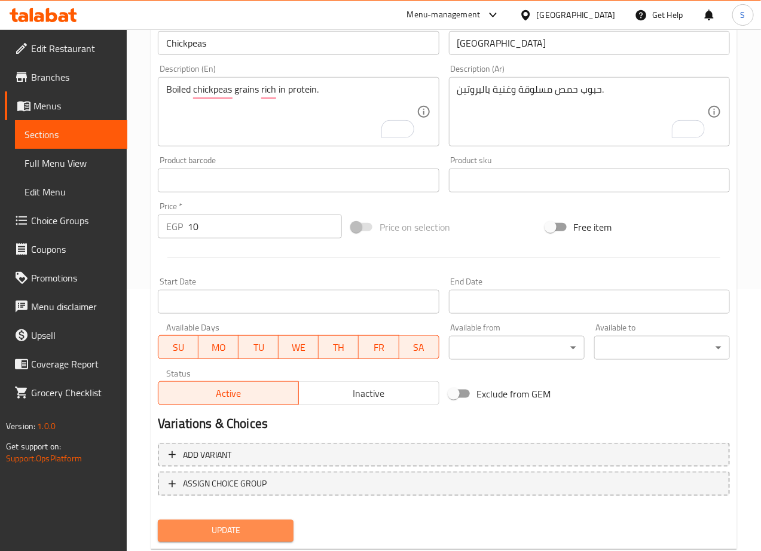
click at [258, 536] on span "Update" at bounding box center [225, 530] width 117 height 15
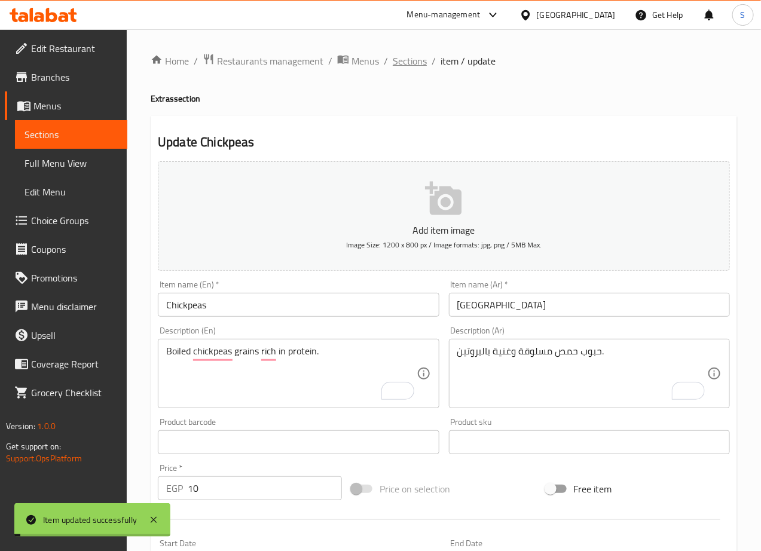
click at [403, 58] on span "Sections" at bounding box center [410, 61] width 34 height 14
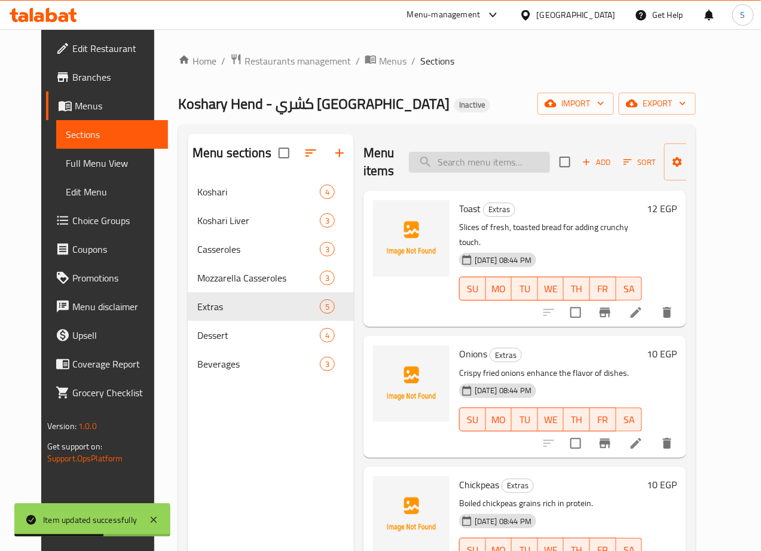
click at [455, 157] on input "search" at bounding box center [479, 162] width 141 height 21
paste input "Om Ali"
type input "Om Ali"
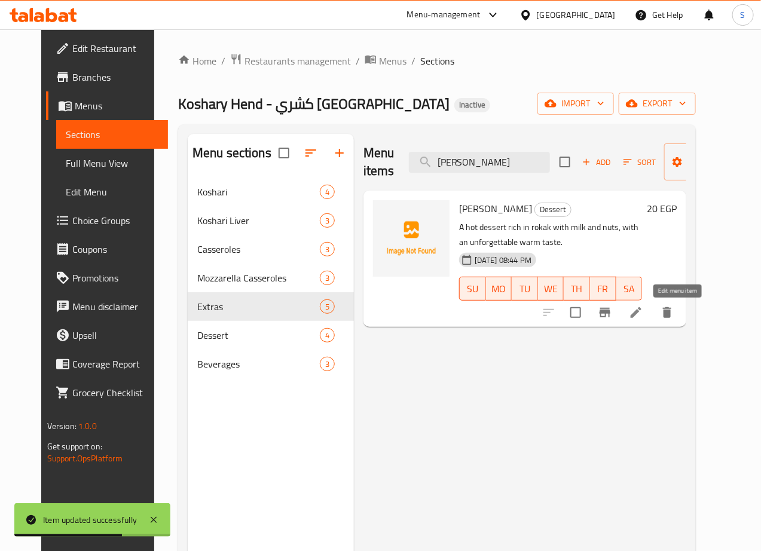
click at [643, 315] on icon at bounding box center [636, 312] width 14 height 14
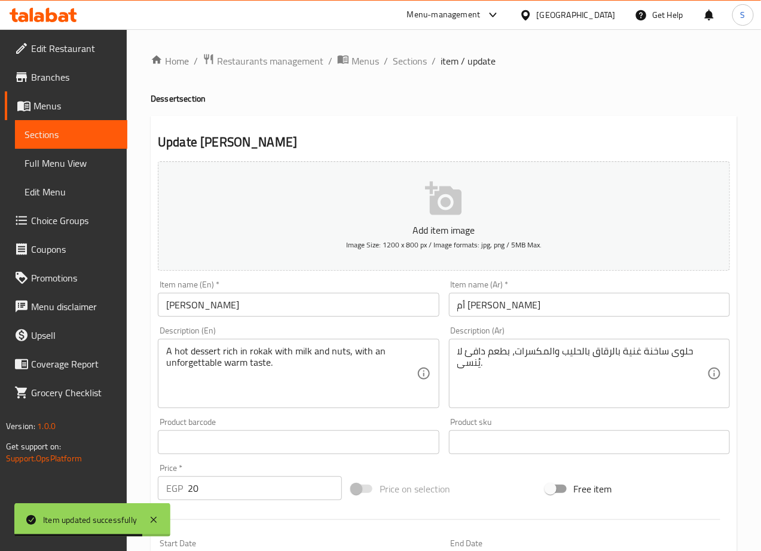
click at [470, 311] on input "أم [PERSON_NAME]" at bounding box center [589, 305] width 281 height 24
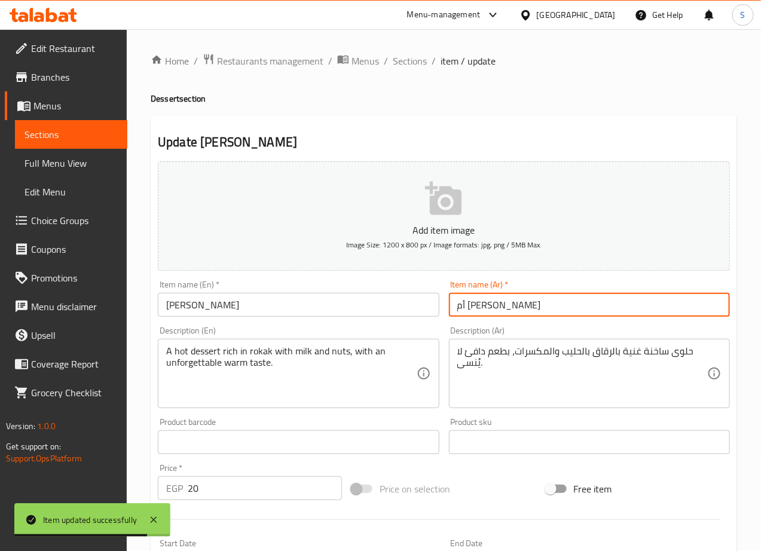
click at [470, 311] on input "أم [PERSON_NAME]" at bounding box center [589, 305] width 281 height 24
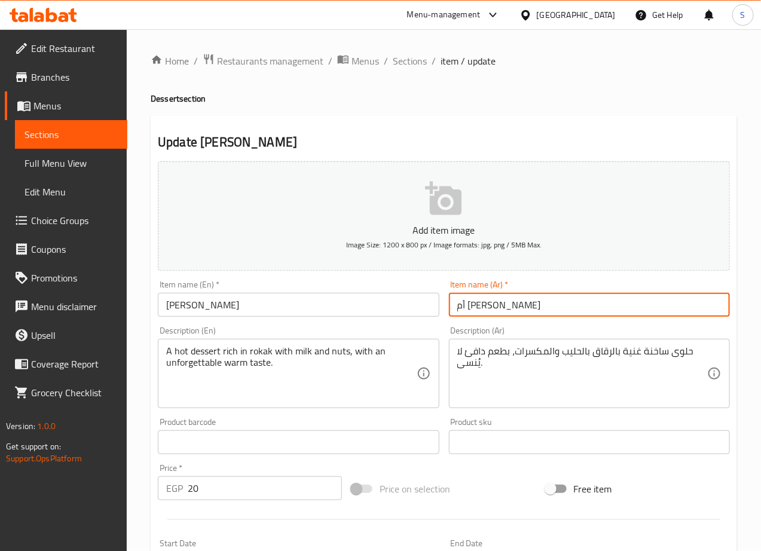
click at [246, 312] on input "Om Ali" at bounding box center [298, 305] width 281 height 24
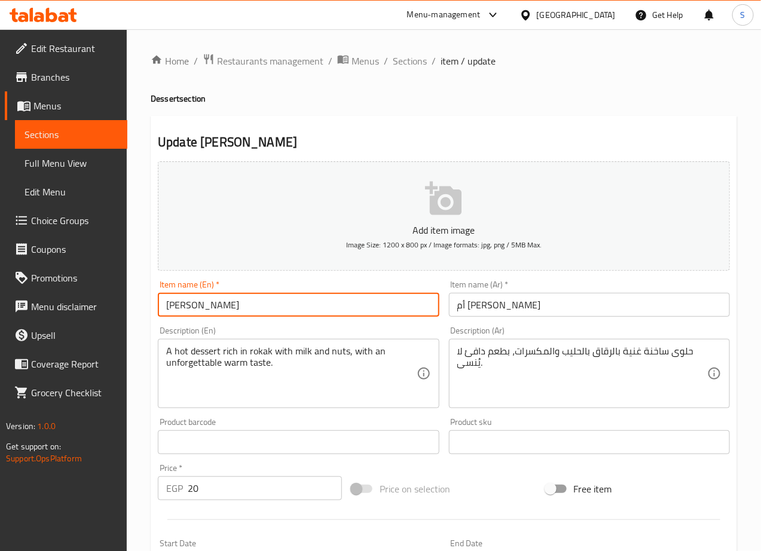
click at [246, 312] on input "Om Ali" at bounding box center [298, 305] width 281 height 24
paste input "Um"
type input "Umm Ali"
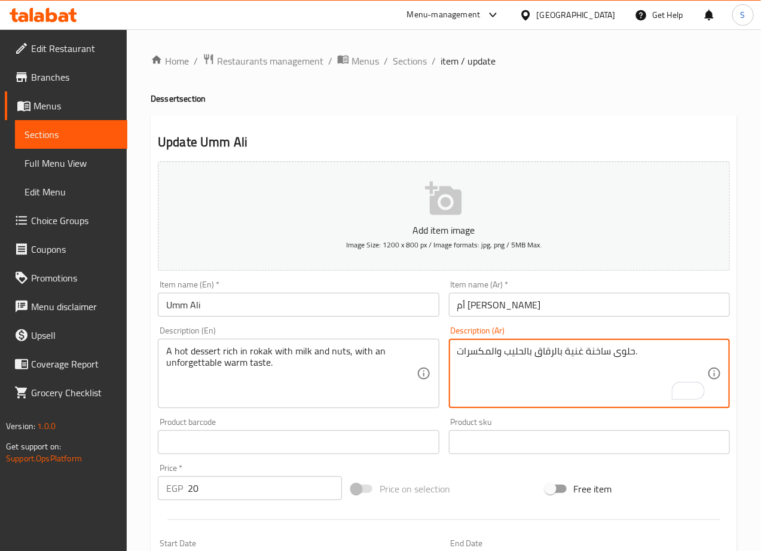
drag, startPoint x: 556, startPoint y: 354, endPoint x: 537, endPoint y: 351, distance: 19.9
click at [537, 351] on textarea "حلوى ساخنة غنية بالرقاق بالحليب والمكسرات." at bounding box center [582, 373] width 250 height 57
type textarea "حلوى ساخنة غنية بالرقاق بالحليب والمكسرات."
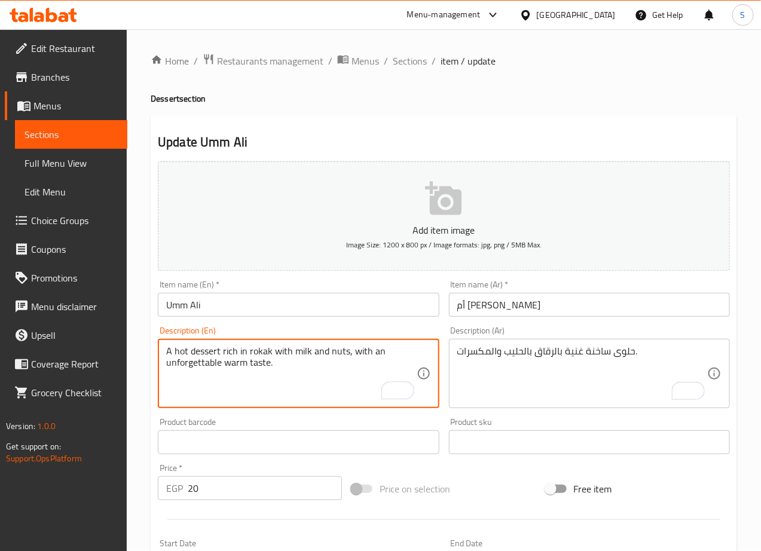
click at [321, 370] on textarea "A hot dessert rich in rokak with milk and nuts, with an unforgettable warm tast…" at bounding box center [291, 373] width 250 height 57
click at [364, 356] on textarea "A hot dessert rich in rokak with milk and nuts." at bounding box center [291, 373] width 250 height 57
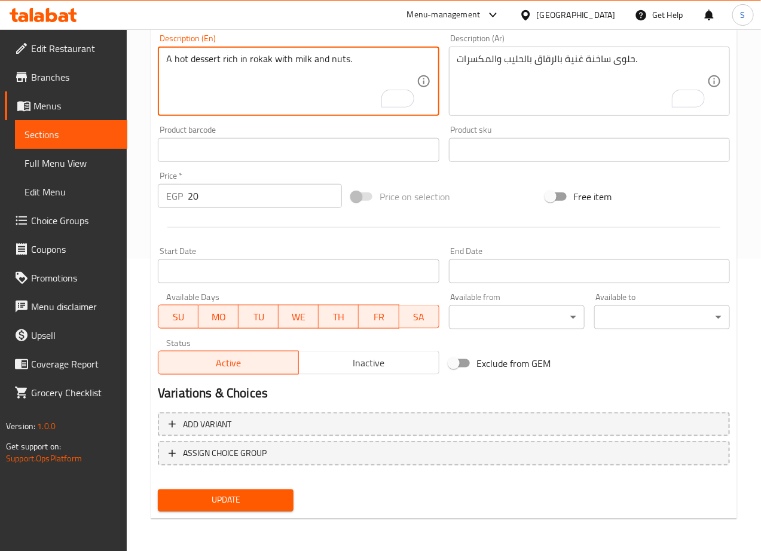
type textarea "A hot dessert rich in rokak with milk and nuts."
click at [246, 495] on span "Update" at bounding box center [225, 500] width 117 height 15
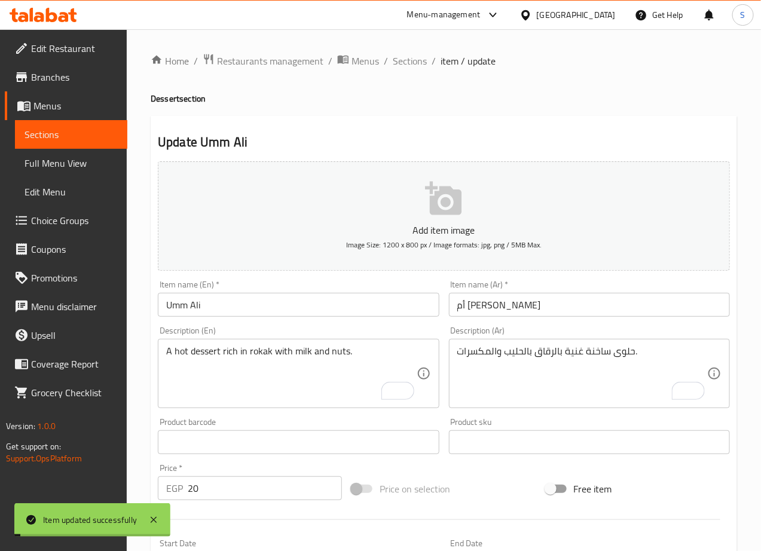
click at [418, 66] on span "Sections" at bounding box center [410, 61] width 34 height 14
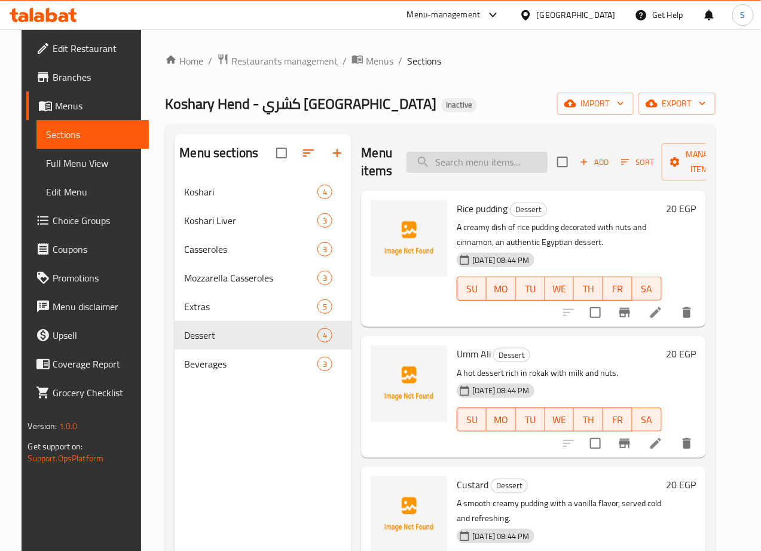
click at [436, 160] on input "search" at bounding box center [476, 162] width 141 height 21
paste input "مهلبيه"
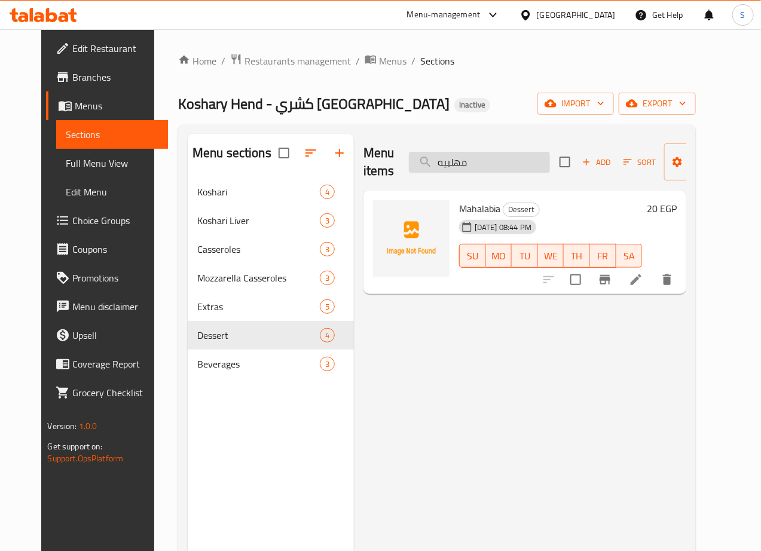
type input "مهلبي"
click at [643, 275] on icon at bounding box center [636, 279] width 14 height 14
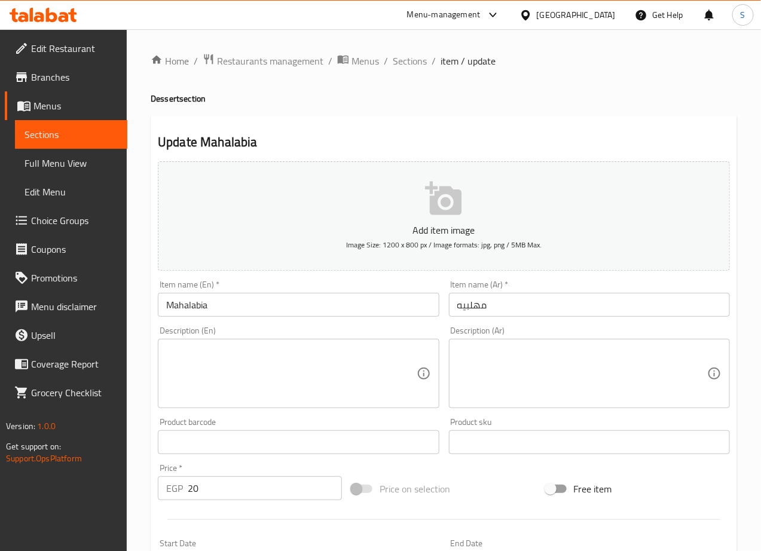
click at [364, 316] on input "Mahalabia" at bounding box center [298, 305] width 281 height 24
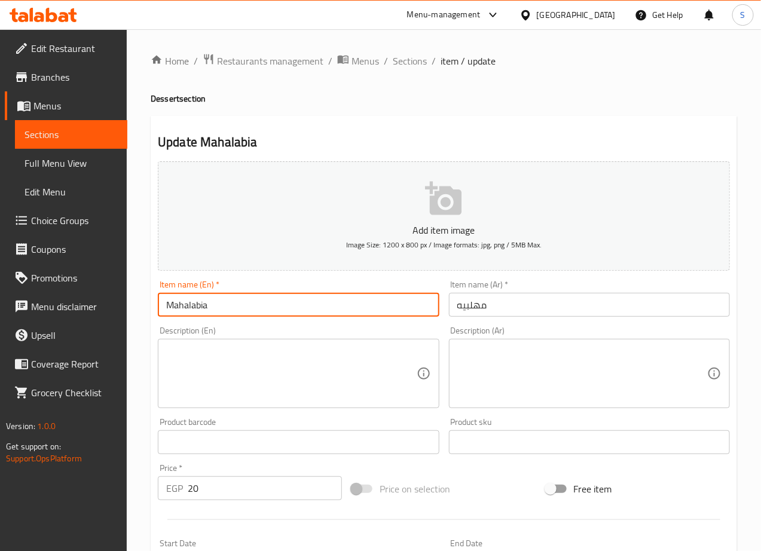
click at [364, 316] on input "Mahalabia" at bounding box center [298, 305] width 281 height 24
paste input "ilk Pudding"
type input "Milk Pudding"
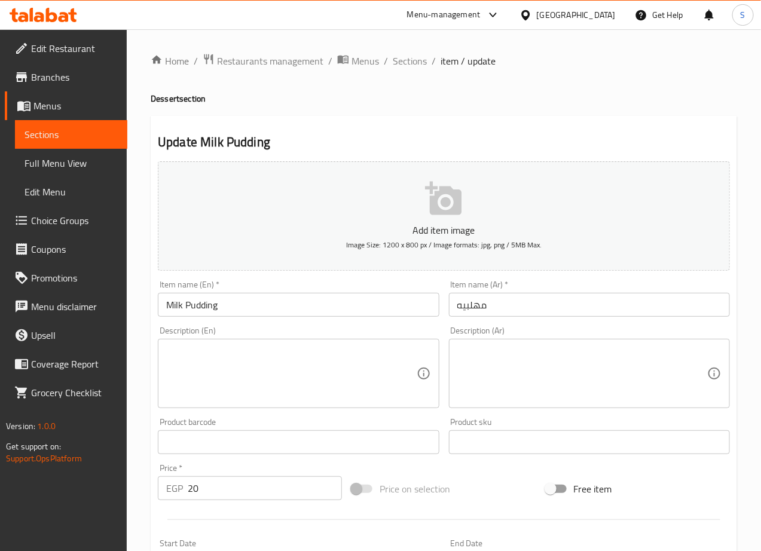
click at [217, 372] on textarea at bounding box center [291, 373] width 250 height 57
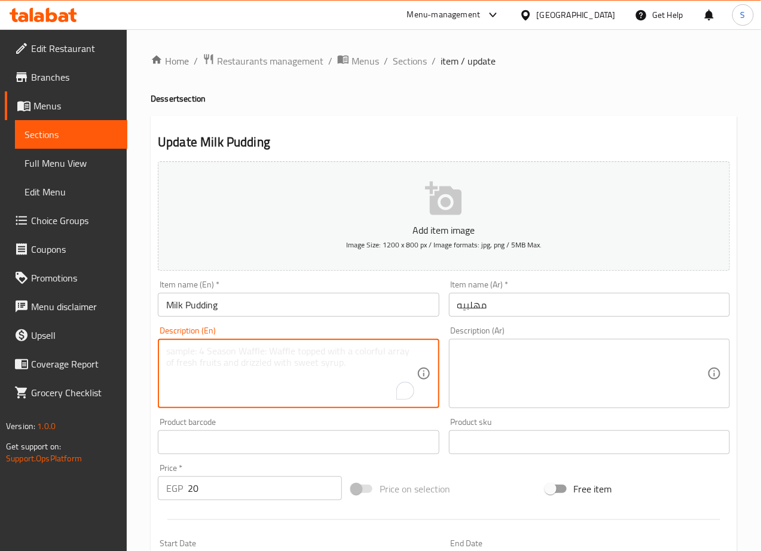
paste textarea "Milk, heavy cream, sugar, and cornstarch."
type textarea "Milk, heavy cream, sugar, and cornstarch."
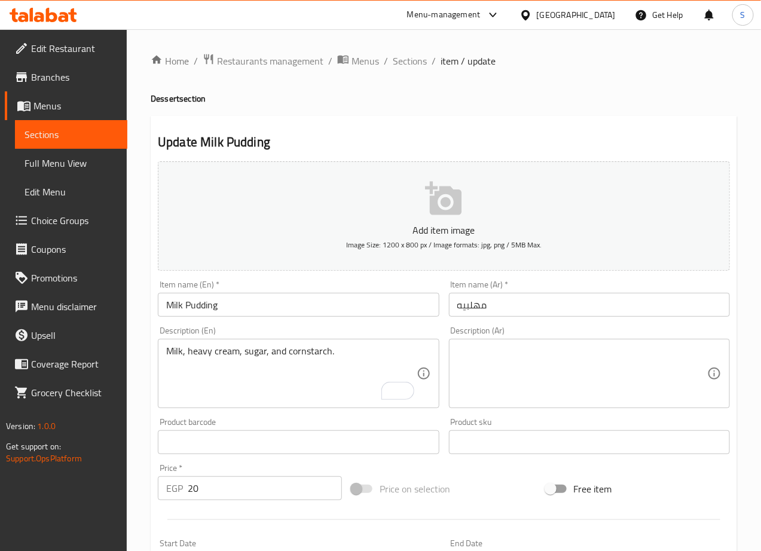
click at [510, 366] on textarea at bounding box center [582, 373] width 250 height 57
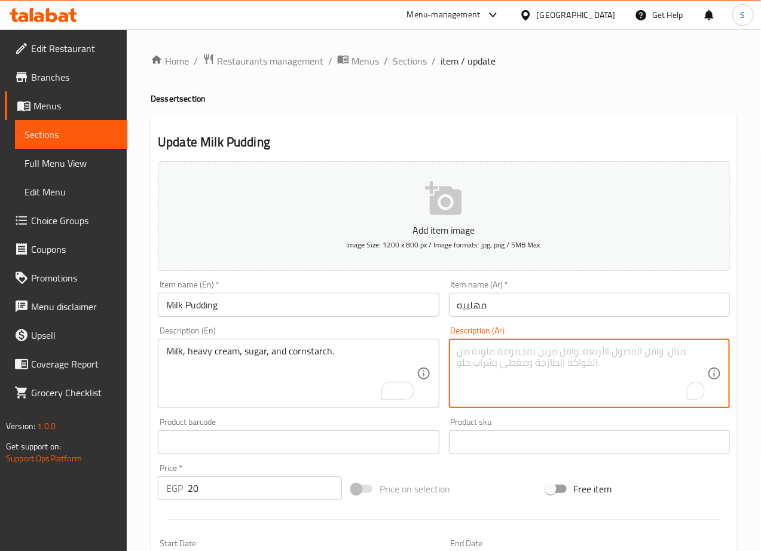
paste textarea "حليب وكريمة ثقيلة، سكر ونشا ذرة"
type textarea "حليب وكريمة ثقيلة، سكر ونشا ذرة"
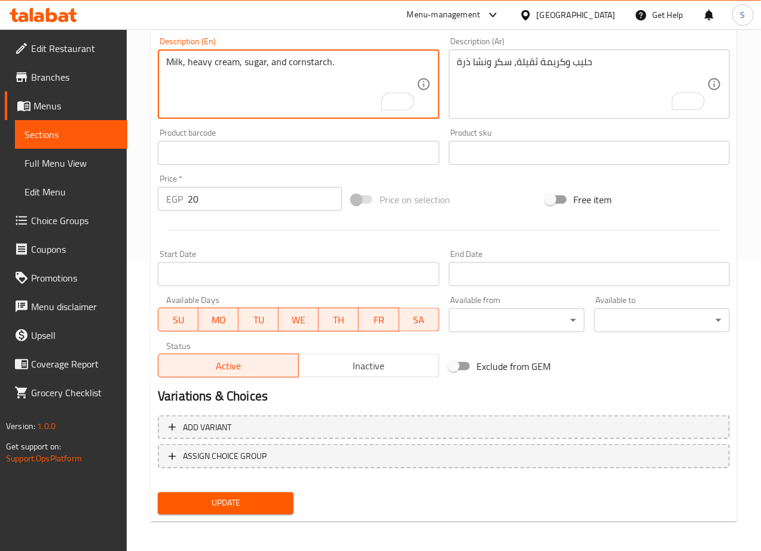
scroll to position [289, 0]
click at [255, 504] on span "Update" at bounding box center [225, 504] width 117 height 15
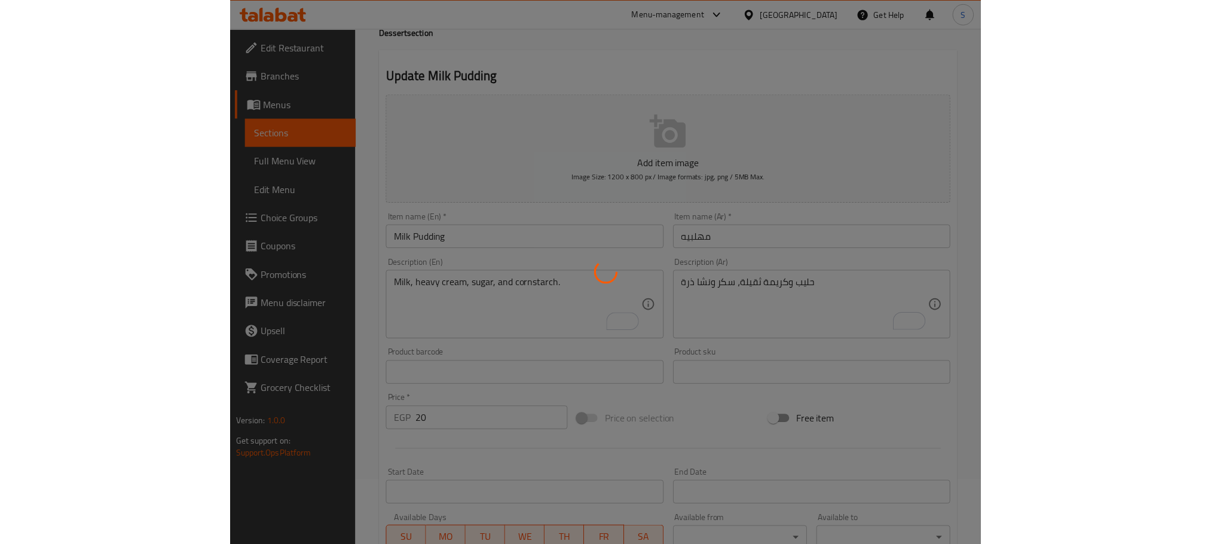
scroll to position [0, 0]
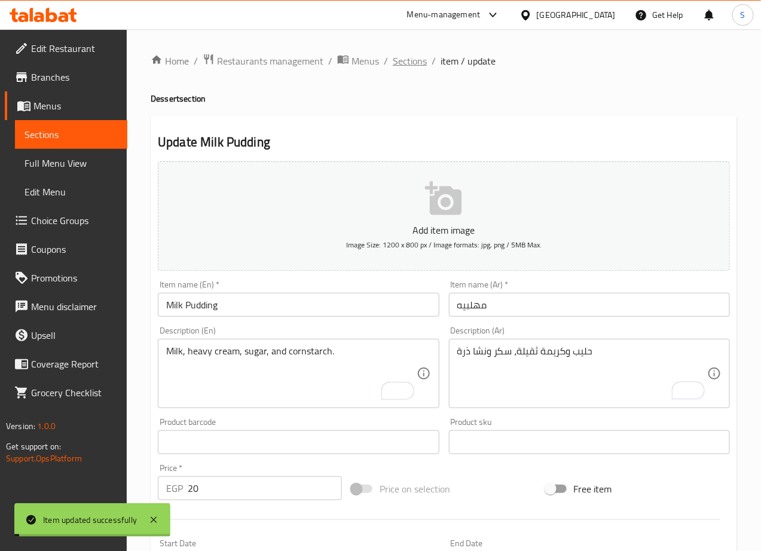
click at [403, 61] on span "Sections" at bounding box center [410, 61] width 34 height 14
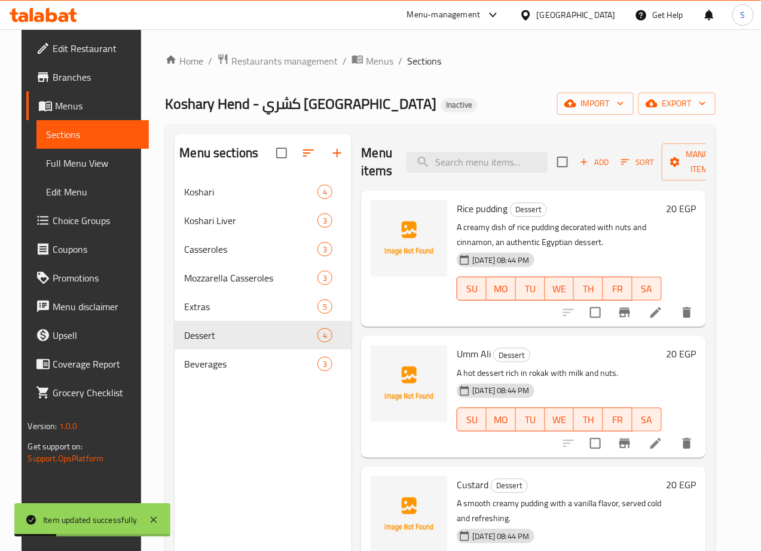
click at [357, 103] on div "Koshary Hend - كشري هند Inactive import export" at bounding box center [440, 104] width 550 height 22
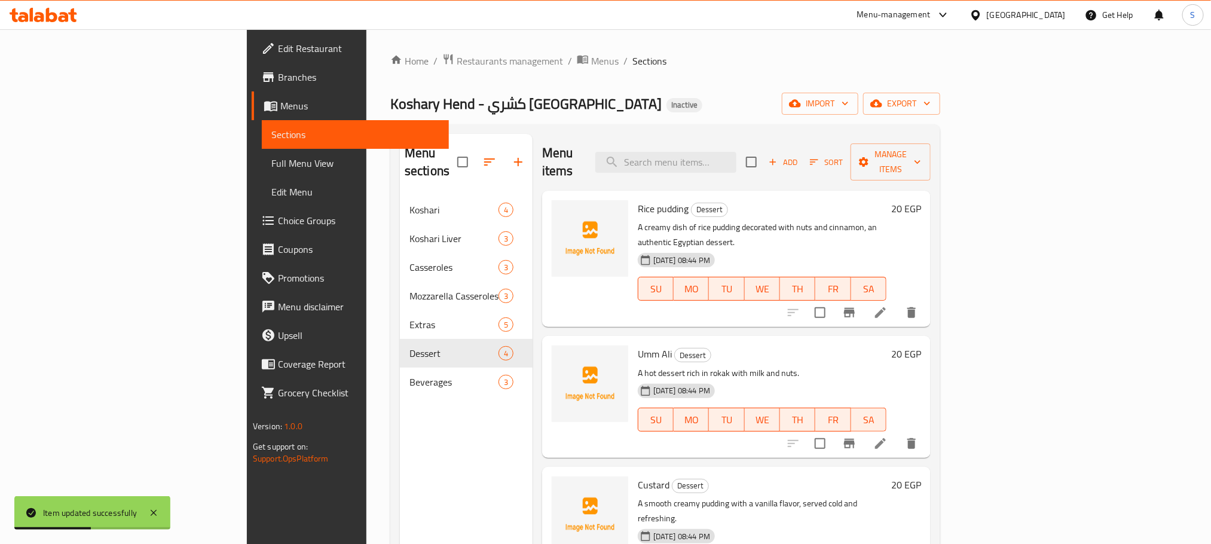
click at [568, 111] on div "Koshary Hend - كشري هند Inactive import export" at bounding box center [665, 104] width 550 height 22
click at [676, 84] on div "Home / Restaurants management / Menus / Sections Koshary Hend - كشري هند Inacti…" at bounding box center [665, 370] width 550 height 634
click at [760, 102] on span "export" at bounding box center [901, 103] width 58 height 15
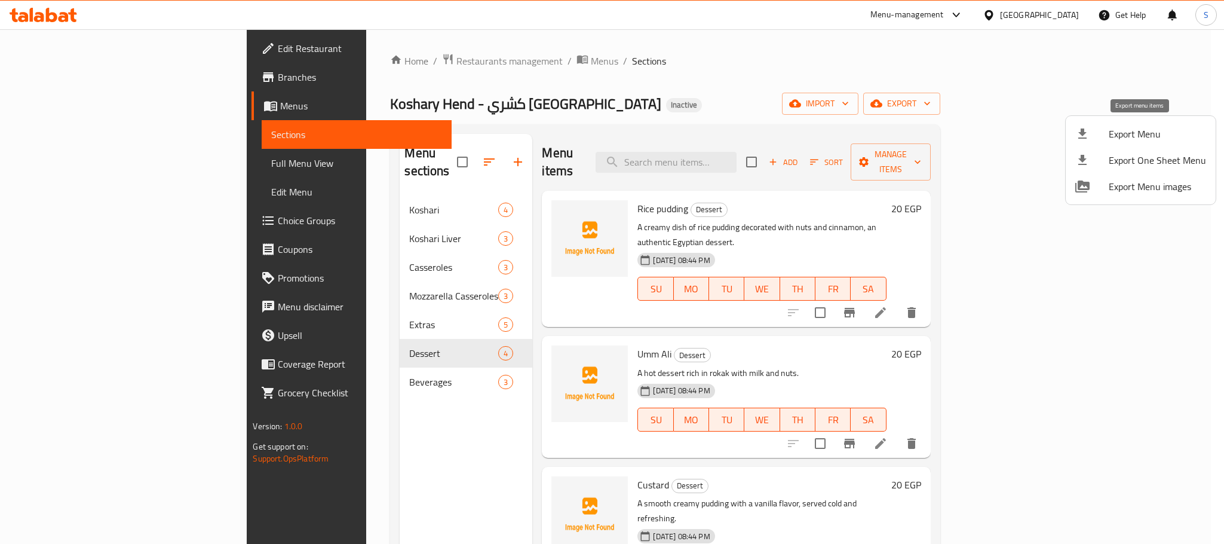
click at [760, 139] on icon at bounding box center [1082, 134] width 14 height 14
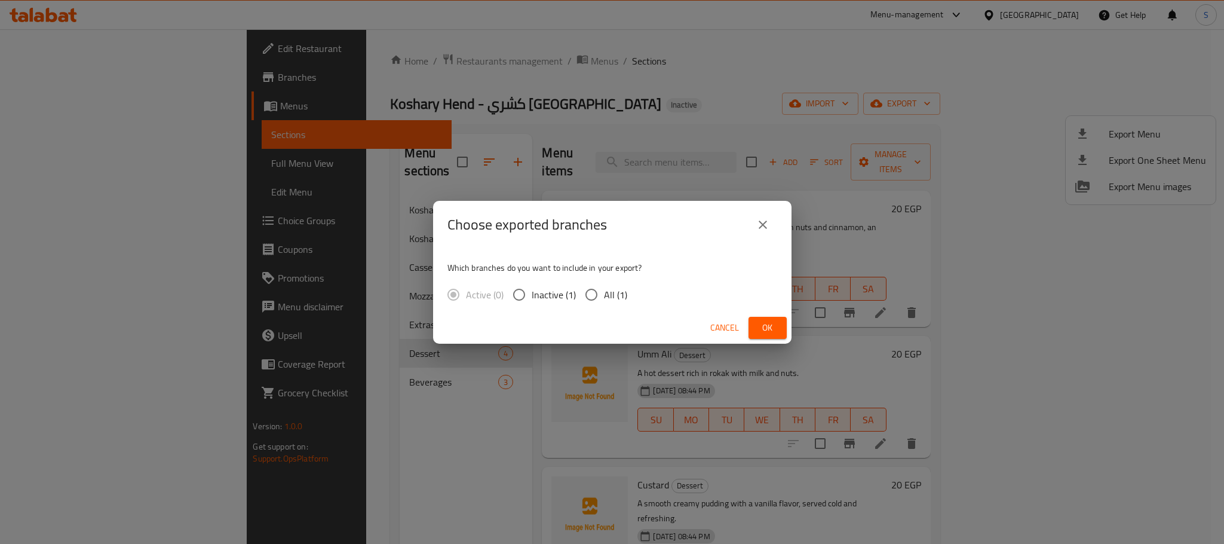
click at [602, 296] on input "All (1)" at bounding box center [591, 294] width 25 height 25
radio input "true"
click at [753, 332] on button "Ok" at bounding box center [768, 328] width 38 height 22
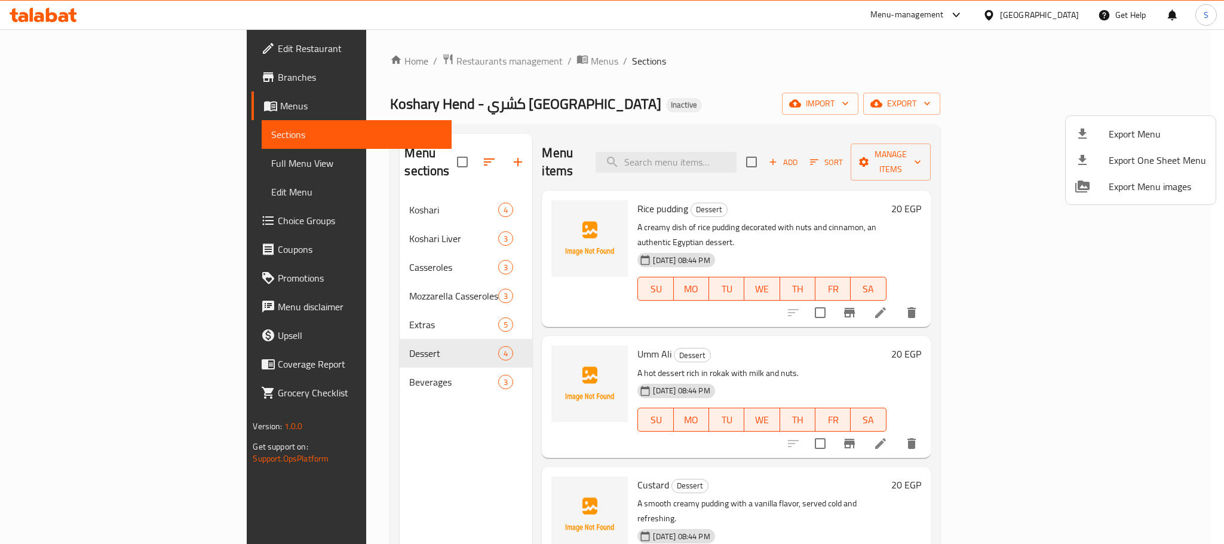
click at [719, 99] on div at bounding box center [612, 272] width 1224 height 544
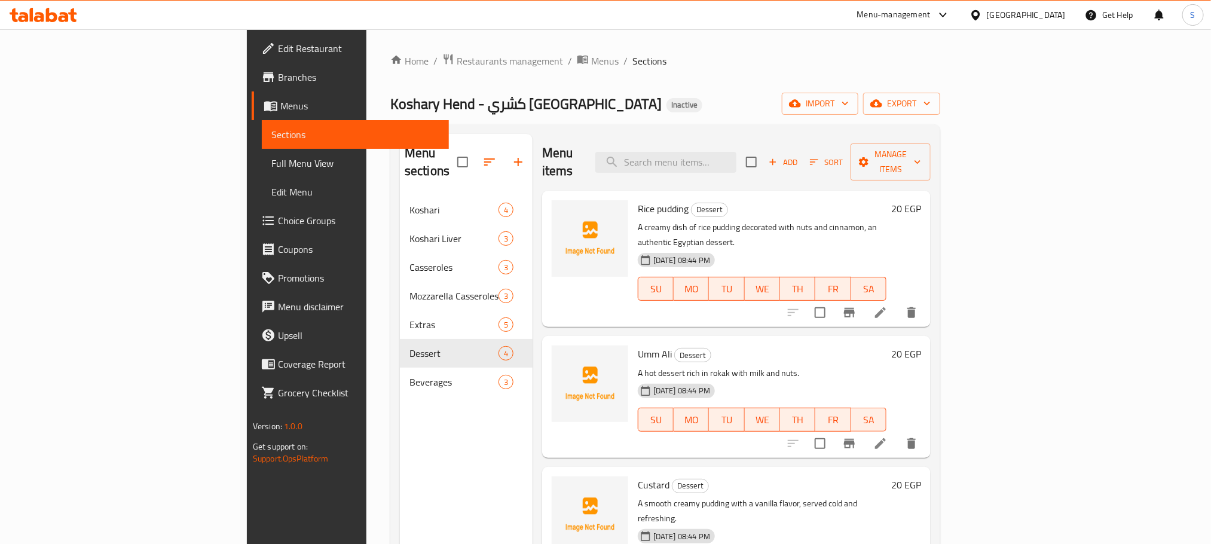
click at [390, 76] on div "Home / Restaurants management / Menus / Sections Koshary Hend - كشري هند Inacti…" at bounding box center [665, 370] width 550 height 634
click at [456, 62] on span "Restaurants management" at bounding box center [509, 61] width 106 height 14
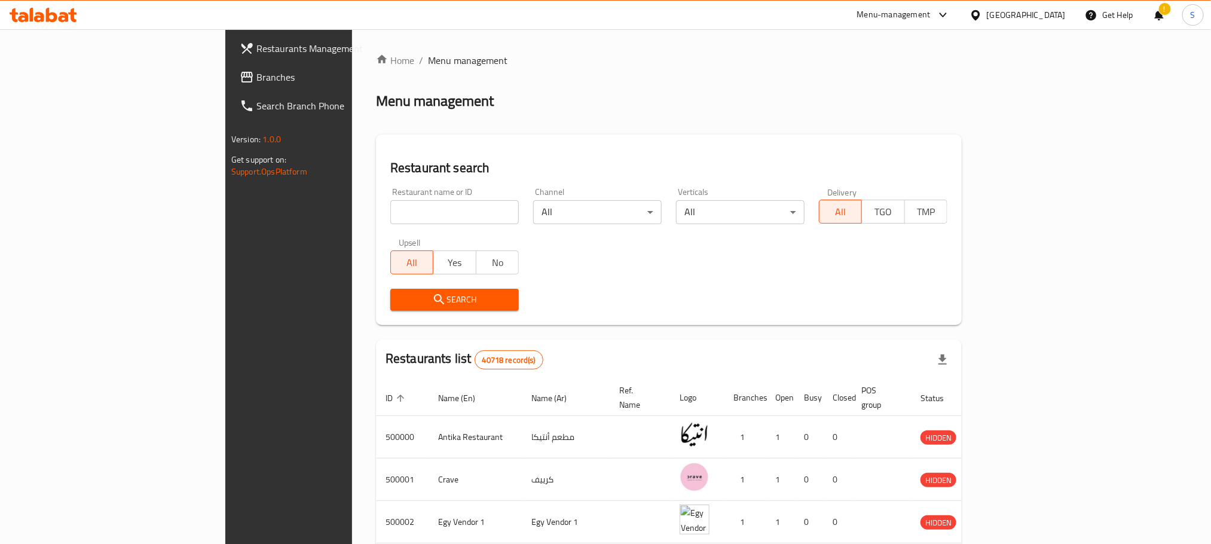
click at [526, 230] on div "Channel All ​" at bounding box center [597, 205] width 143 height 51
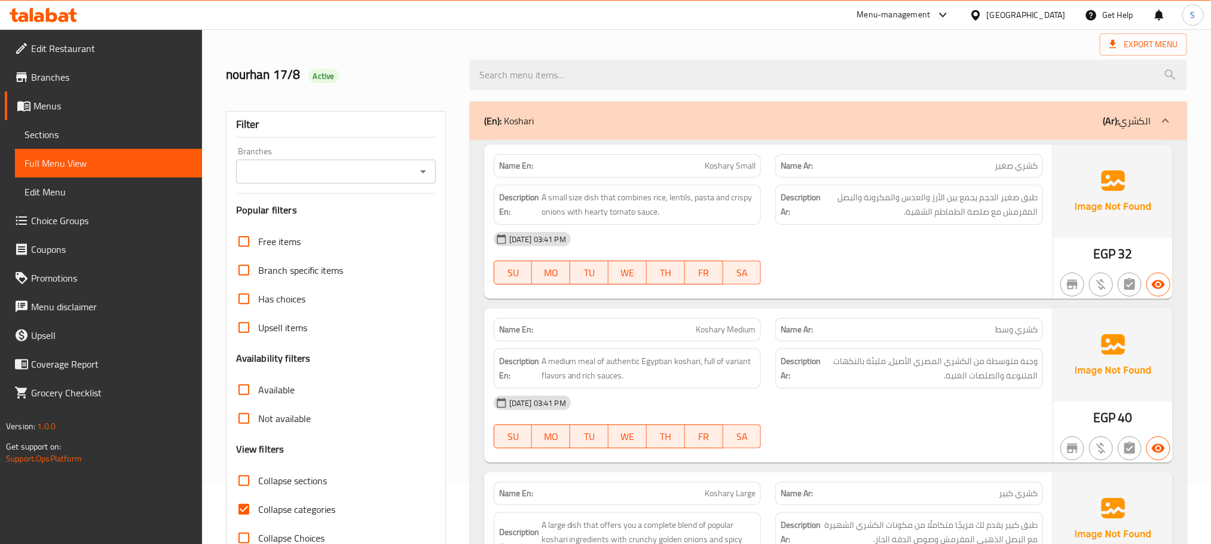
scroll to position [136, 0]
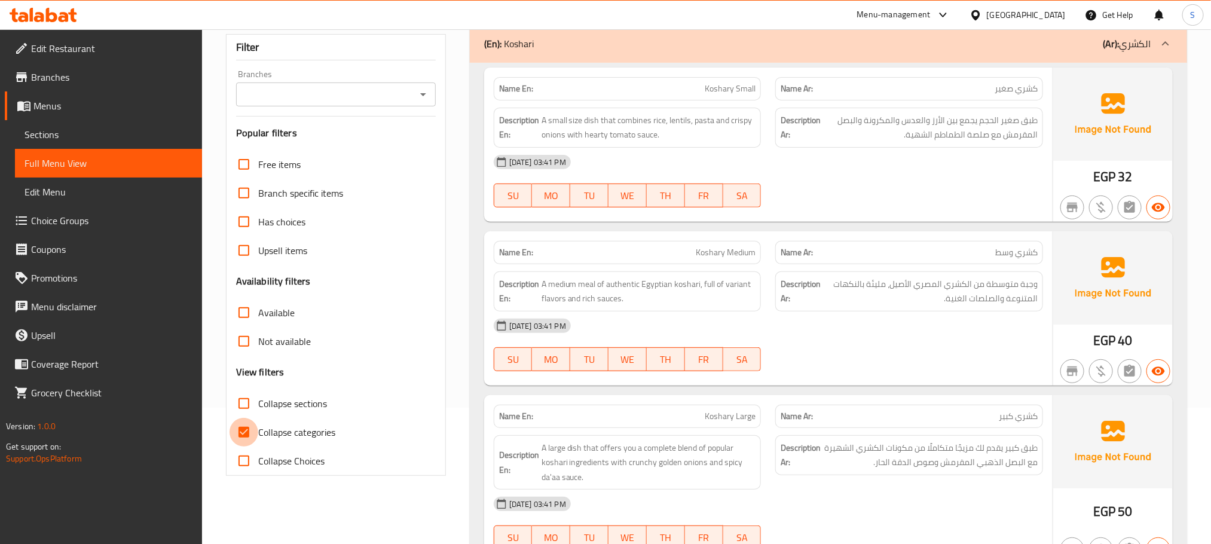
click at [246, 430] on input "Collapse categories" at bounding box center [243, 432] width 29 height 29
checkbox input "false"
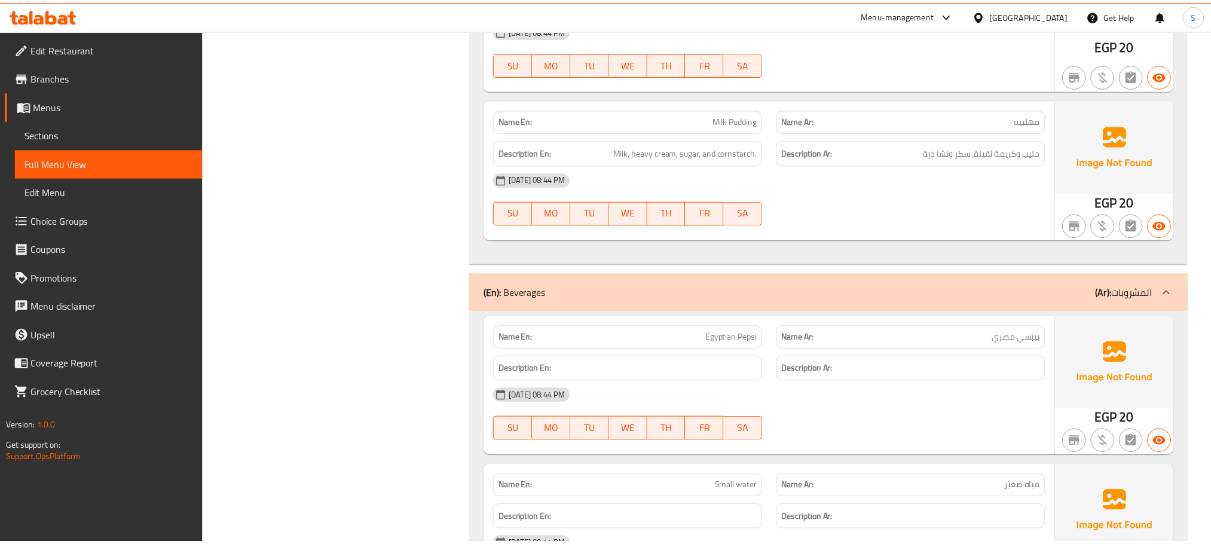
scroll to position [4089, 0]
